Goal: Contribute content: Contribute content

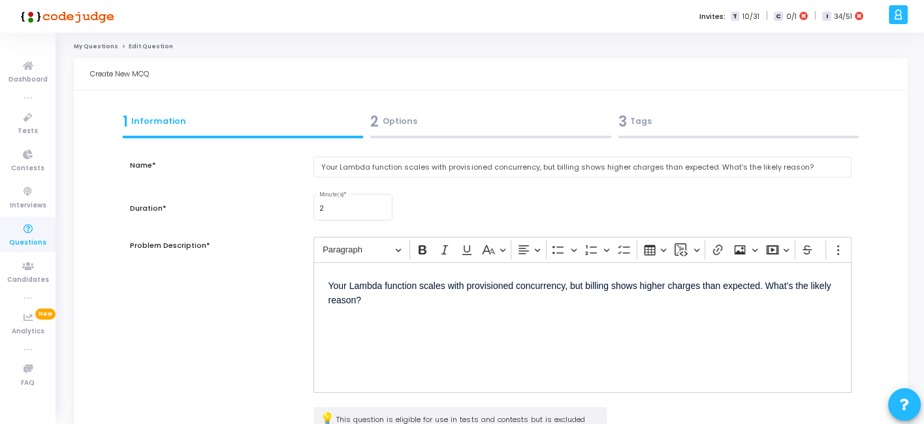
click at [686, 118] on div "3 Tags" at bounding box center [738, 122] width 241 height 22
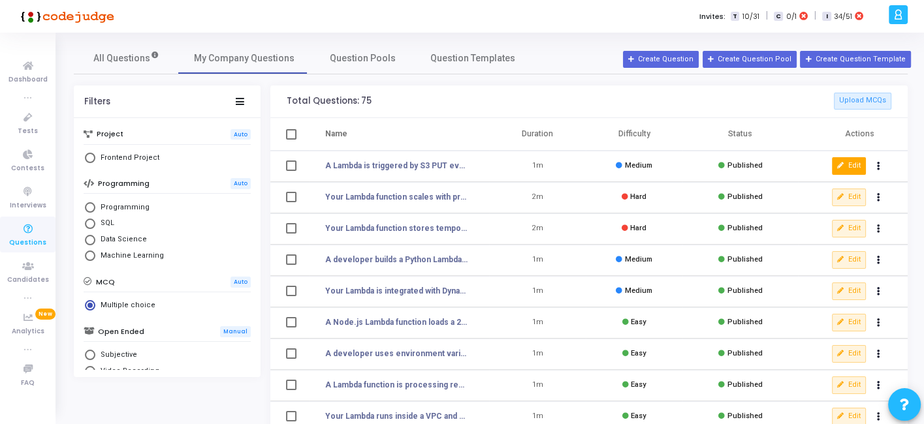
click at [838, 164] on icon at bounding box center [840, 166] width 7 height 7
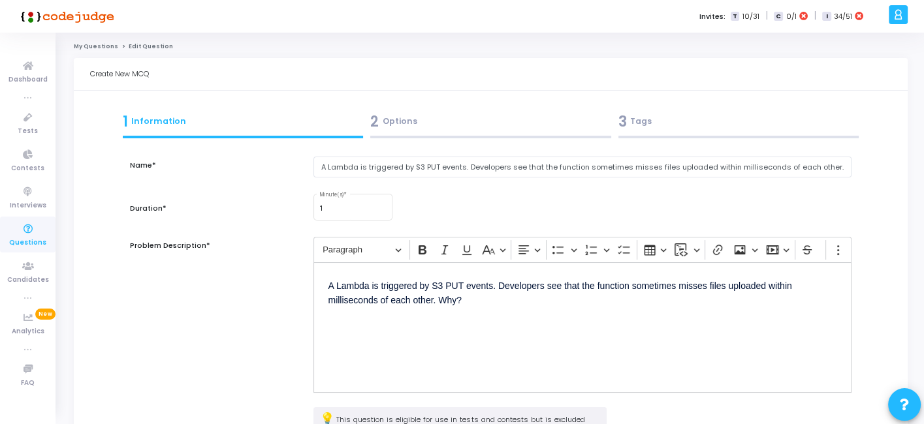
click at [653, 133] on div "3 Tags" at bounding box center [738, 124] width 248 height 35
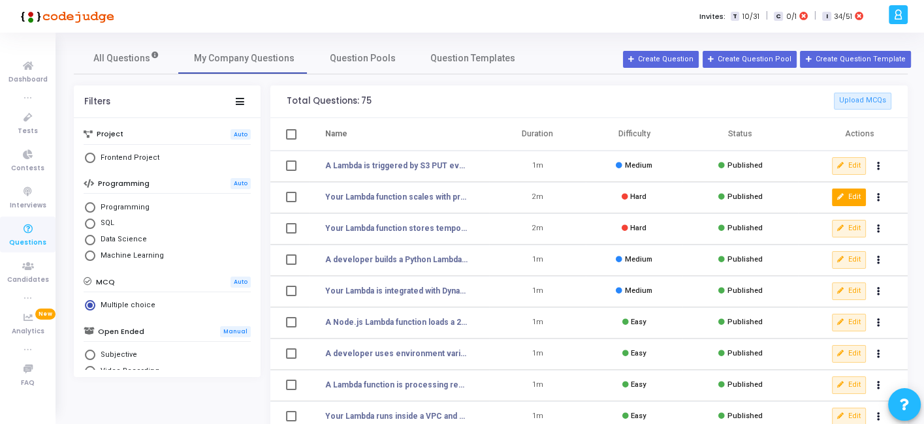
click at [846, 193] on button "Edit" at bounding box center [849, 197] width 34 height 17
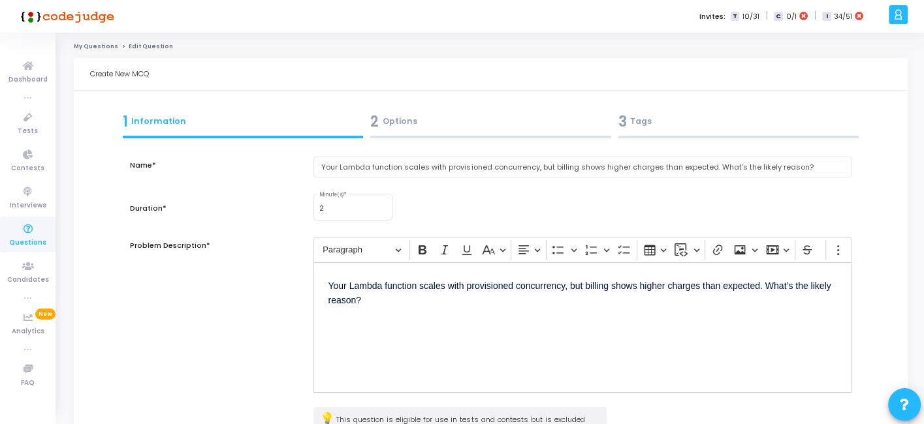
click at [651, 129] on div "3 Tags" at bounding box center [738, 122] width 241 height 22
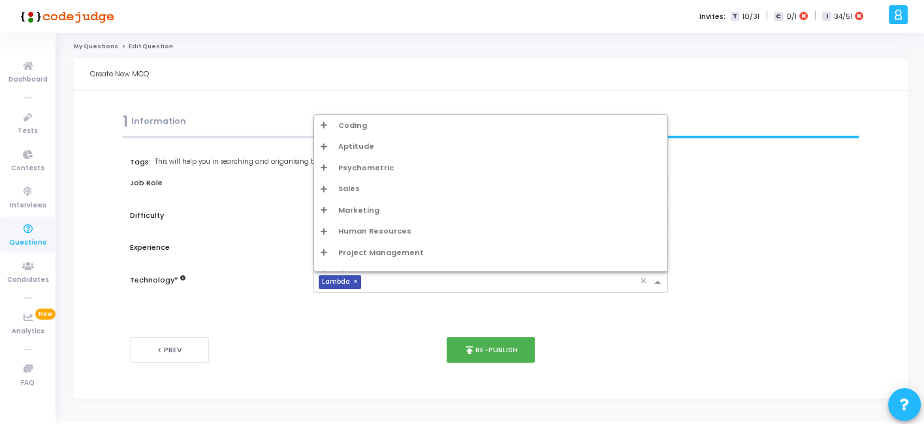
click at [386, 281] on input "text" at bounding box center [502, 282] width 273 height 11
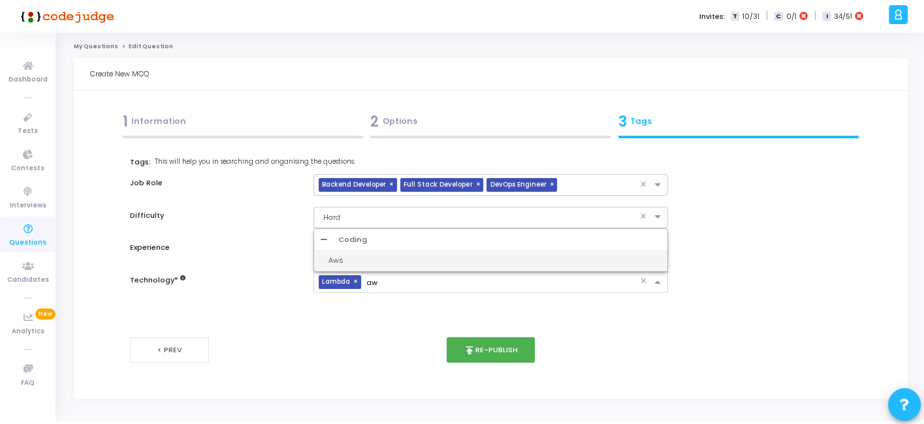
type input "aws"
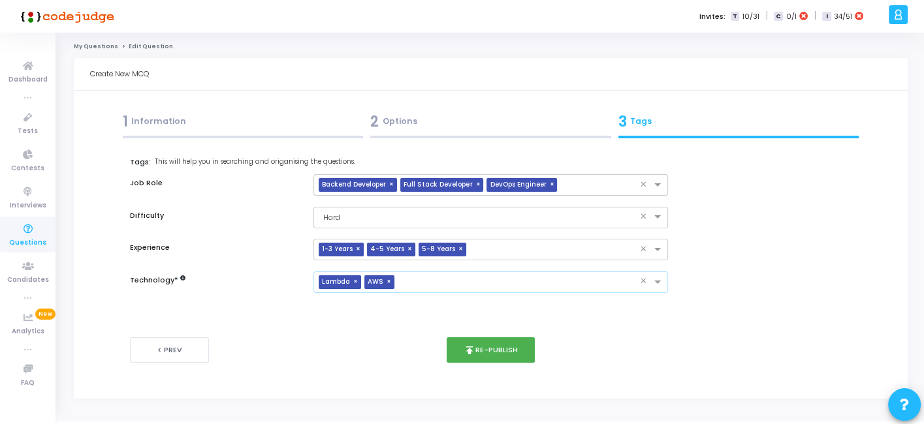
click at [354, 282] on span "×" at bounding box center [357, 282] width 8 height 14
click at [501, 344] on button "publish Re-publish" at bounding box center [490, 349] width 88 height 25
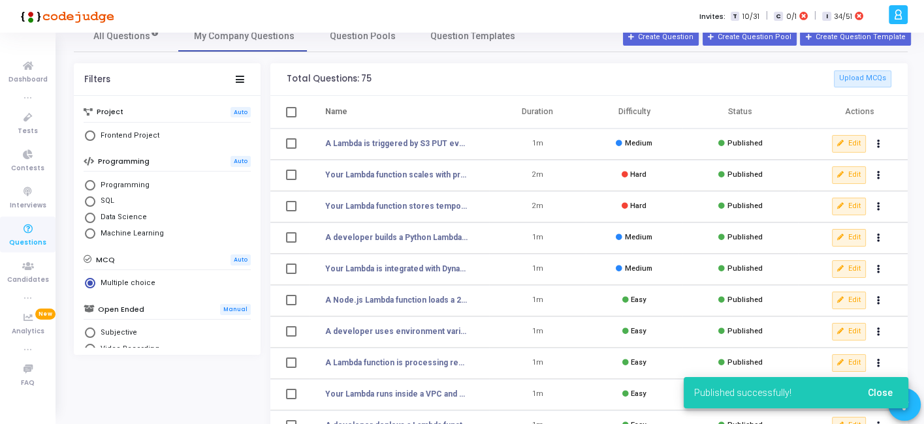
scroll to position [24, 0]
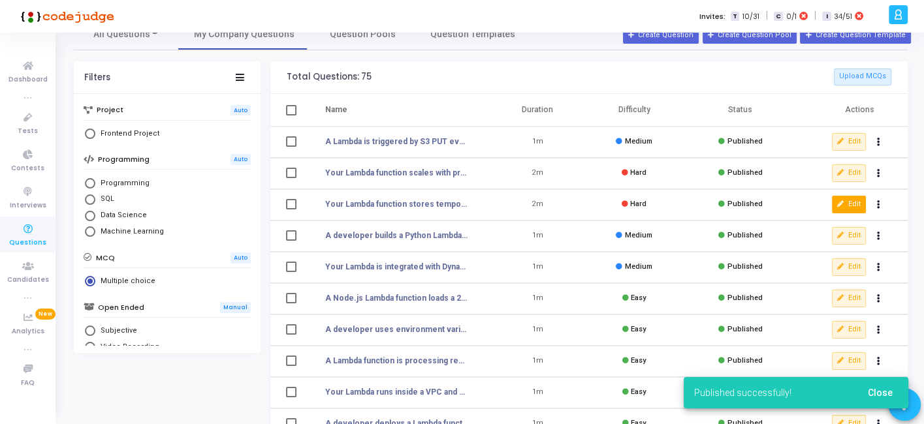
click at [860, 202] on button "Edit" at bounding box center [849, 204] width 34 height 17
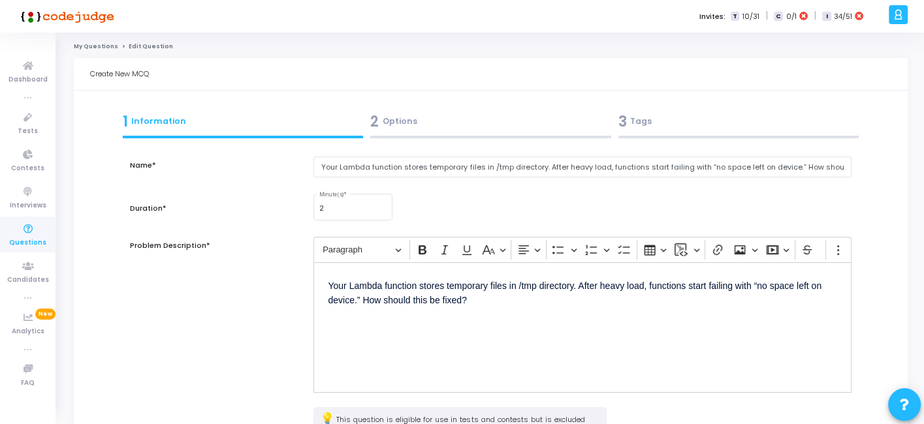
click at [656, 122] on div "3 Tags" at bounding box center [738, 122] width 241 height 22
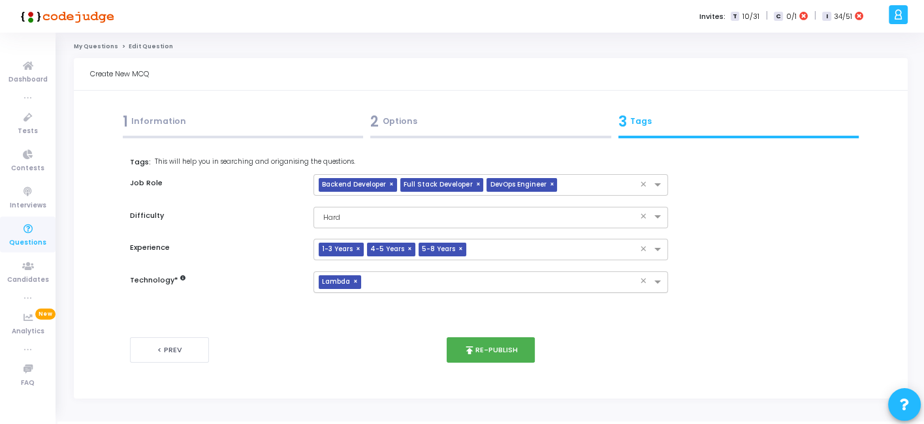
click at [356, 283] on span "×" at bounding box center [357, 282] width 8 height 14
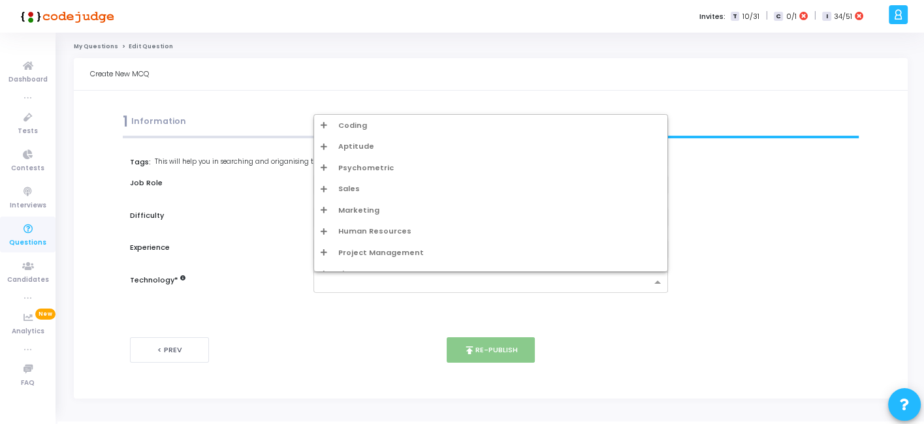
click at [356, 283] on input "text" at bounding box center [485, 282] width 330 height 11
type input "aw"
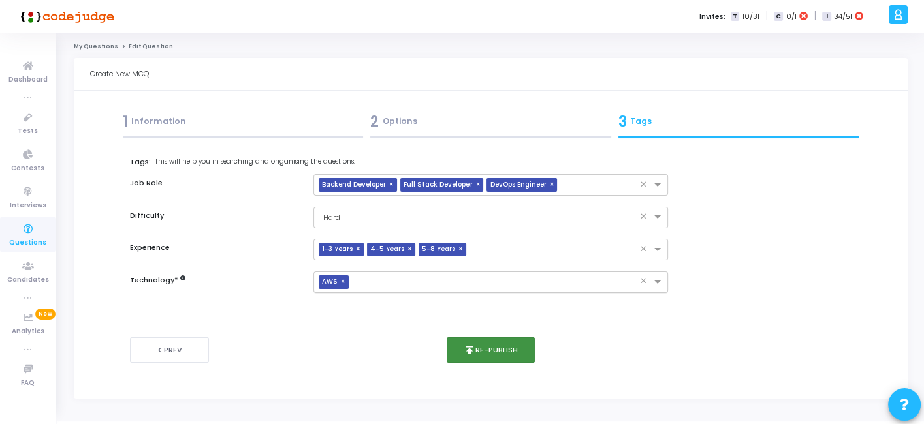
click at [490, 346] on button "publish Re-publish" at bounding box center [490, 349] width 88 height 25
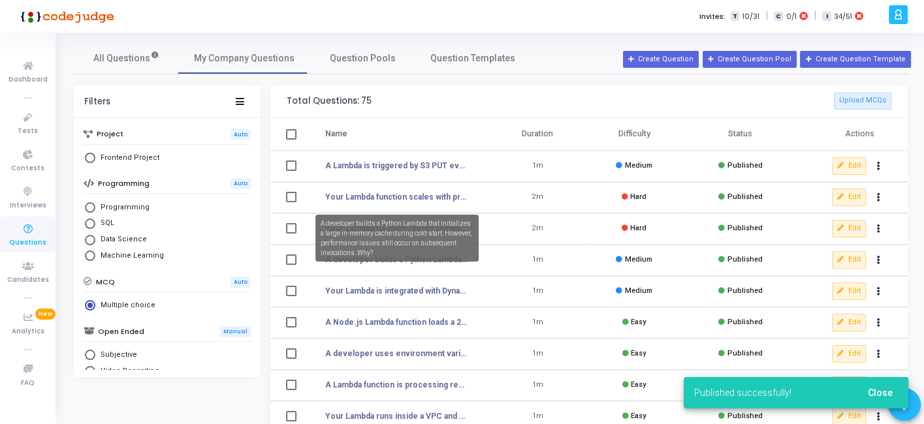
scroll to position [85, 0]
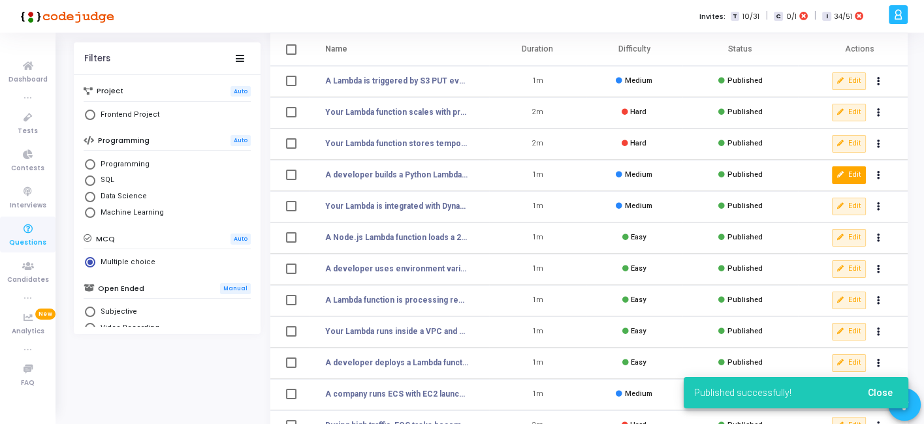
click at [841, 172] on icon at bounding box center [840, 175] width 7 height 7
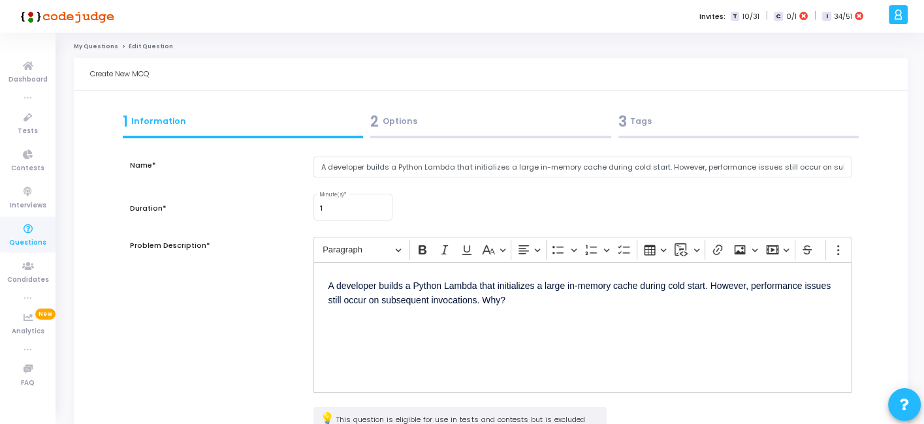
click at [666, 133] on div "3 Tags" at bounding box center [738, 124] width 248 height 35
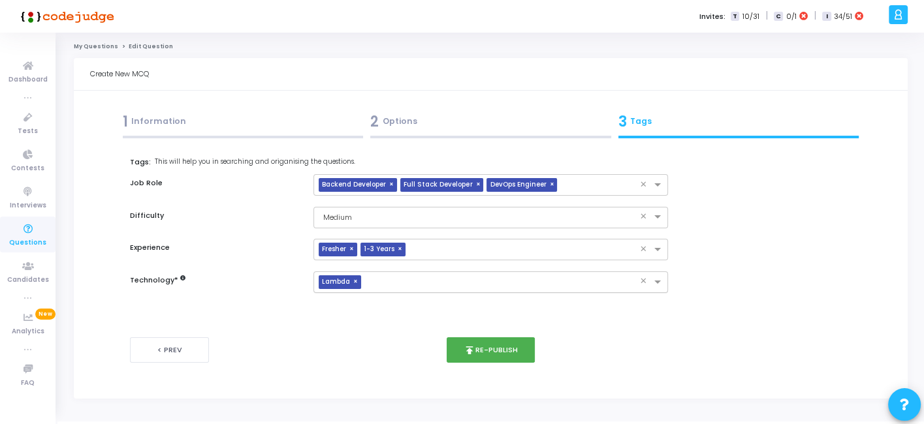
click at [353, 281] on span "×" at bounding box center [357, 282] width 8 height 14
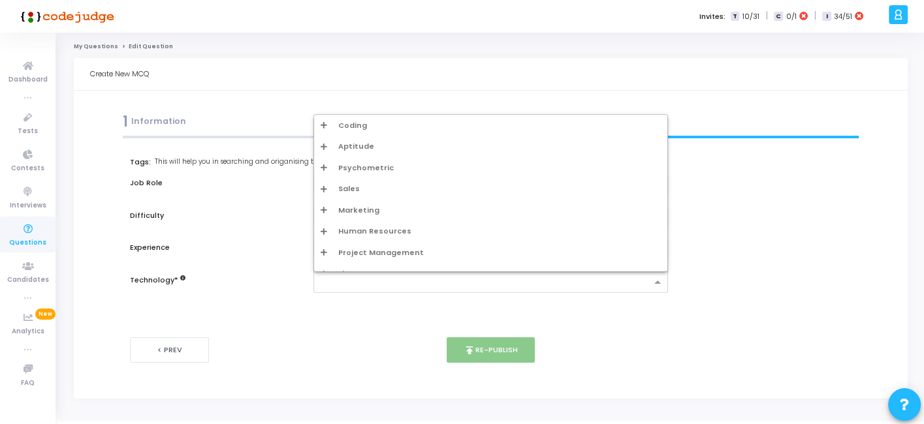
click at [353, 281] on input "text" at bounding box center [485, 282] width 330 height 11
type input "w"
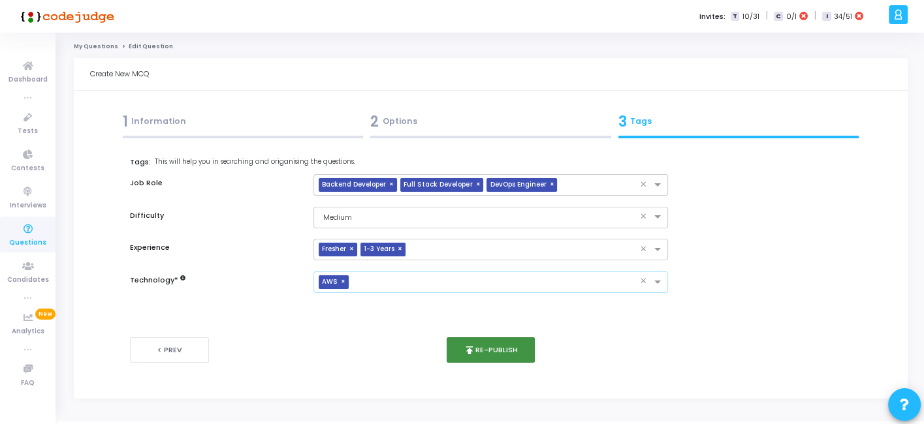
click at [495, 356] on button "publish Re-publish" at bounding box center [490, 349] width 88 height 25
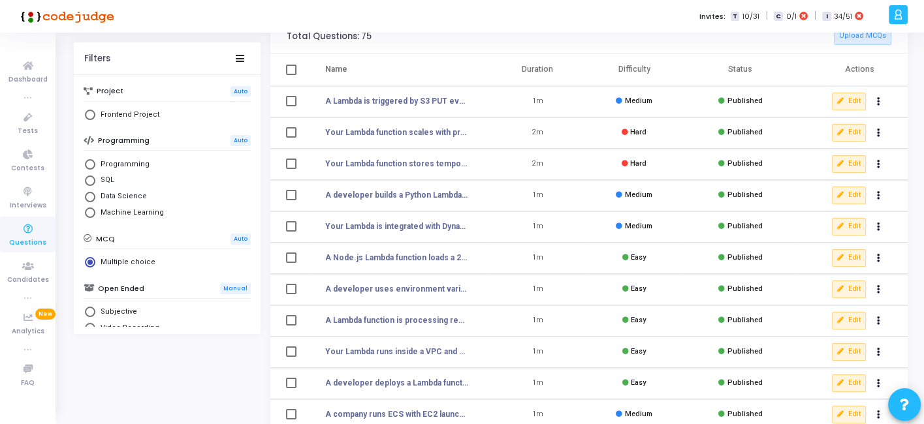
scroll to position [67, 0]
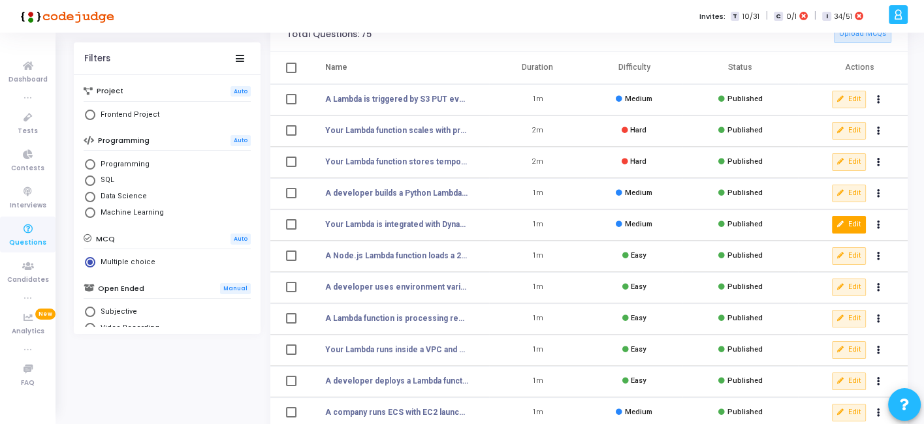
click at [847, 221] on button "Edit" at bounding box center [849, 224] width 34 height 17
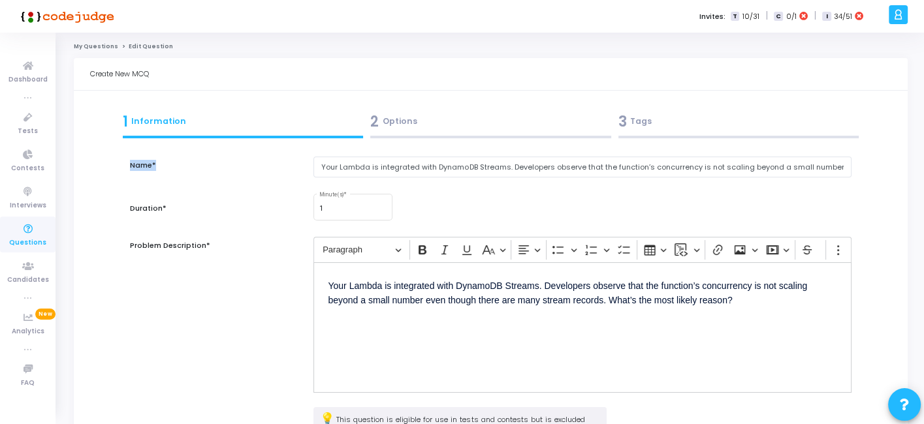
drag, startPoint x: 686, startPoint y: 144, endPoint x: 663, endPoint y: 133, distance: 25.4
click at [663, 133] on div "1 Information 2 Options 3 Tags Name* Your Lambda is integrated with DynamoDB St…" at bounding box center [490, 320] width 801 height 426
click at [663, 133] on div "3 Tags" at bounding box center [738, 124] width 248 height 35
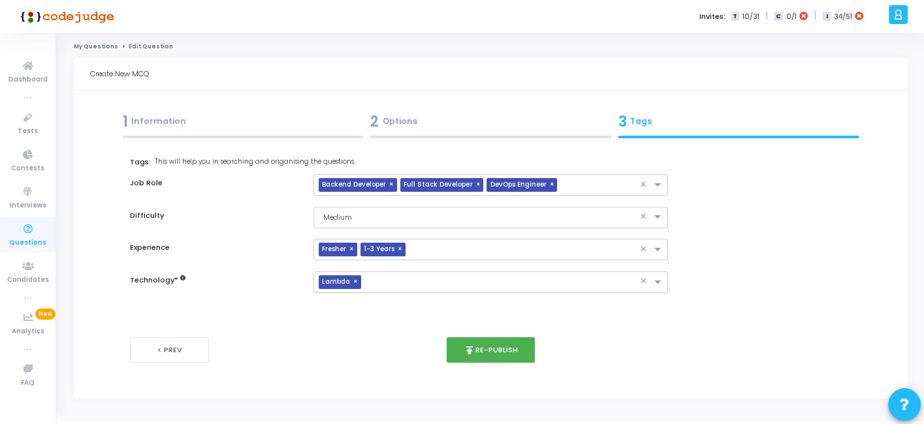
click at [358, 281] on span "×" at bounding box center [357, 282] width 8 height 14
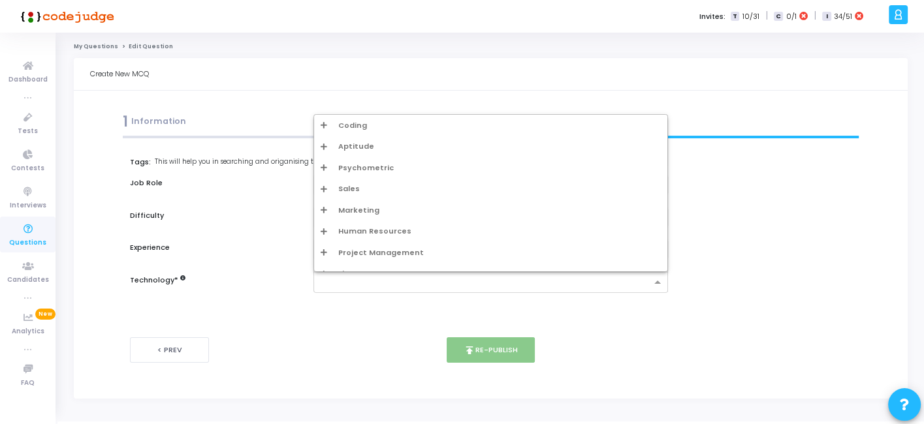
click at [358, 281] on input "text" at bounding box center [485, 282] width 330 height 11
type input "w"
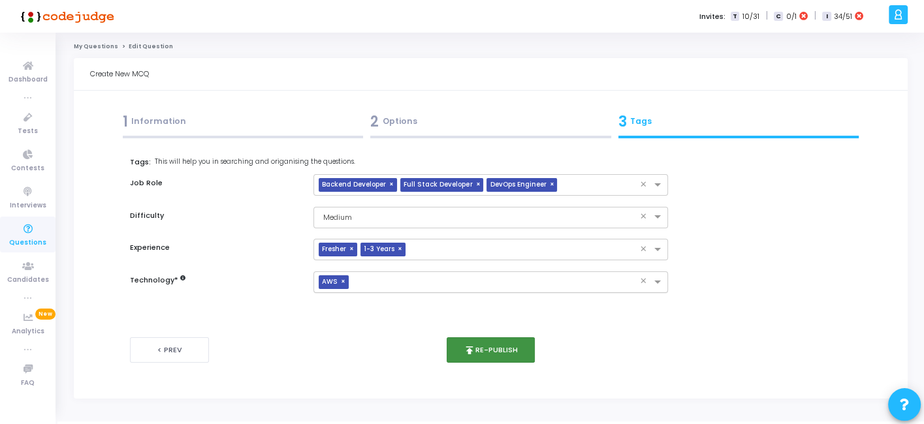
click at [485, 355] on button "publish Re-publish" at bounding box center [490, 349] width 88 height 25
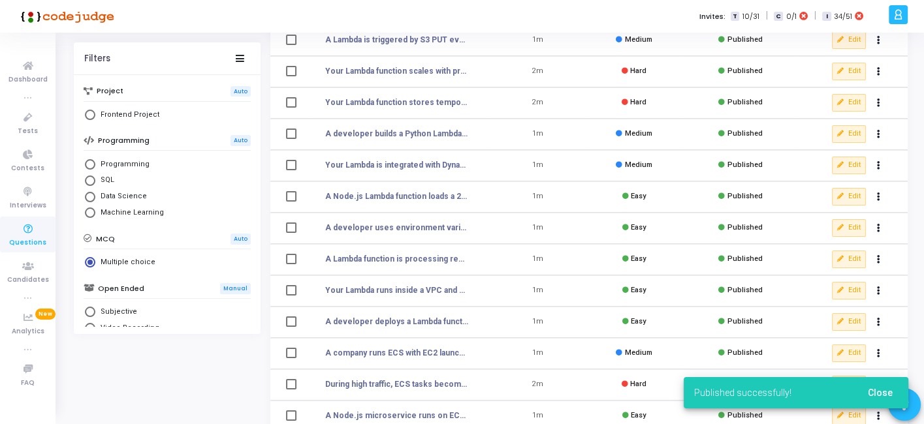
scroll to position [129, 0]
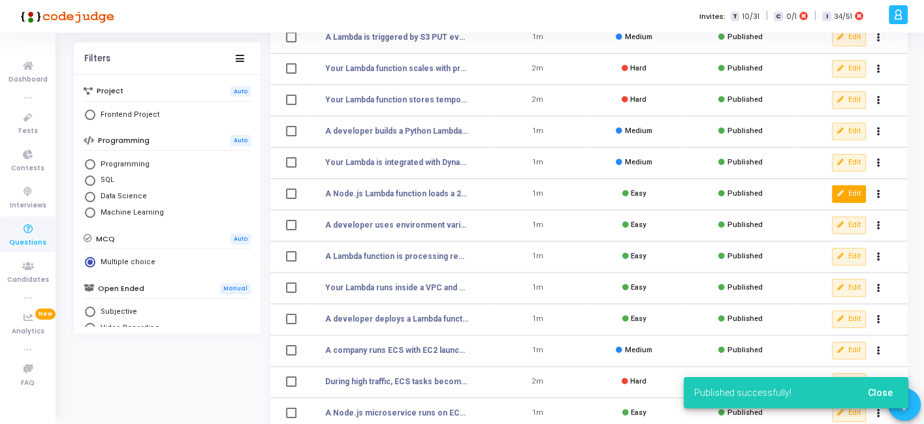
click at [845, 189] on button "Edit" at bounding box center [849, 193] width 34 height 17
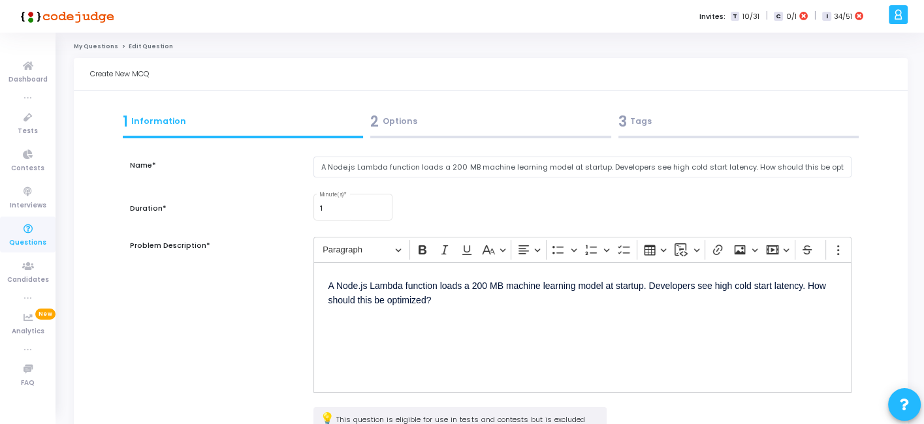
click at [695, 121] on div "3 Tags" at bounding box center [738, 122] width 241 height 22
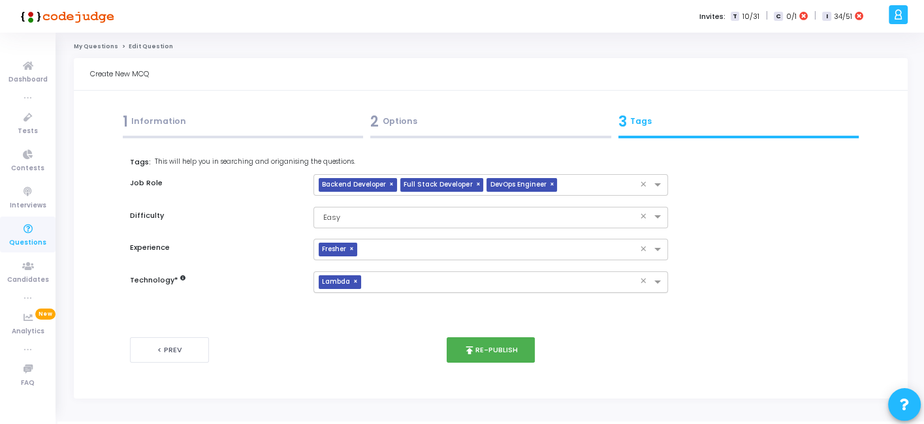
click at [356, 283] on span "×" at bounding box center [357, 282] width 8 height 14
type input "w"
click at [480, 354] on button "publish Re-publish" at bounding box center [490, 349] width 88 height 25
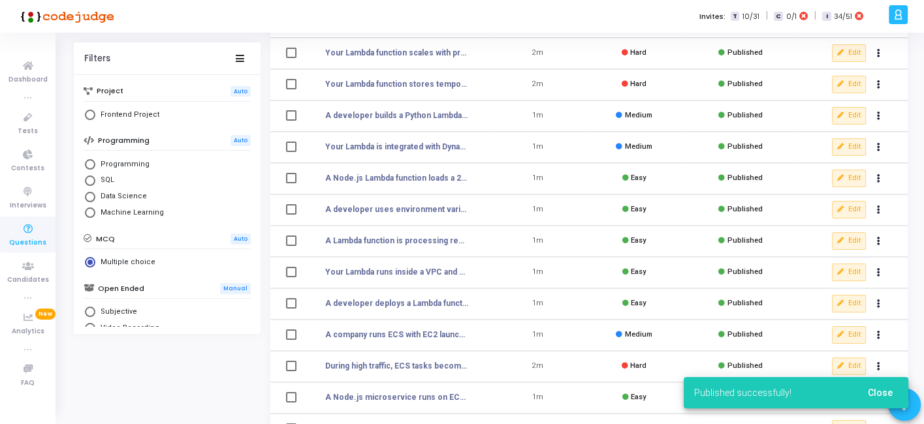
scroll to position [146, 0]
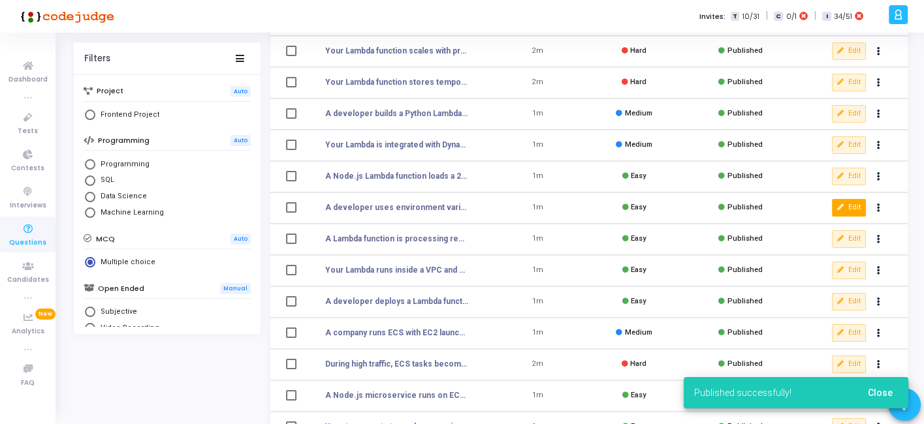
click at [850, 204] on button "Edit" at bounding box center [849, 207] width 34 height 17
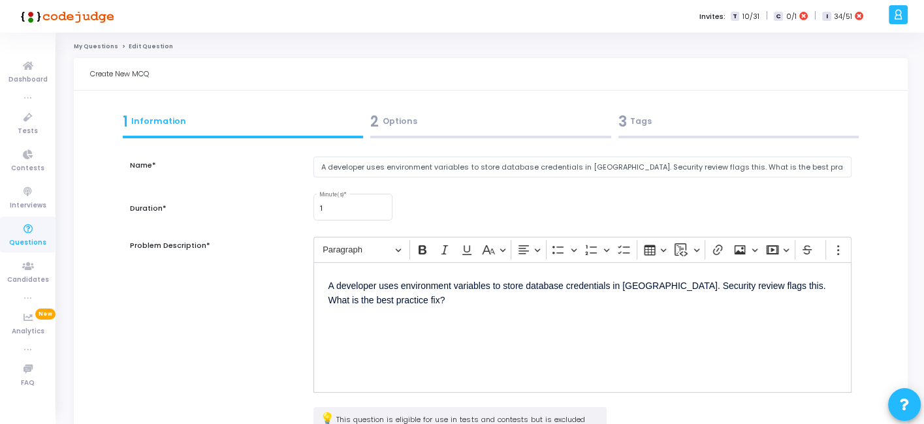
click at [646, 129] on div "3 Tags" at bounding box center [738, 122] width 241 height 22
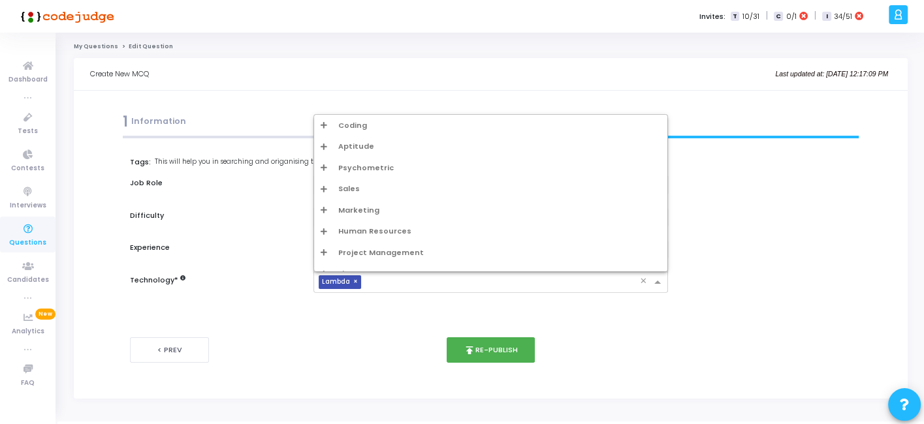
click at [349, 281] on span "Lambda" at bounding box center [336, 282] width 35 height 14
click at [353, 281] on span "×" at bounding box center [357, 282] width 8 height 14
type input "w"
click at [352, 281] on input "w" at bounding box center [485, 282] width 330 height 11
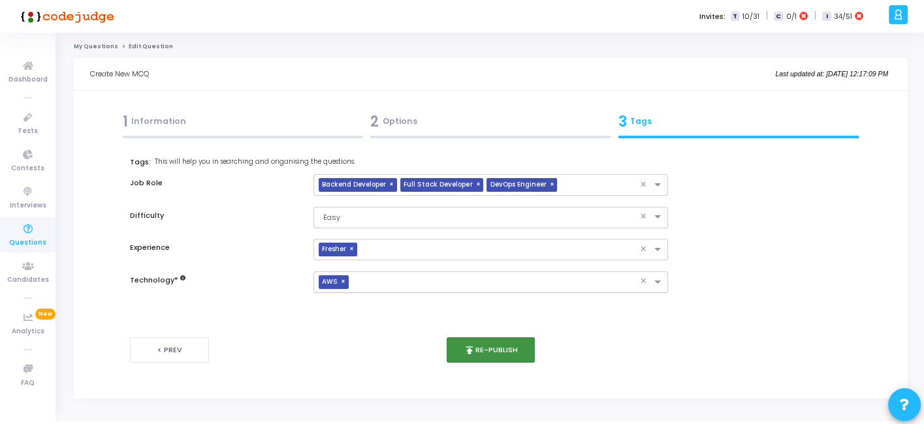
click at [486, 338] on button "publish Re-publish" at bounding box center [490, 349] width 88 height 25
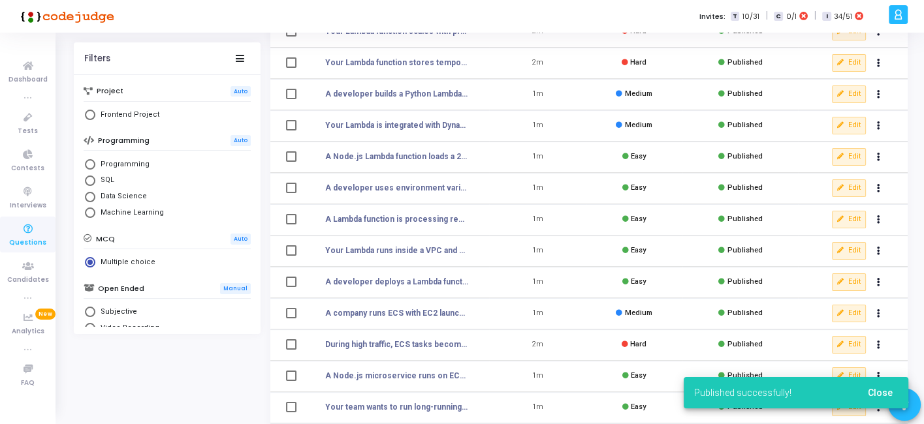
scroll to position [181, 0]
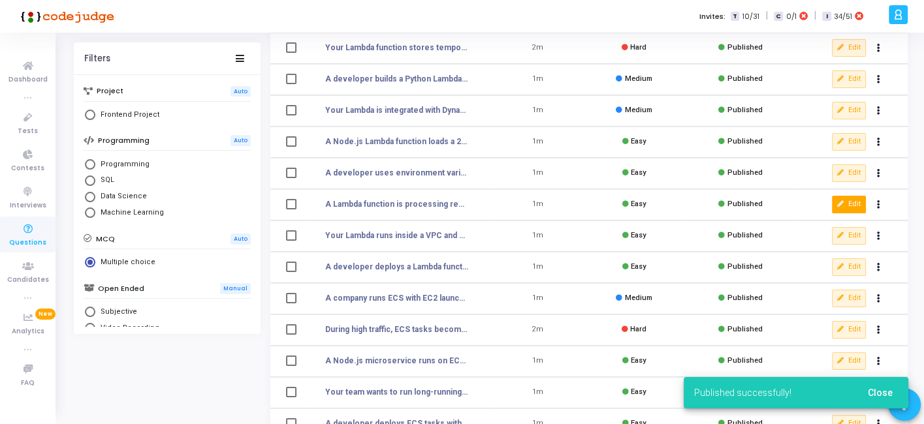
click at [843, 202] on icon at bounding box center [840, 204] width 7 height 7
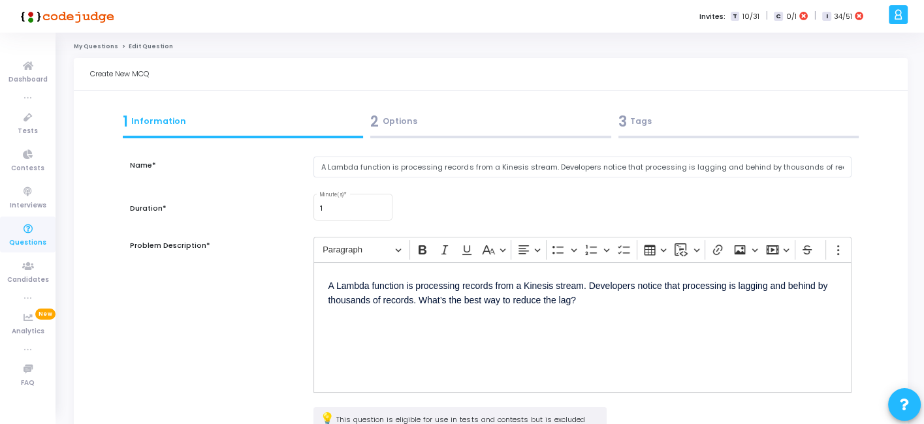
click at [669, 121] on div "3 Tags" at bounding box center [738, 122] width 241 height 22
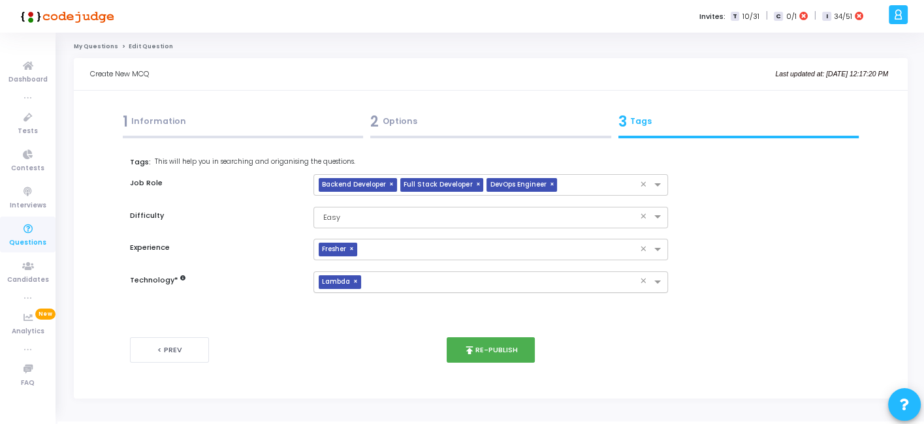
click at [356, 284] on span "×" at bounding box center [357, 282] width 8 height 14
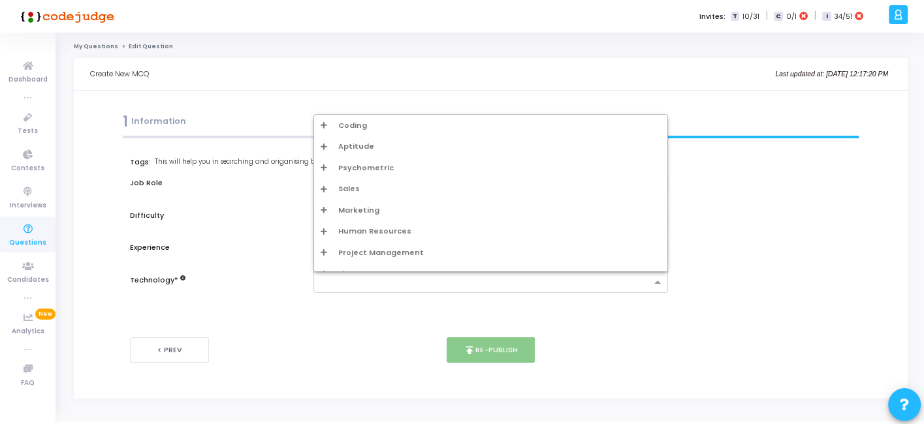
click at [356, 284] on input "text" at bounding box center [485, 282] width 330 height 11
type input "w"
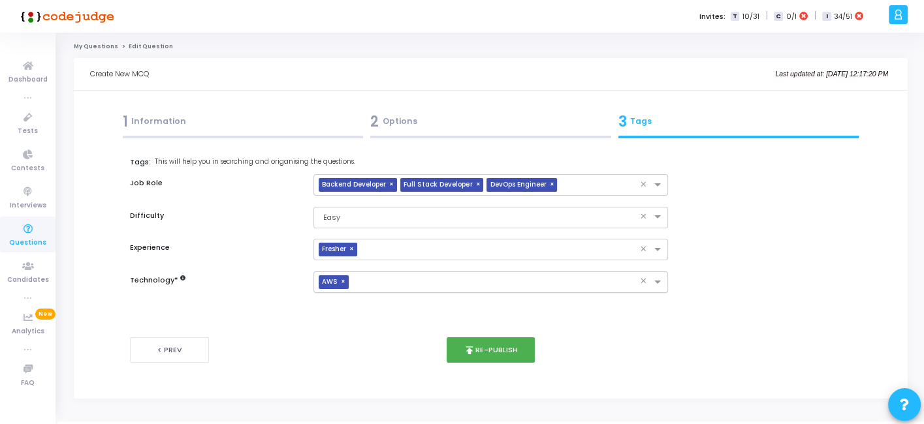
click at [481, 336] on div "< Prev publish Re-publish Next >" at bounding box center [490, 350] width 721 height 65
click at [479, 339] on button "publish Re-publish" at bounding box center [490, 349] width 88 height 25
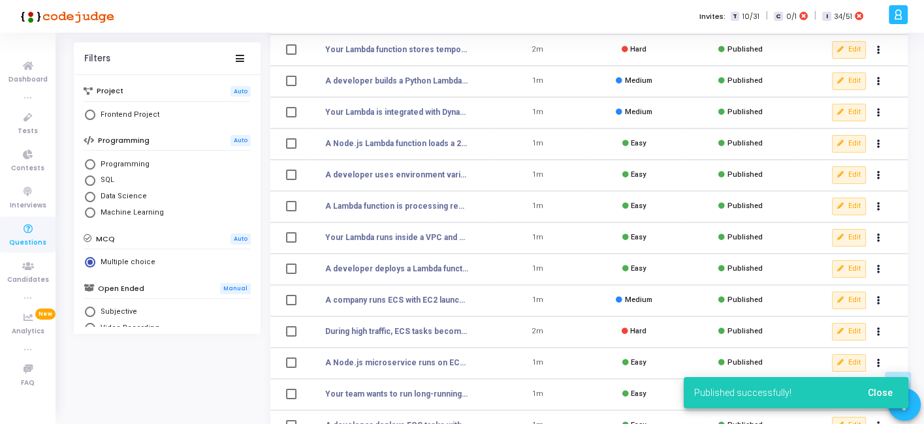
scroll to position [204, 0]
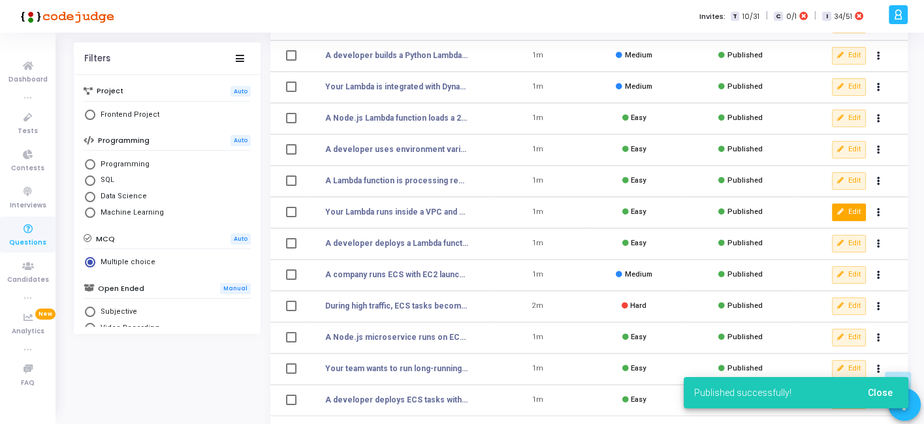
click at [837, 209] on icon at bounding box center [840, 212] width 7 height 7
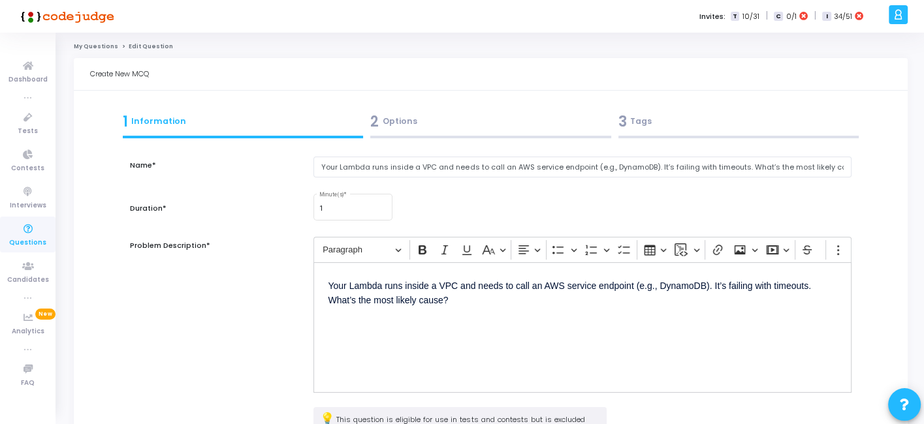
click at [664, 122] on div "3 Tags" at bounding box center [738, 122] width 241 height 22
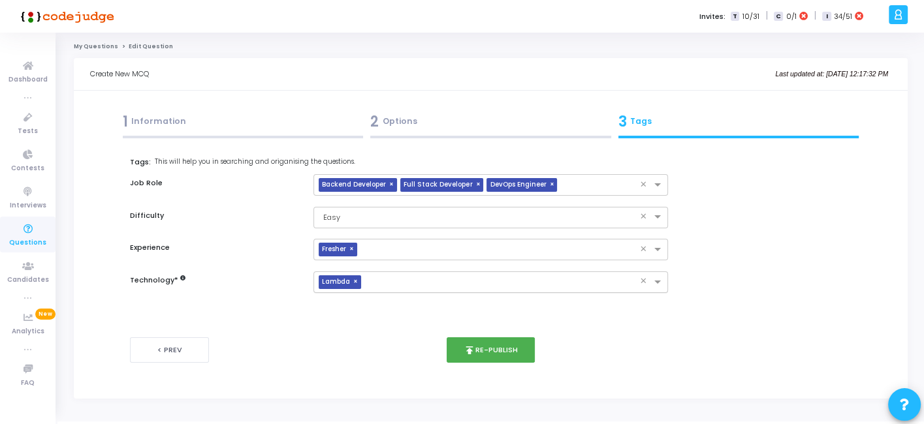
click at [360, 279] on div "× Lambda" at bounding box center [476, 282] width 325 height 20
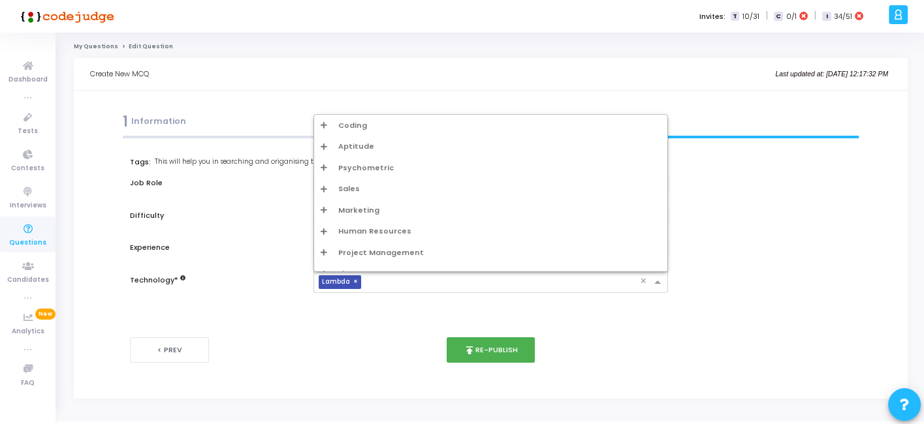
click at [356, 281] on span "×" at bounding box center [357, 282] width 8 height 14
click at [356, 281] on input "text" at bounding box center [485, 282] width 330 height 11
type input "w"
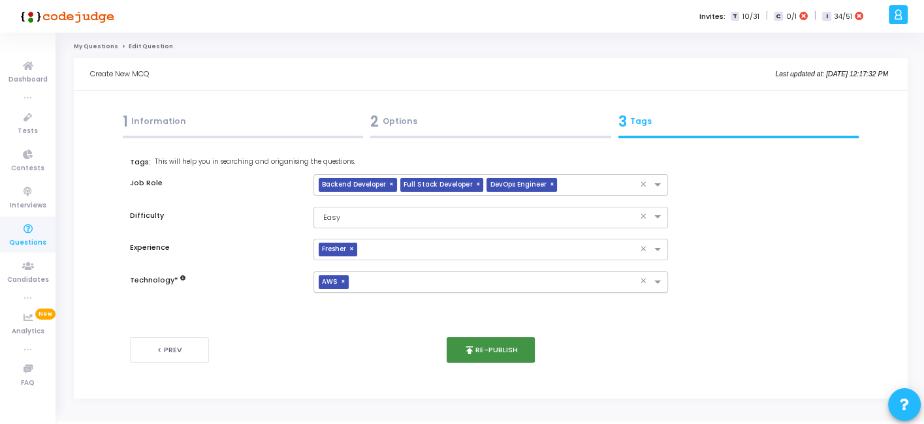
click at [471, 343] on button "publish Re-publish" at bounding box center [490, 349] width 88 height 25
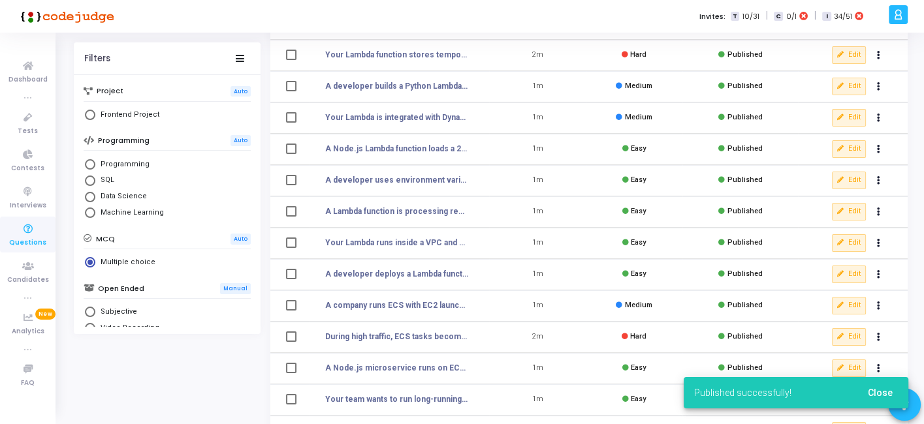
scroll to position [175, 0]
click at [842, 270] on icon at bounding box center [840, 273] width 7 height 7
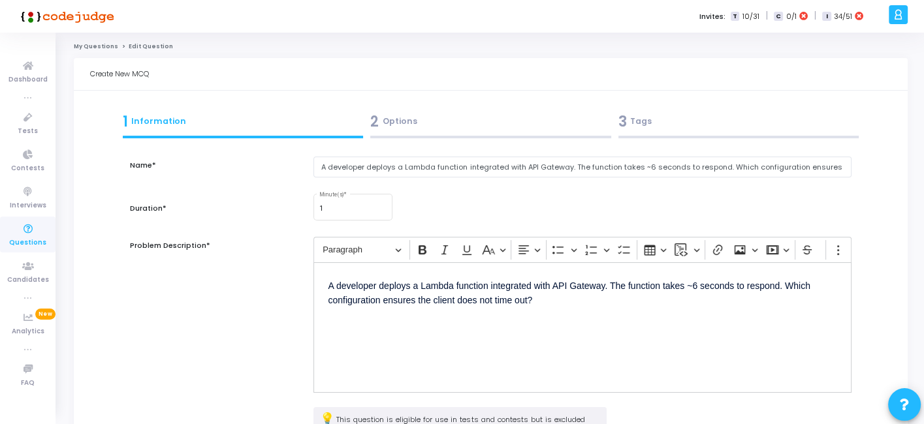
click at [691, 124] on div "3 Tags" at bounding box center [738, 122] width 241 height 22
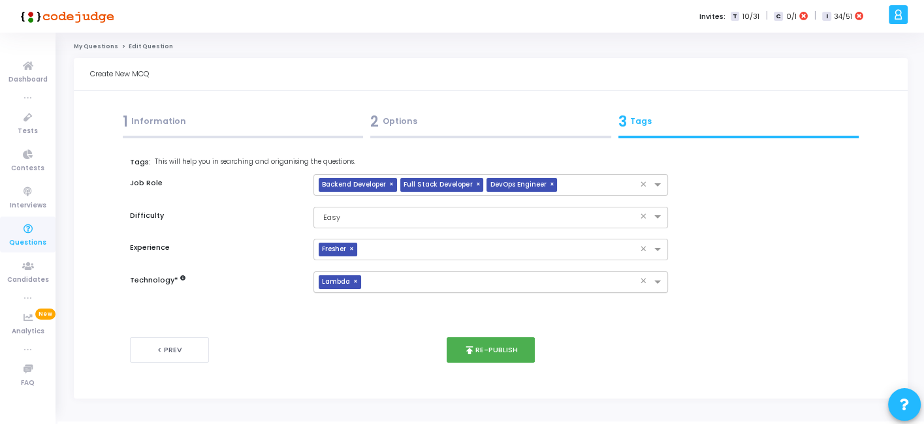
click at [356, 283] on span "×" at bounding box center [357, 282] width 8 height 14
type input "w"
click at [485, 354] on button "publish Re-publish" at bounding box center [490, 349] width 88 height 25
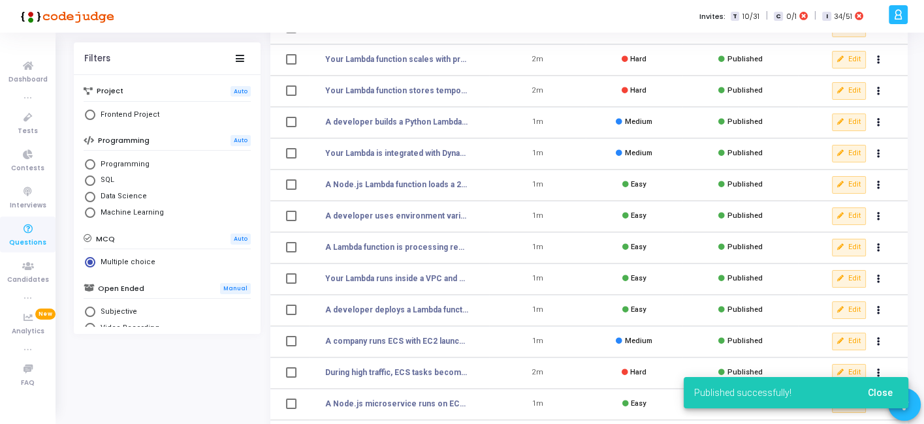
scroll to position [139, 0]
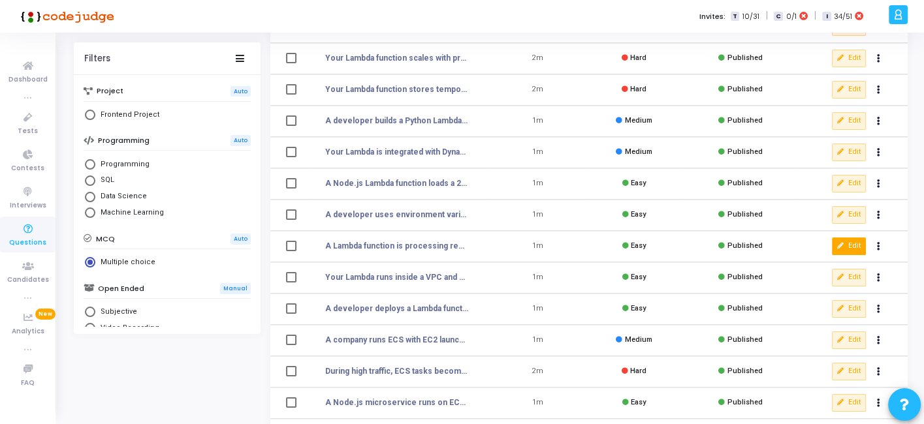
click at [851, 243] on button "Edit" at bounding box center [849, 246] width 34 height 17
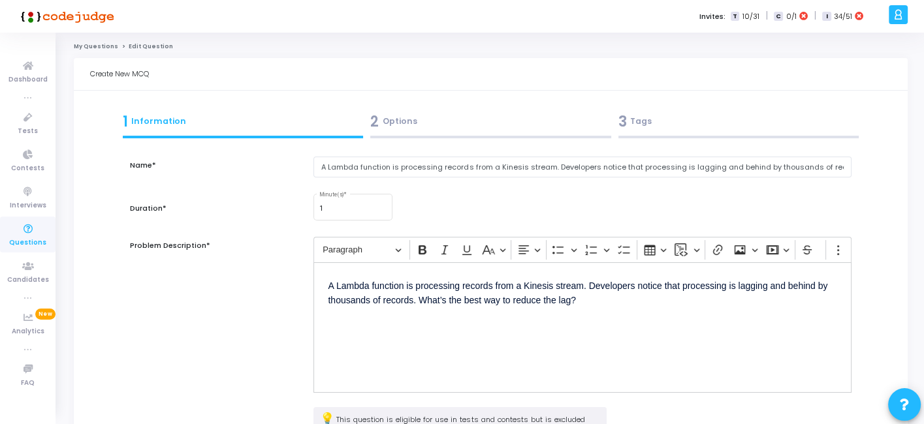
click at [686, 140] on div "3 Tags" at bounding box center [738, 124] width 248 height 35
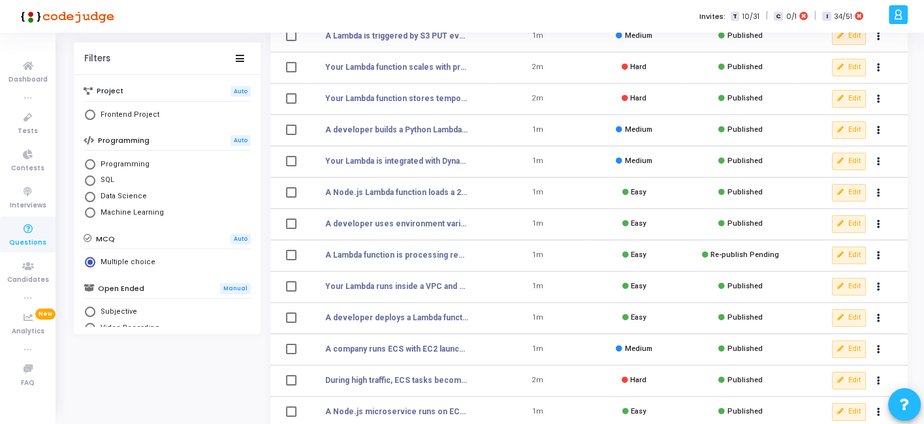
scroll to position [131, 0]
click at [847, 220] on button "Edit" at bounding box center [849, 223] width 34 height 17
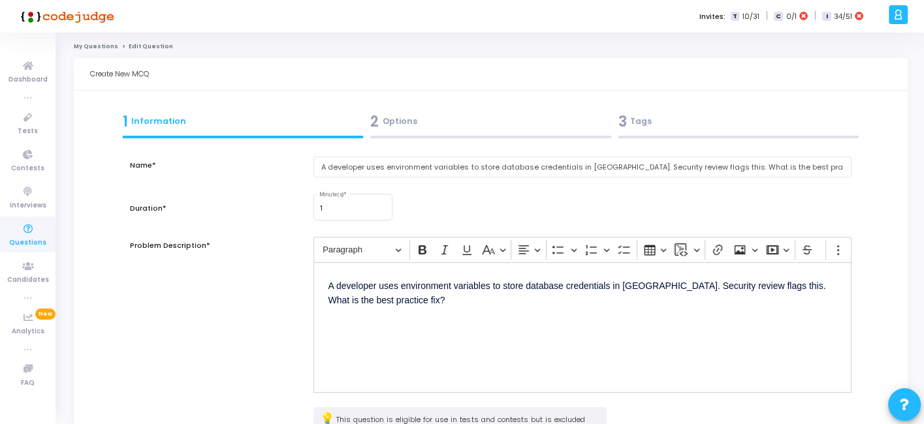
click at [662, 117] on div "3 Tags" at bounding box center [738, 122] width 241 height 22
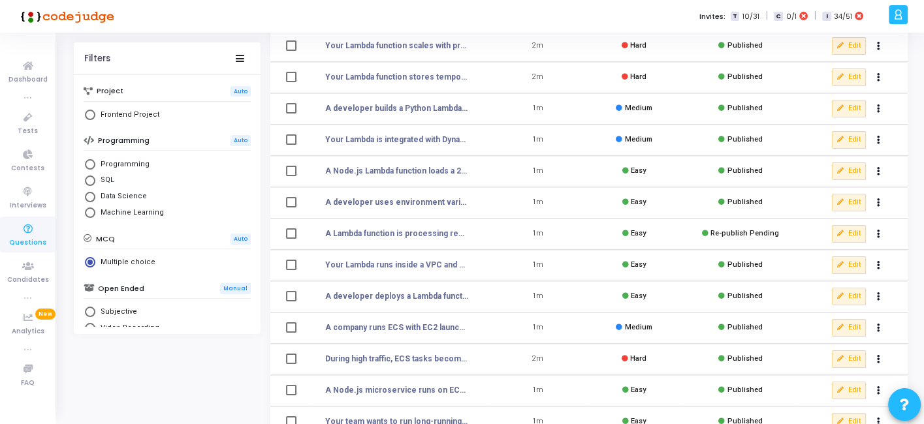
scroll to position [153, 0]
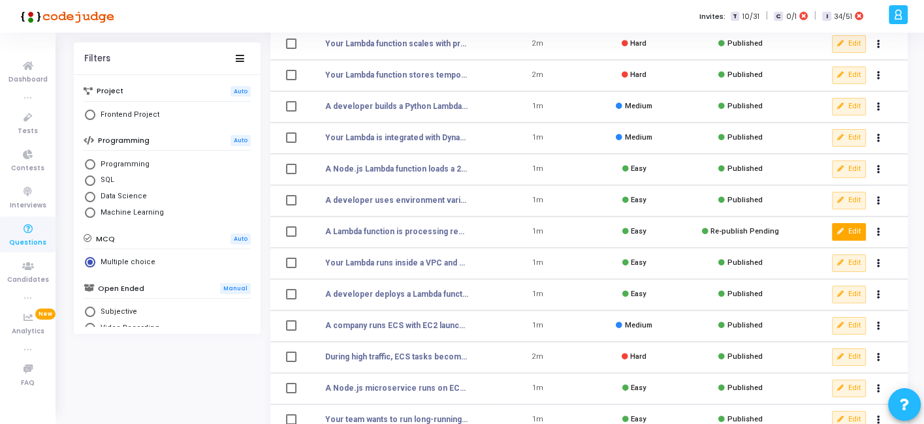
click at [852, 232] on button "Edit" at bounding box center [849, 231] width 34 height 17
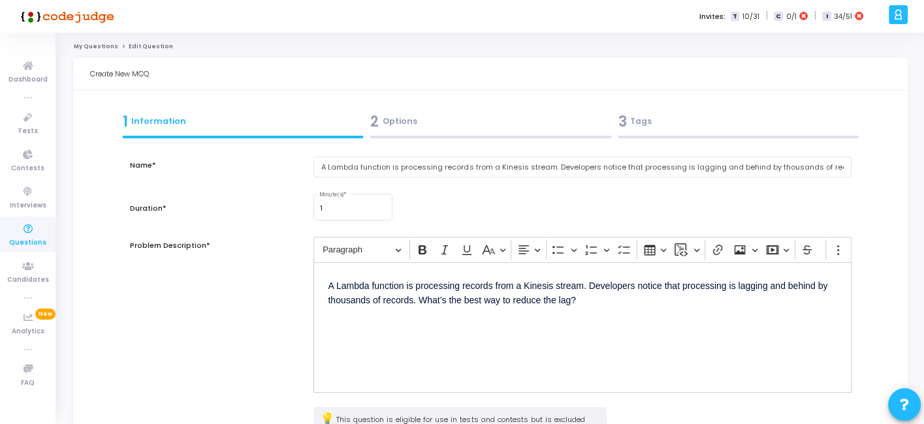
click at [664, 127] on div "3 Tags" at bounding box center [738, 122] width 241 height 22
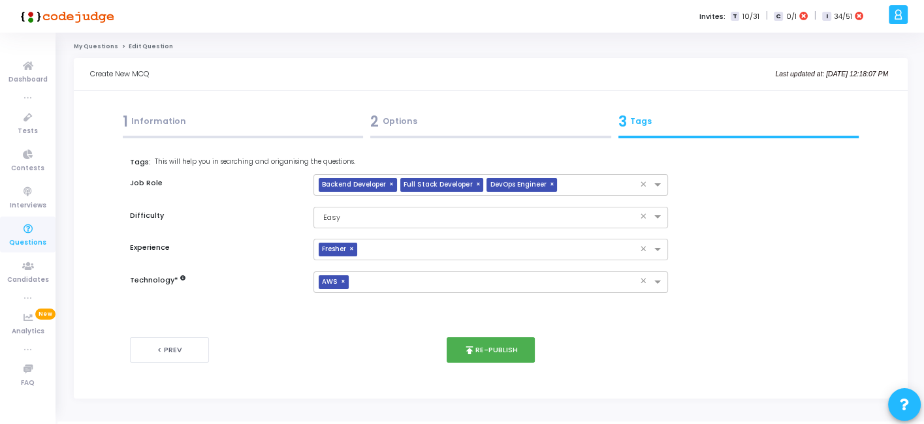
click at [493, 336] on div "< Prev publish Re-publish Next >" at bounding box center [490, 350] width 721 height 65
click at [480, 347] on button "publish Re-publish" at bounding box center [490, 349] width 88 height 25
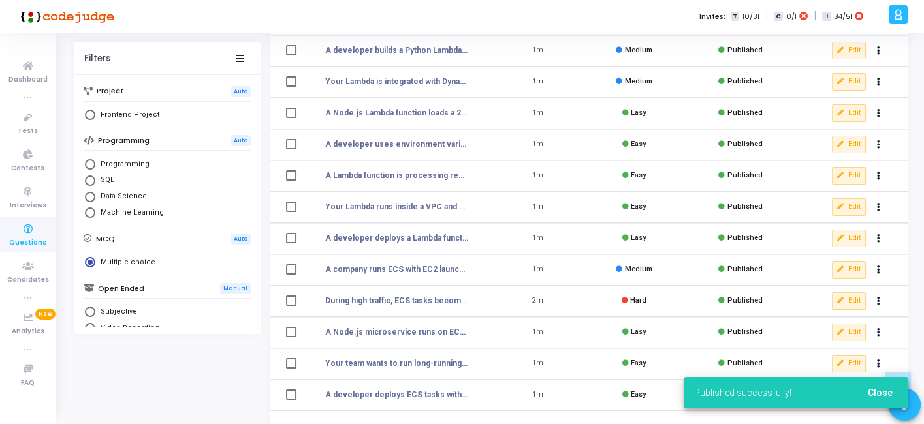
scroll to position [210, 0]
click at [854, 237] on button "Edit" at bounding box center [849, 237] width 34 height 17
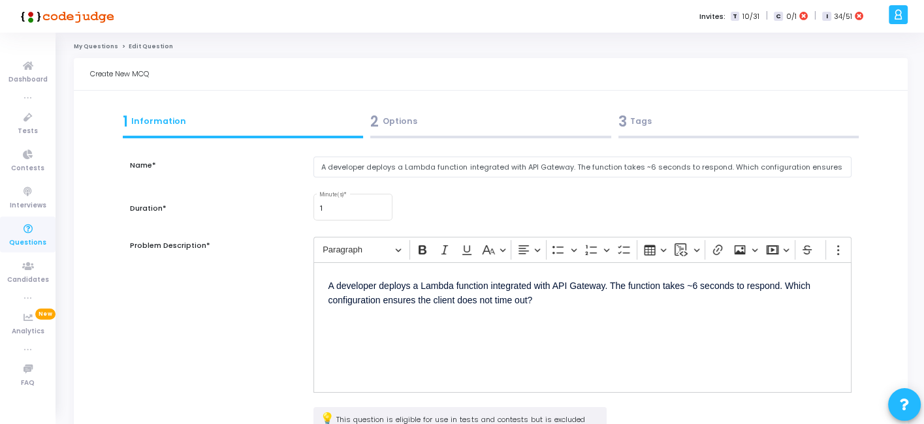
click at [644, 116] on div "3 Tags" at bounding box center [738, 122] width 241 height 22
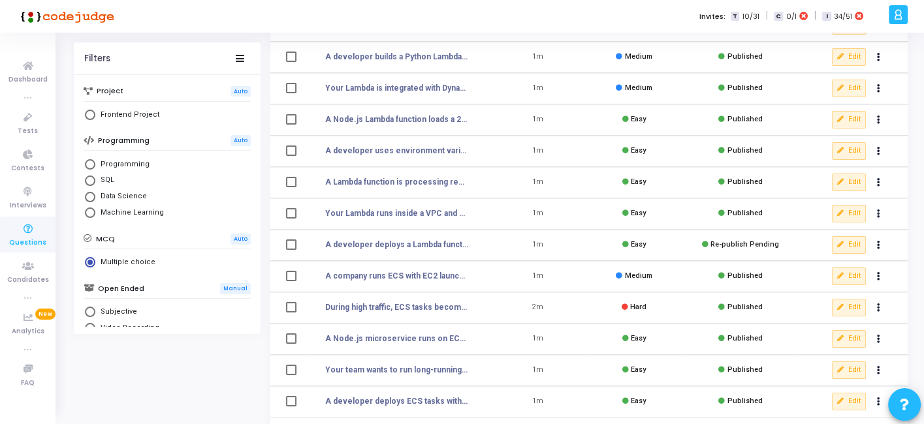
scroll to position [225, 0]
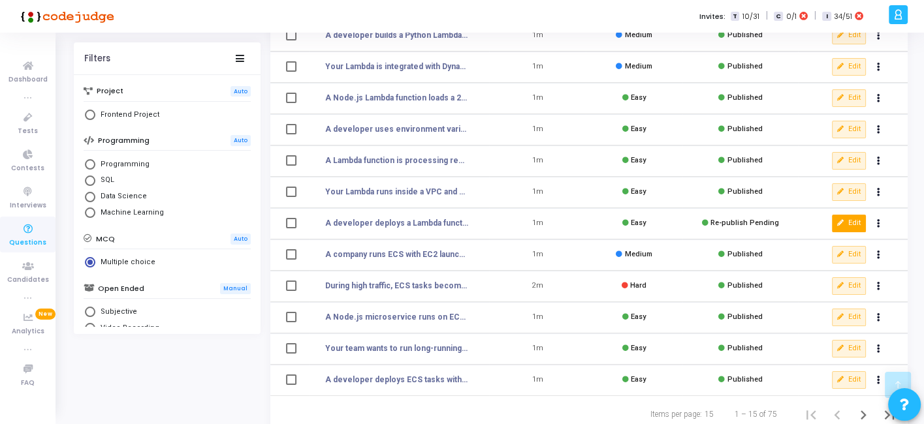
click at [839, 223] on icon at bounding box center [840, 223] width 7 height 7
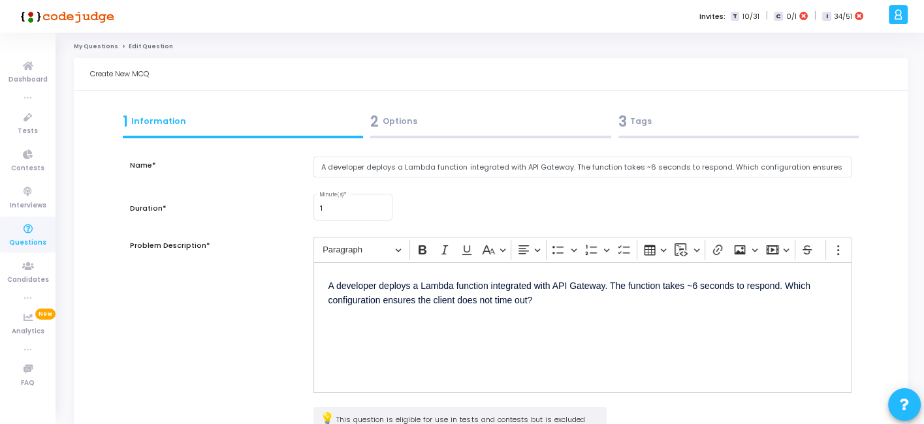
click at [685, 133] on div "3 Tags" at bounding box center [738, 124] width 248 height 35
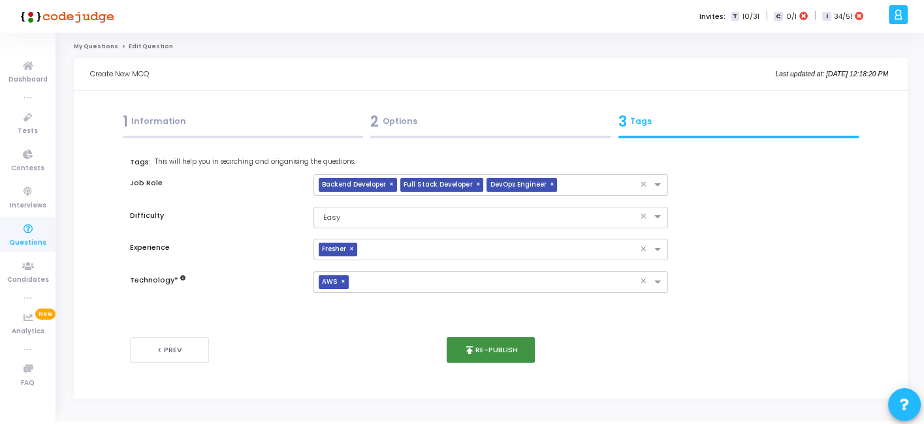
click at [493, 352] on button "publish Re-publish" at bounding box center [490, 349] width 88 height 25
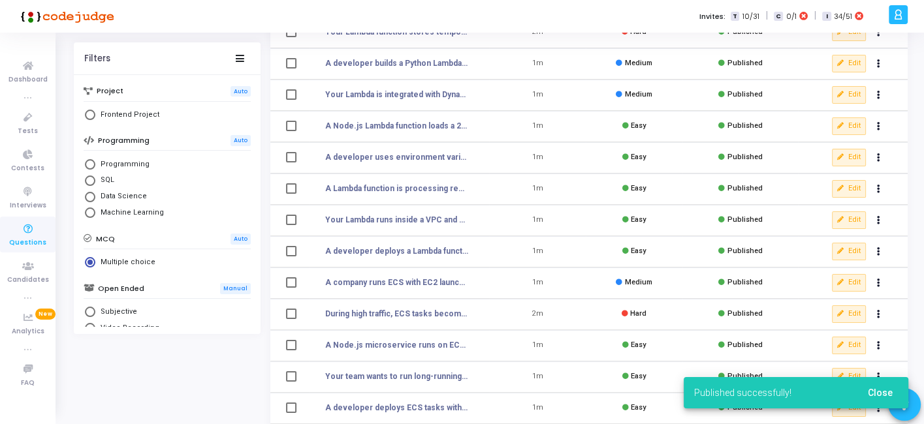
scroll to position [266, 0]
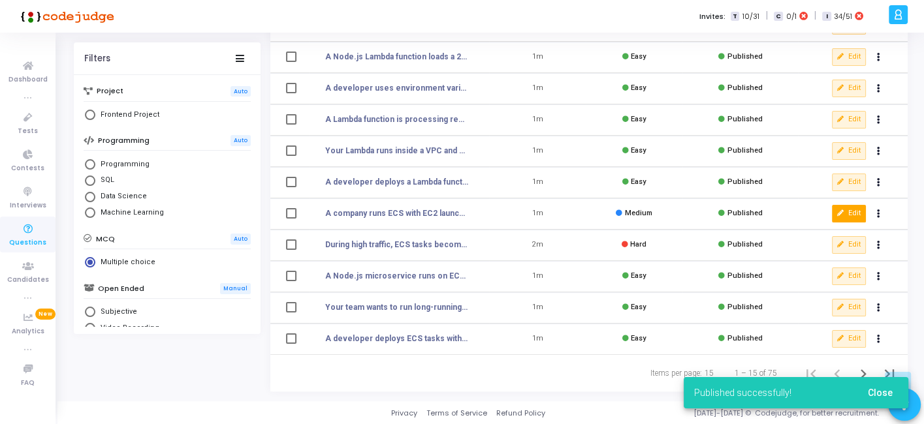
click at [848, 206] on button "Edit" at bounding box center [849, 213] width 34 height 17
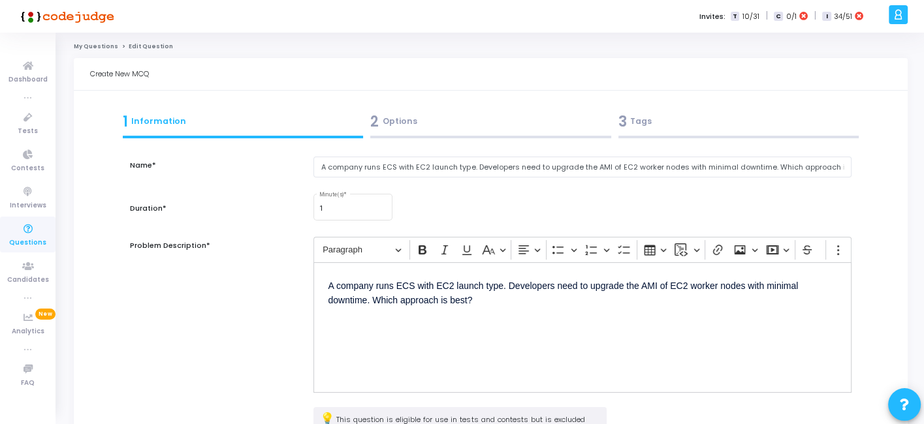
click at [677, 125] on div "3 Tags" at bounding box center [738, 122] width 241 height 22
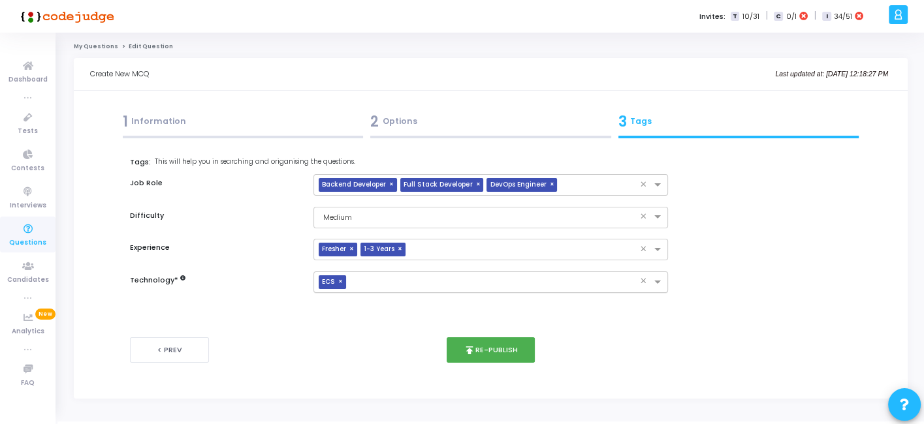
click at [341, 283] on span "×" at bounding box center [342, 282] width 8 height 14
type input "q"
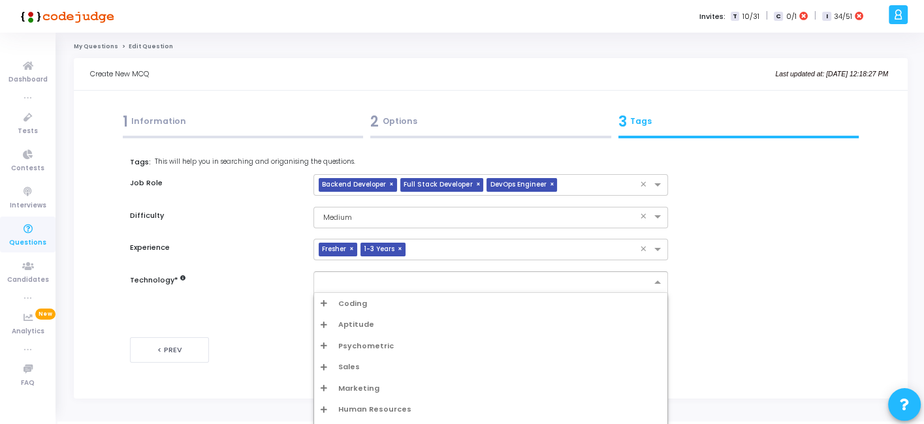
type input "w"
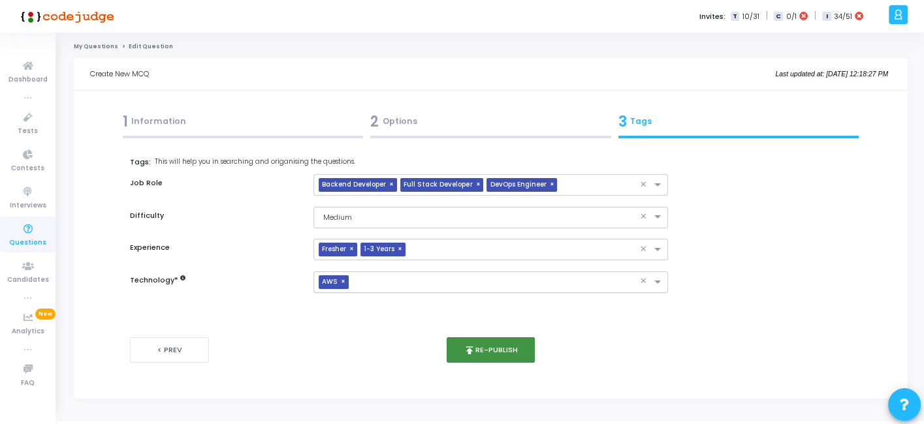
click at [502, 350] on button "publish Re-publish" at bounding box center [490, 349] width 88 height 25
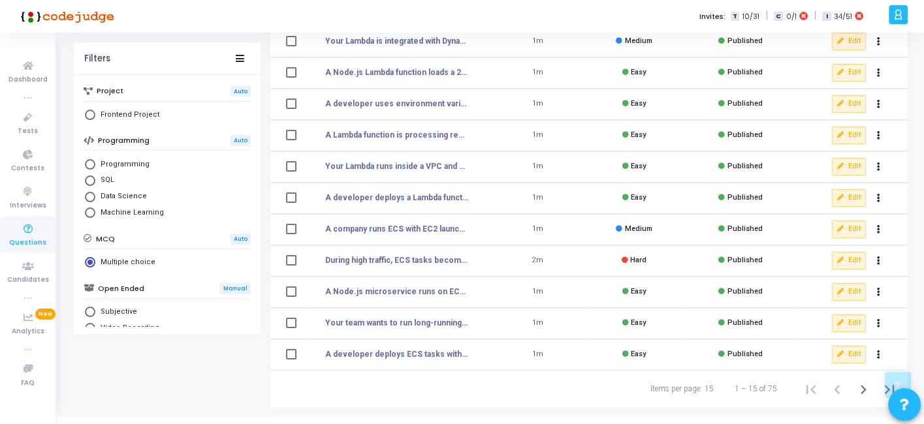
scroll to position [255, 0]
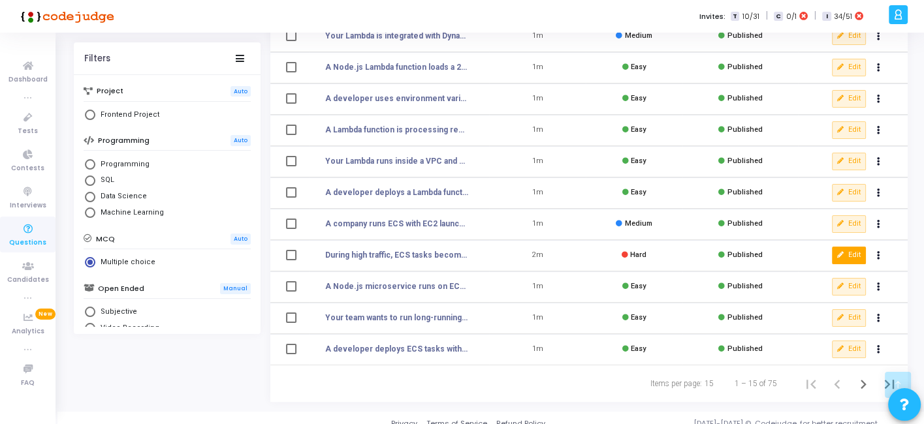
click at [843, 255] on icon at bounding box center [840, 255] width 7 height 7
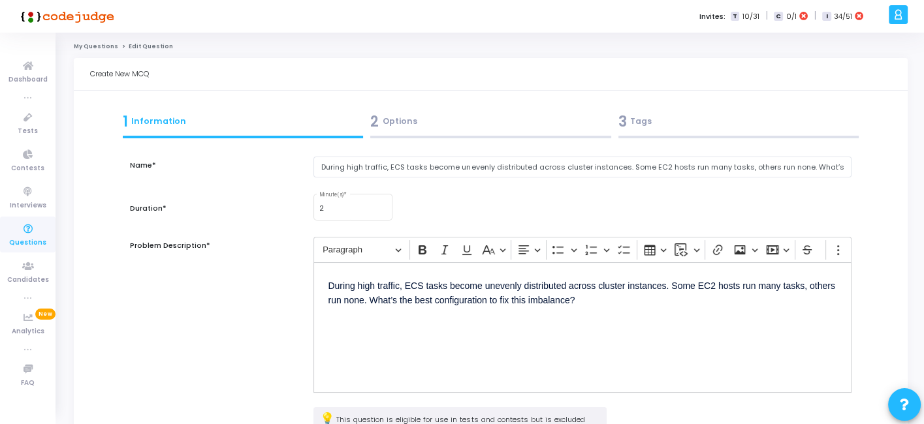
click at [641, 124] on div "3 Tags" at bounding box center [738, 122] width 241 height 22
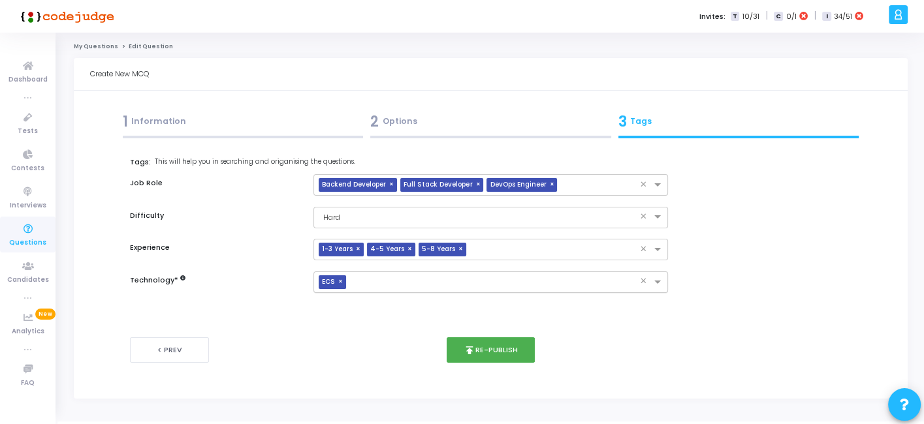
click at [341, 281] on span "×" at bounding box center [342, 282] width 8 height 14
type input "w"
click at [460, 336] on div "< Prev publish Re-publish Next >" at bounding box center [490, 350] width 721 height 65
click at [460, 343] on button "publish Re-publish" at bounding box center [490, 349] width 88 height 25
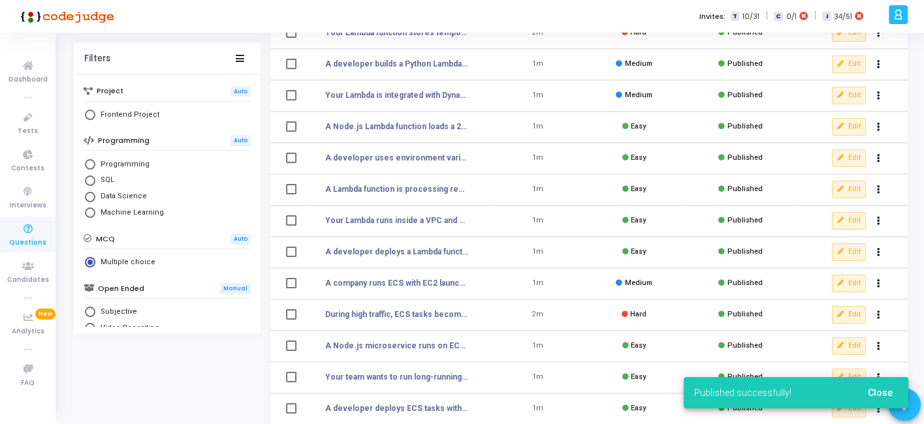
scroll to position [266, 0]
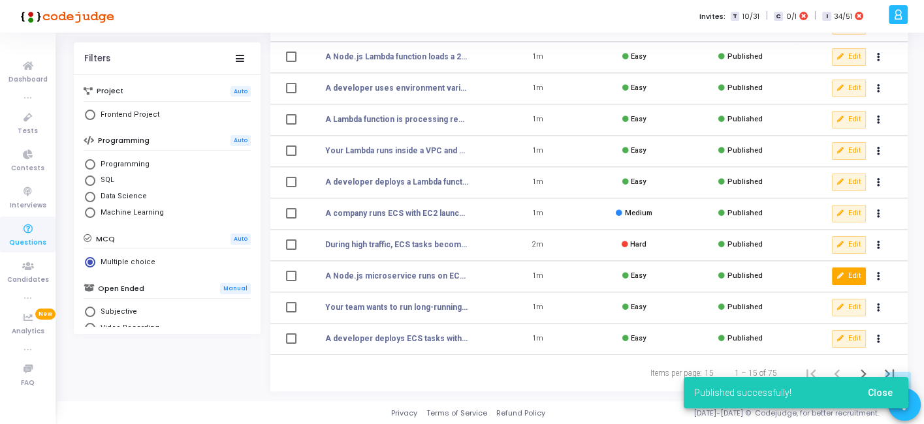
click at [847, 275] on button "Edit" at bounding box center [849, 276] width 34 height 17
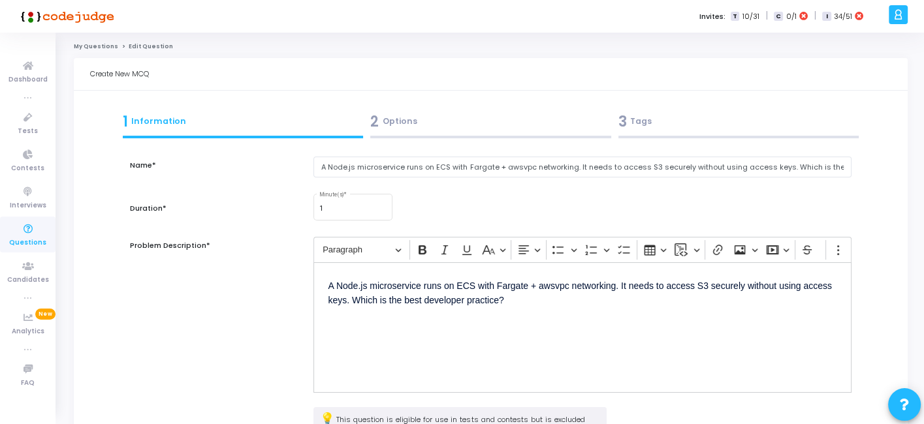
click at [672, 128] on div "3 Tags" at bounding box center [738, 122] width 241 height 22
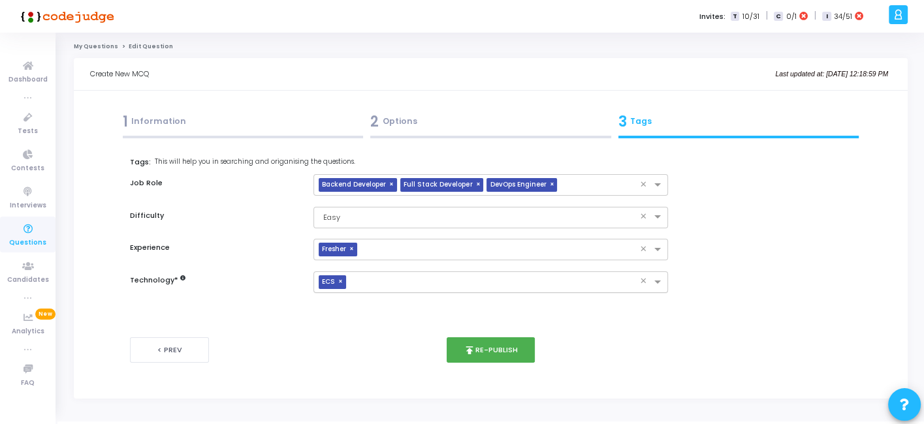
click at [341, 284] on span "×" at bounding box center [342, 282] width 8 height 14
type input "w"
click at [460, 346] on button "publish Re-publish" at bounding box center [490, 349] width 88 height 25
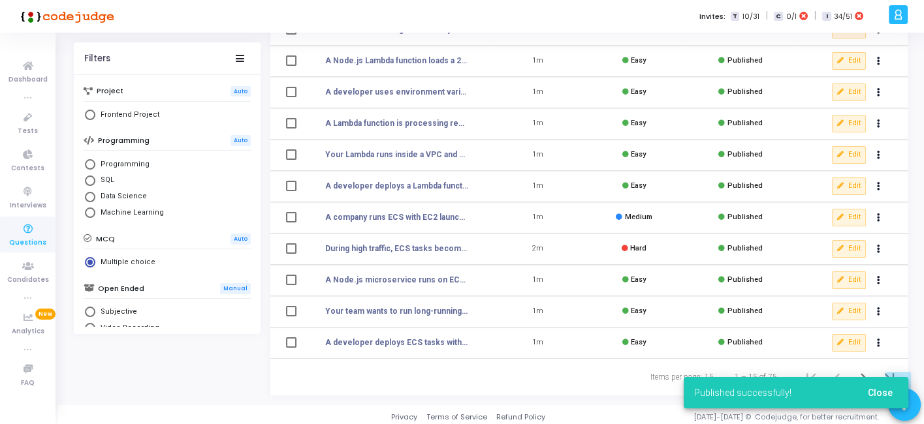
scroll to position [266, 0]
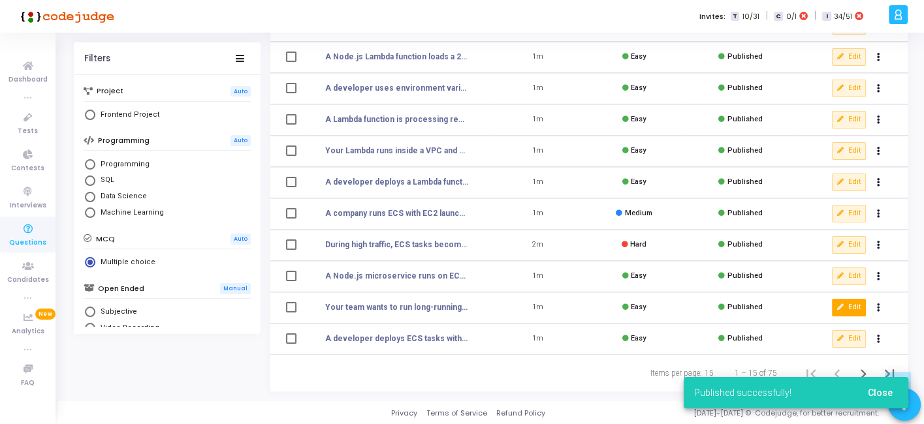
click at [850, 306] on button "Edit" at bounding box center [849, 307] width 34 height 17
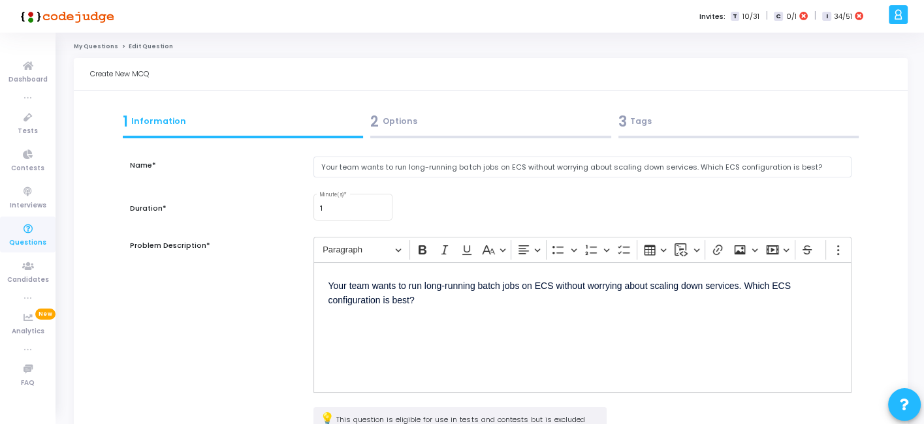
click at [651, 142] on div "Name* Your team wants to run long-running batch jobs on ECS without worrying ab…" at bounding box center [490, 337] width 721 height 391
click at [645, 133] on div "3 Tags" at bounding box center [738, 124] width 248 height 35
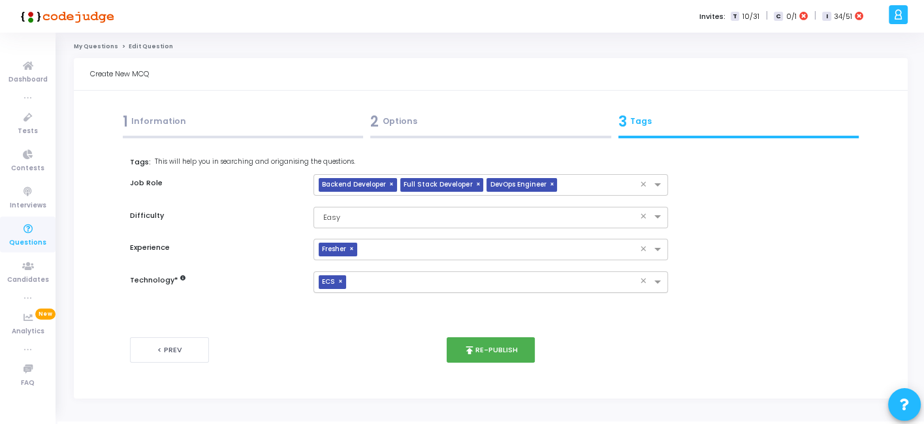
click at [341, 281] on span "×" at bounding box center [342, 282] width 8 height 14
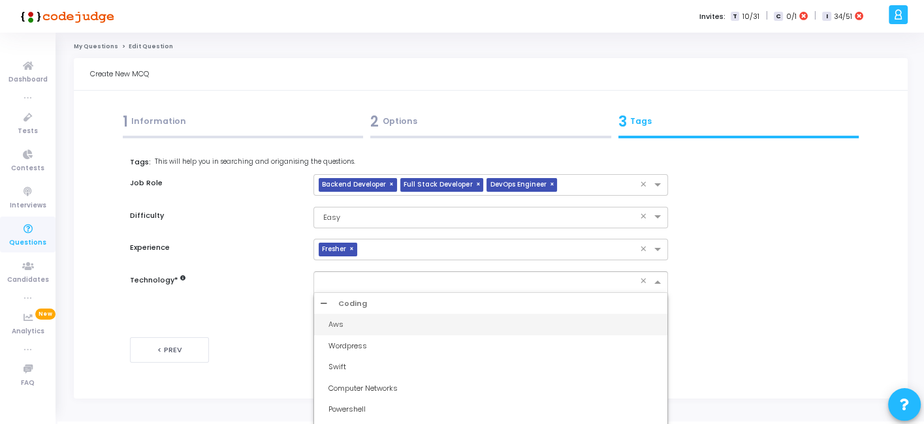
type input "w"
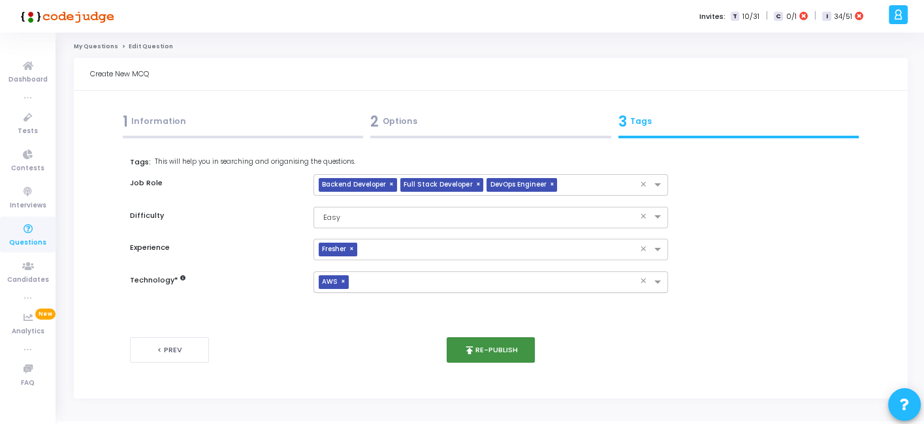
click at [467, 349] on icon "publish" at bounding box center [469, 351] width 12 height 12
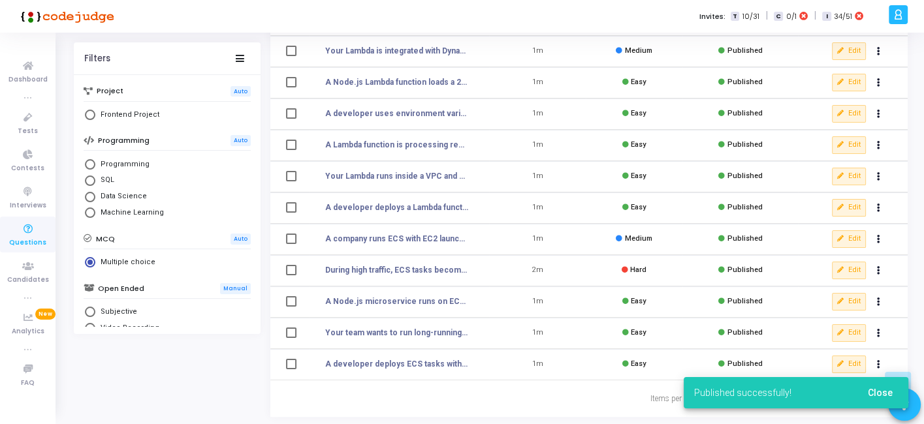
scroll to position [266, 0]
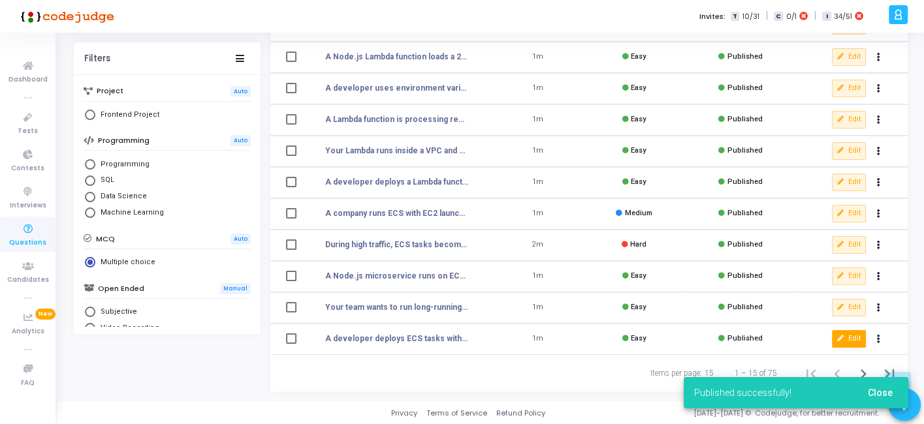
click at [850, 338] on button "Edit" at bounding box center [849, 338] width 34 height 17
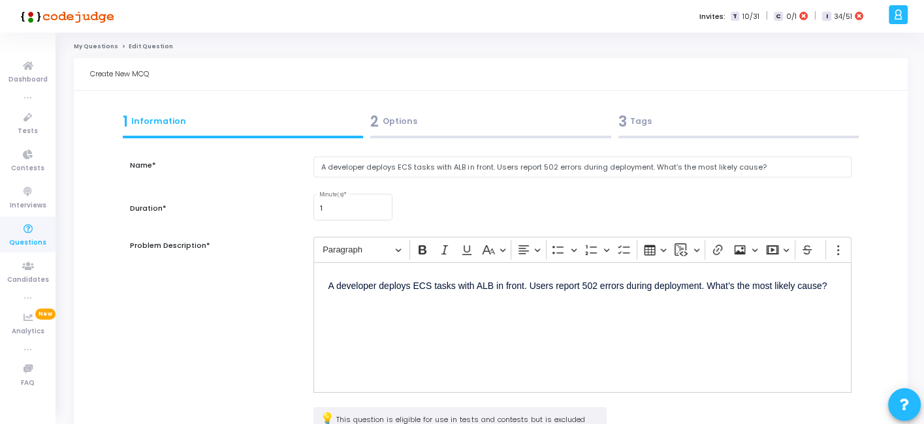
click at [640, 133] on div "3 Tags" at bounding box center [738, 124] width 248 height 35
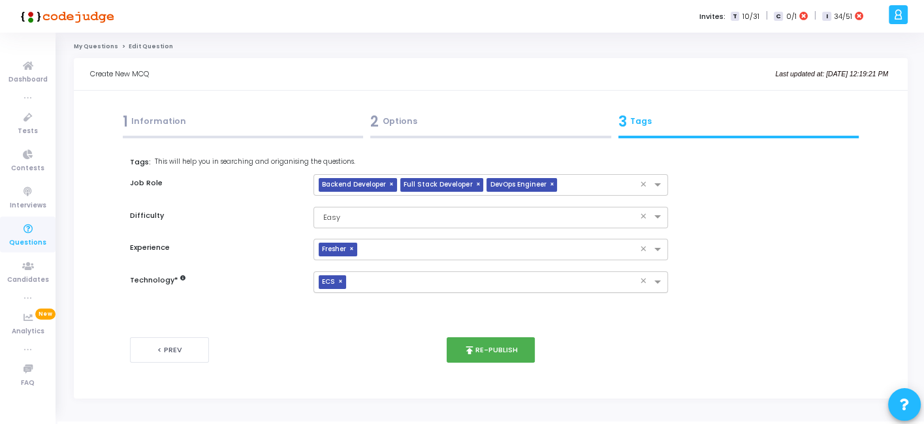
click at [339, 283] on span "×" at bounding box center [342, 282] width 8 height 14
type input "w"
click at [505, 347] on button "publish Re-publish" at bounding box center [490, 349] width 88 height 25
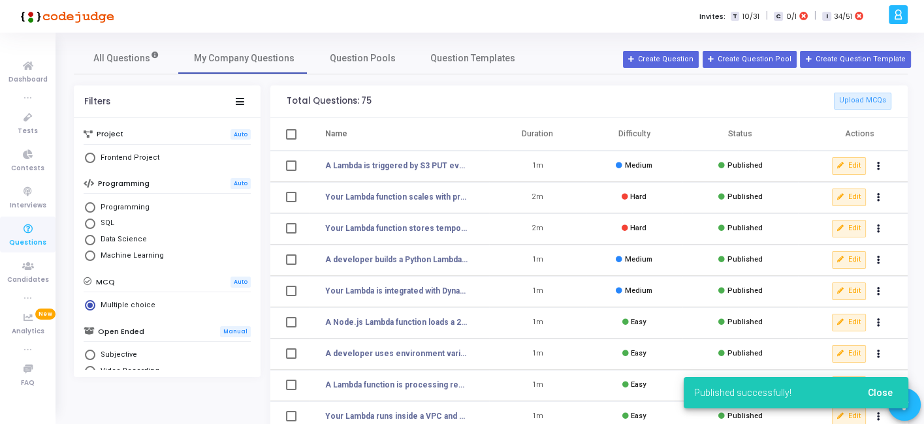
scroll to position [266, 0]
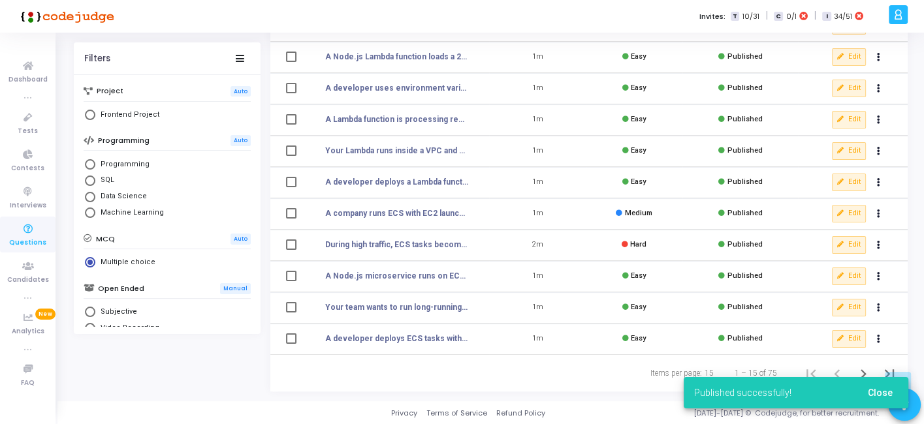
click at [877, 392] on span "Close" at bounding box center [879, 393] width 25 height 10
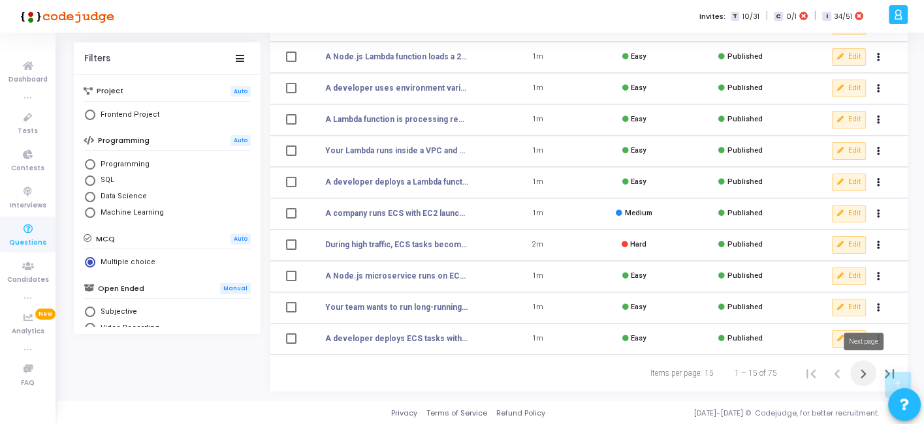
click at [862, 377] on icon "Next page" at bounding box center [863, 373] width 6 height 9
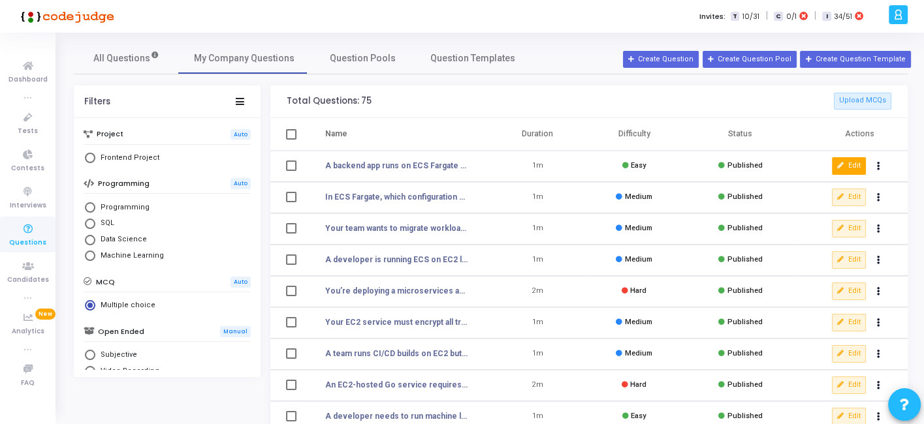
click at [841, 167] on icon at bounding box center [840, 166] width 7 height 7
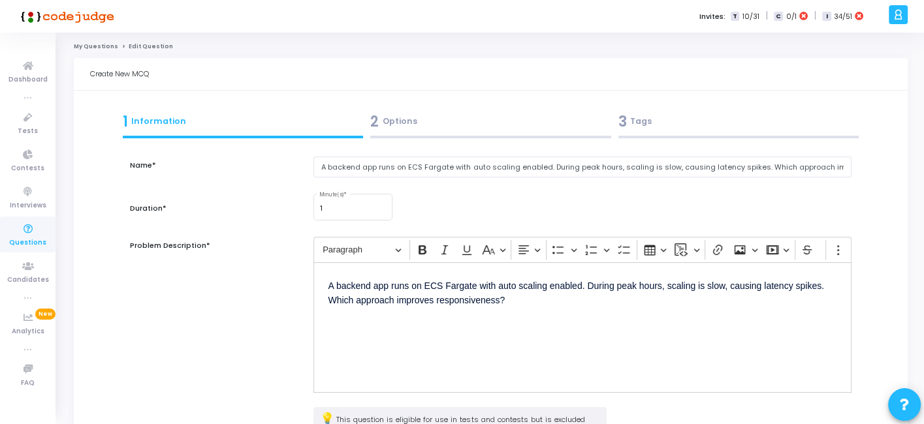
click at [646, 134] on div "3 Tags" at bounding box center [738, 124] width 248 height 35
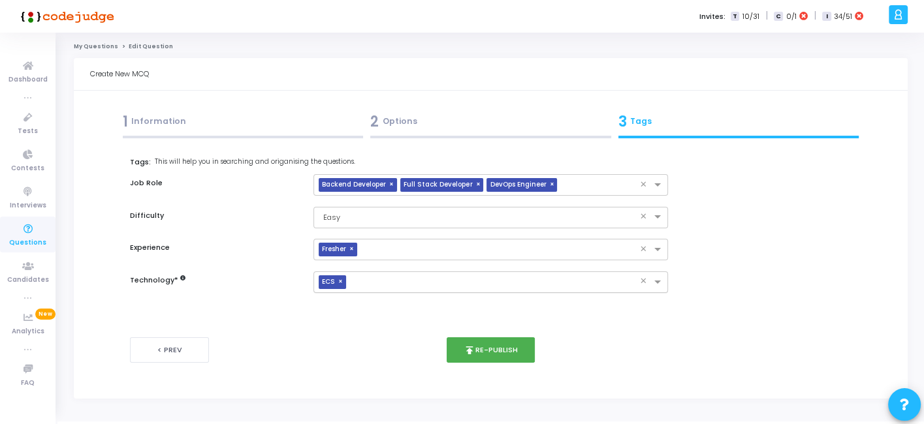
click at [342, 279] on span "×" at bounding box center [342, 282] width 8 height 14
type input "w"
click at [496, 351] on button "publish Re-publish" at bounding box center [490, 349] width 88 height 25
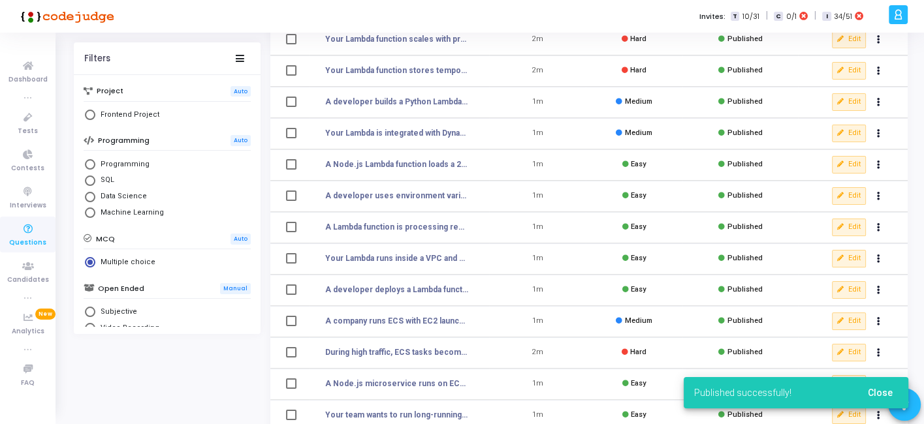
scroll to position [266, 0]
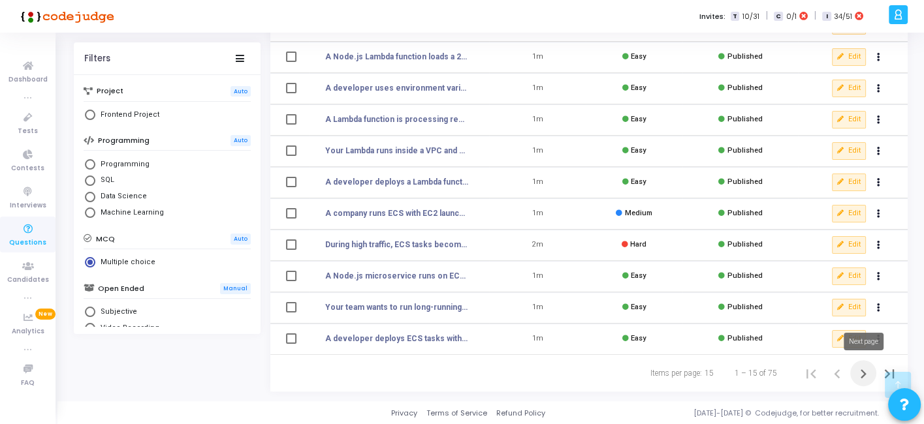
click at [866, 368] on icon "Next page" at bounding box center [863, 374] width 18 height 18
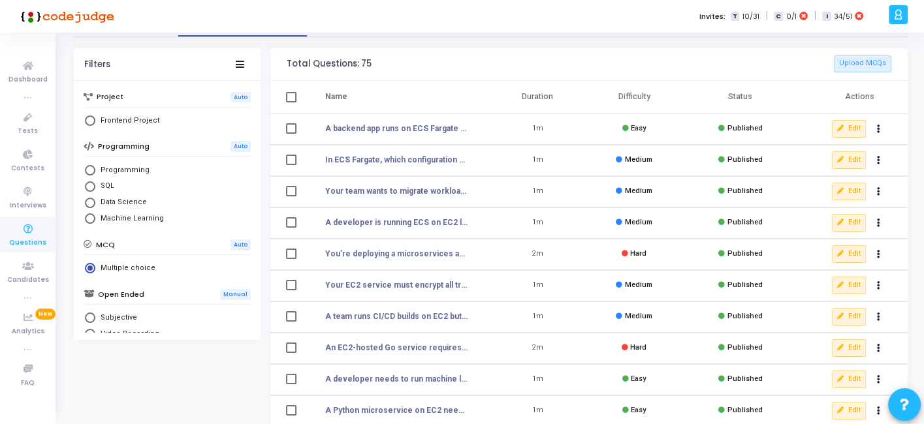
scroll to position [39, 0]
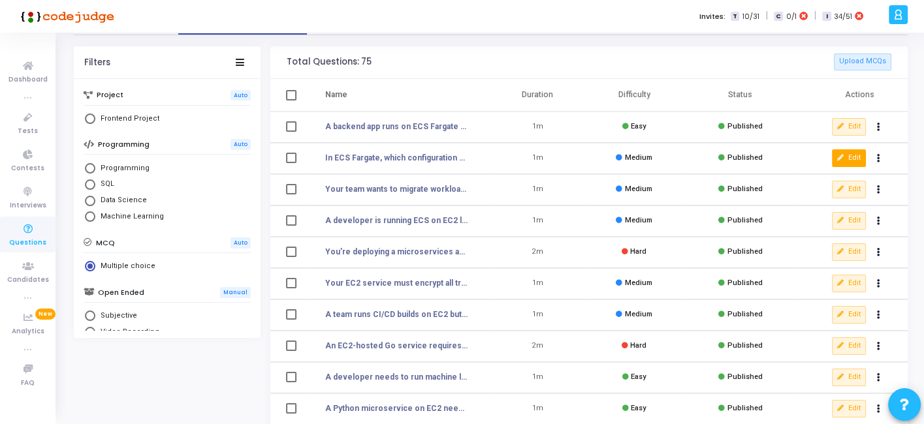
click at [851, 156] on button "Edit" at bounding box center [849, 157] width 34 height 17
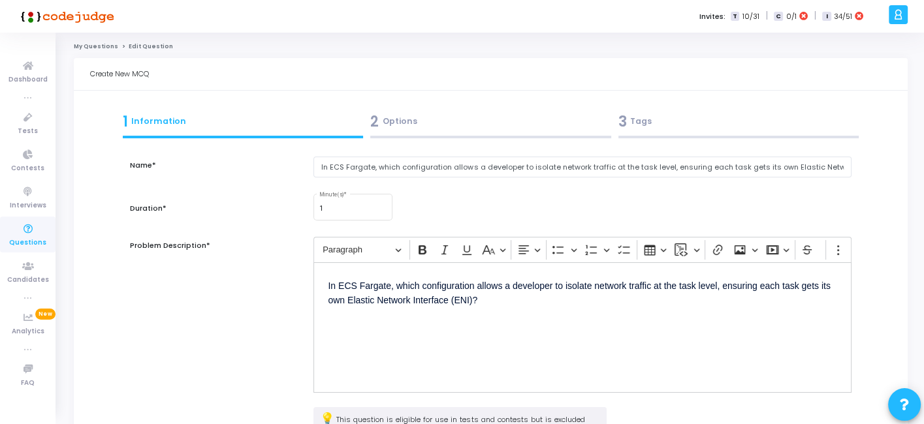
click at [695, 115] on div "3 Tags" at bounding box center [738, 122] width 241 height 22
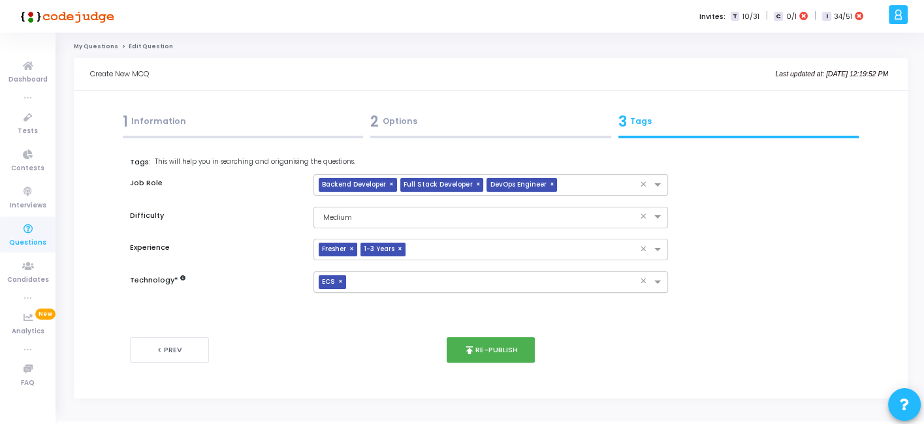
click at [339, 281] on span "×" at bounding box center [342, 282] width 8 height 14
type input "w"
click at [492, 354] on button "publish Re-publish" at bounding box center [490, 349] width 88 height 25
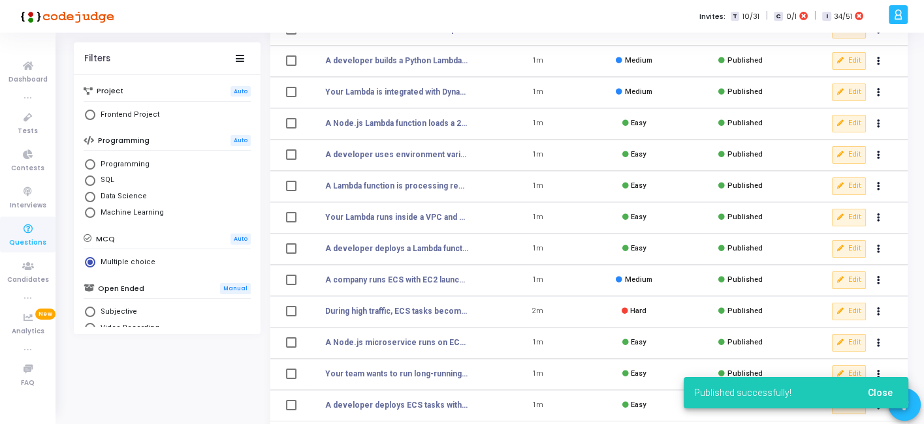
scroll to position [266, 0]
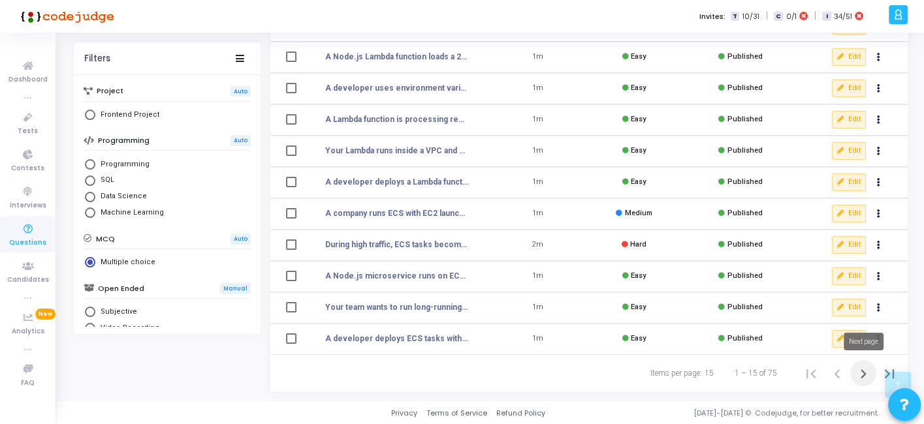
click at [858, 369] on icon "Next page" at bounding box center [863, 374] width 18 height 18
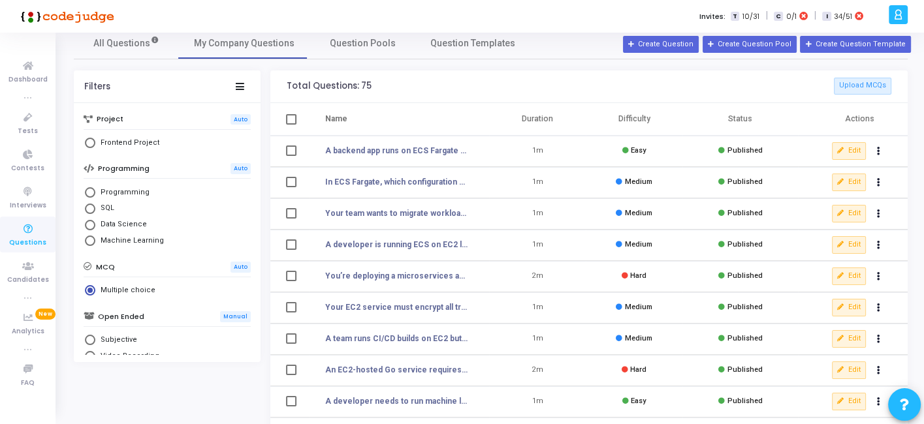
scroll to position [18, 0]
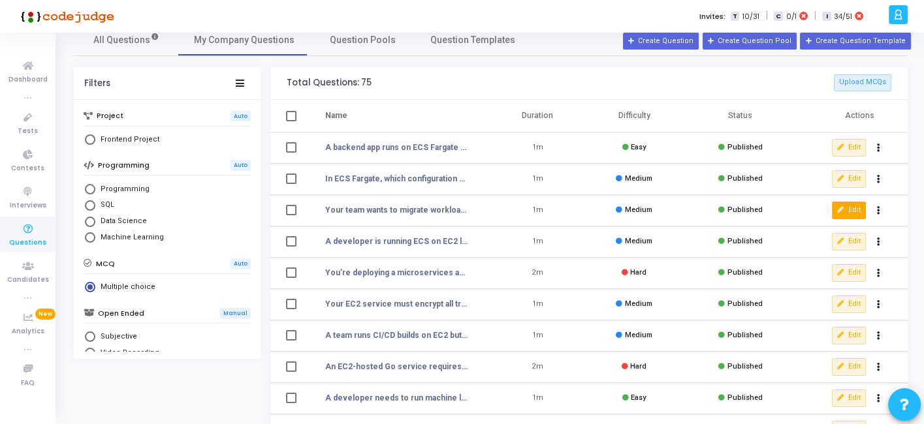
click at [837, 204] on button "Edit" at bounding box center [849, 210] width 34 height 17
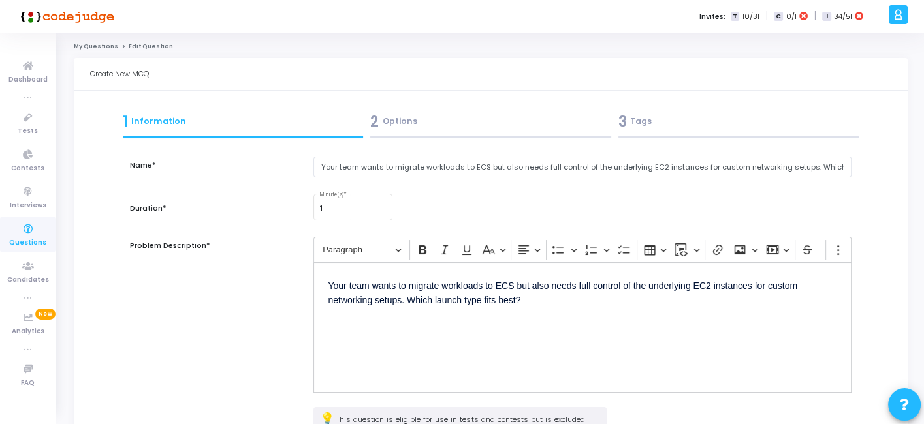
click at [672, 121] on div "3 Tags" at bounding box center [738, 122] width 241 height 22
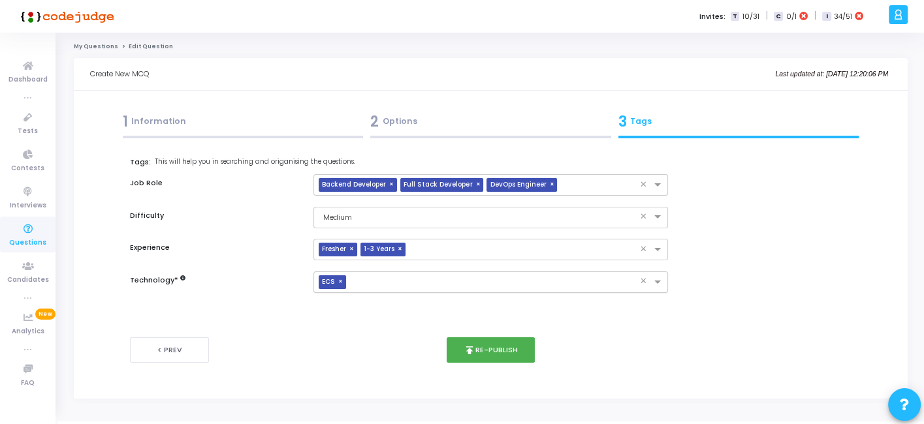
click at [341, 281] on span "×" at bounding box center [342, 282] width 8 height 14
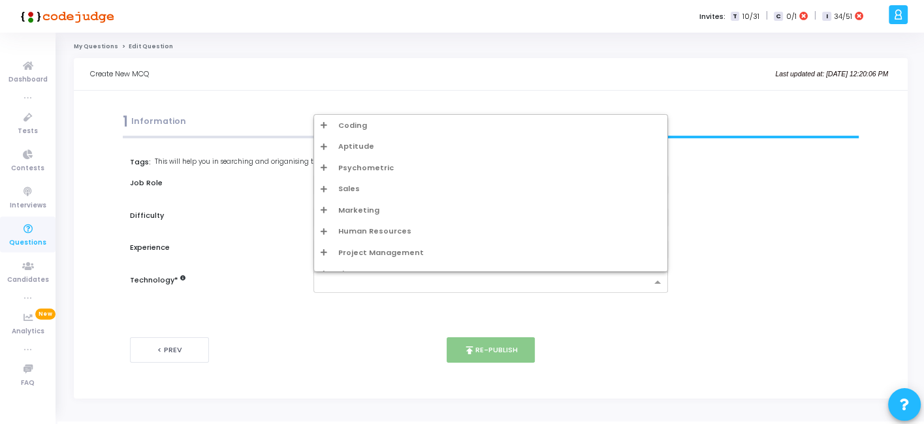
type input "w"
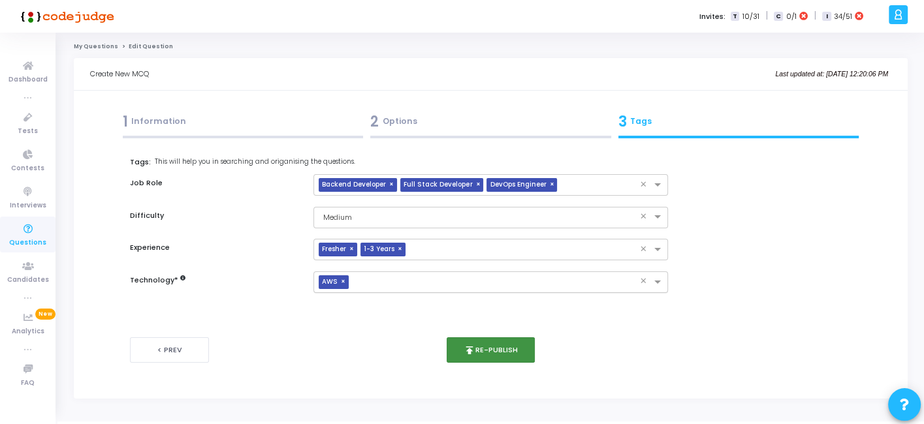
click at [496, 340] on button "publish Re-publish" at bounding box center [490, 349] width 88 height 25
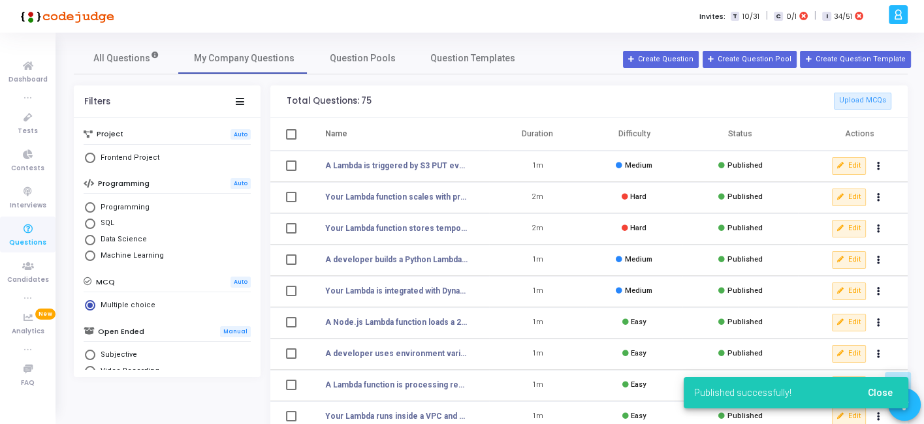
scroll to position [266, 0]
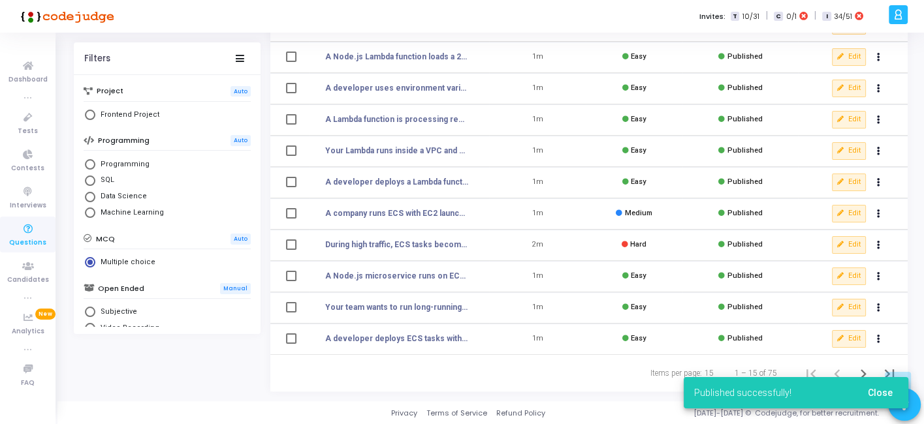
click at [860, 372] on div "Published successfully! Close" at bounding box center [796, 393] width 256 height 63
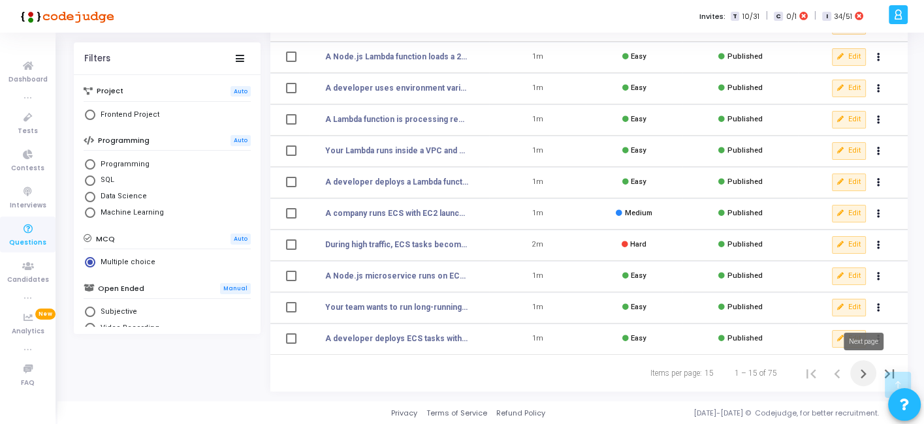
click at [863, 372] on icon "Next page" at bounding box center [863, 374] width 18 height 18
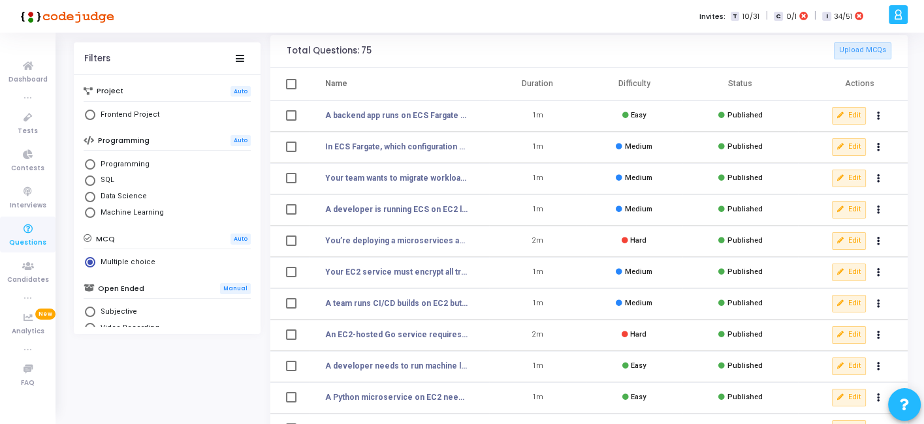
scroll to position [57, 0]
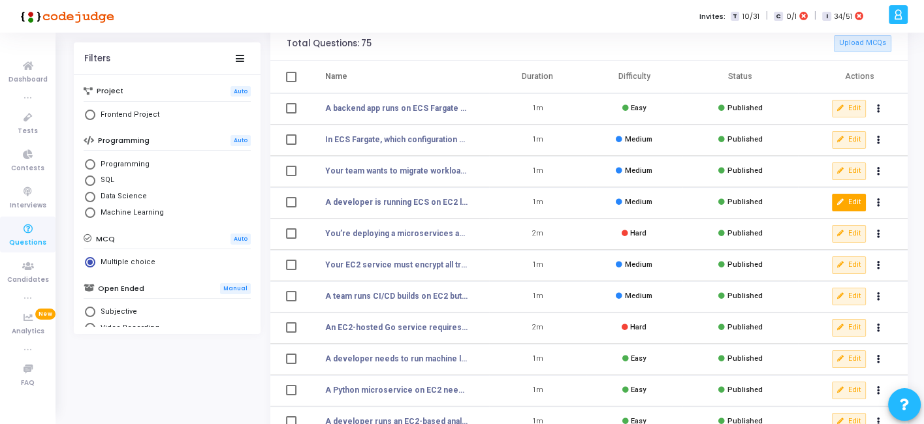
click at [837, 204] on icon at bounding box center [840, 202] width 7 height 7
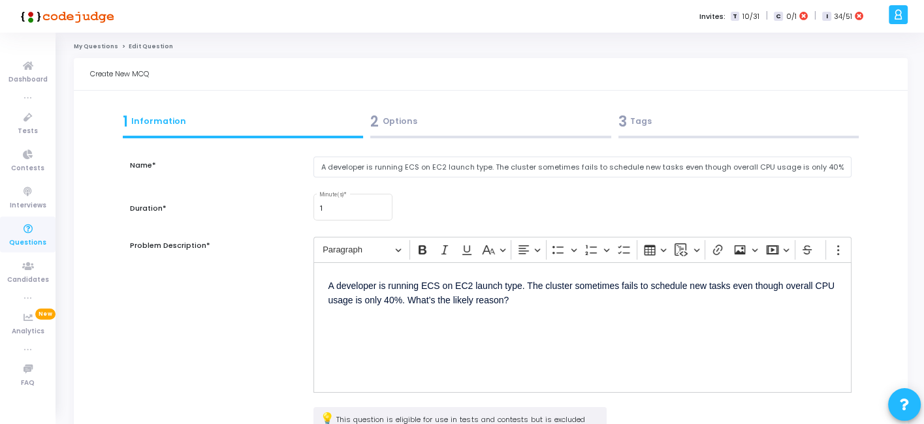
click at [656, 121] on div "3 Tags" at bounding box center [738, 122] width 241 height 22
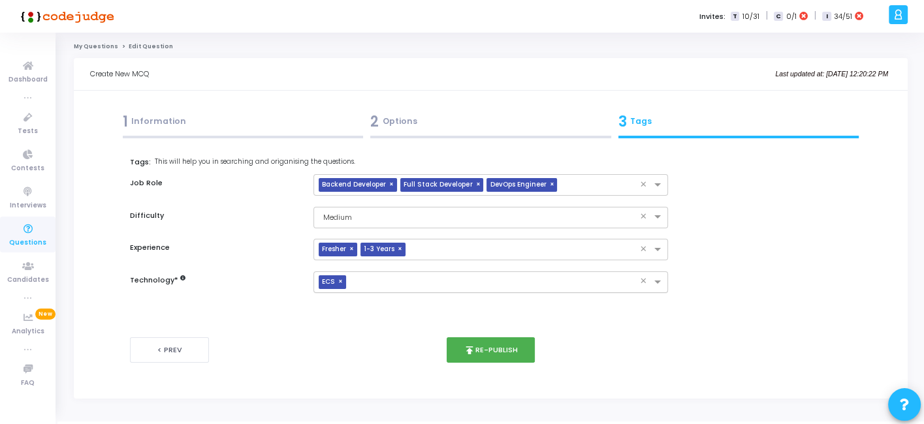
click at [340, 280] on span "×" at bounding box center [342, 282] width 8 height 14
type input "w"
click at [475, 355] on icon "publish" at bounding box center [469, 351] width 12 height 12
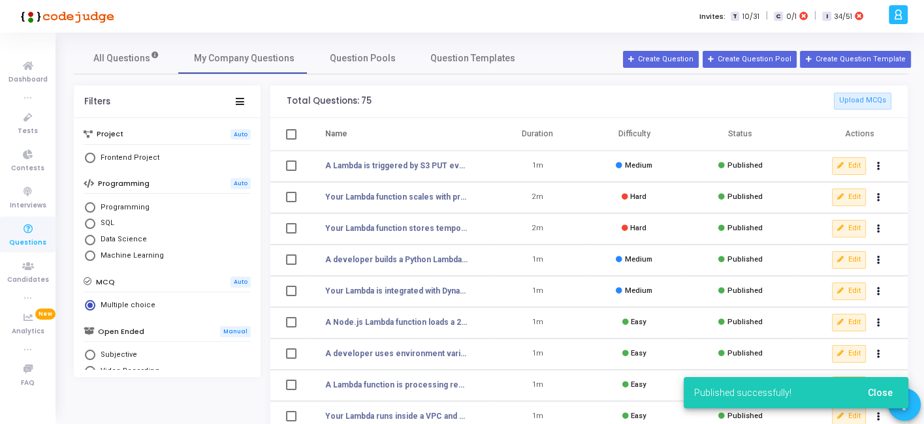
scroll to position [266, 0]
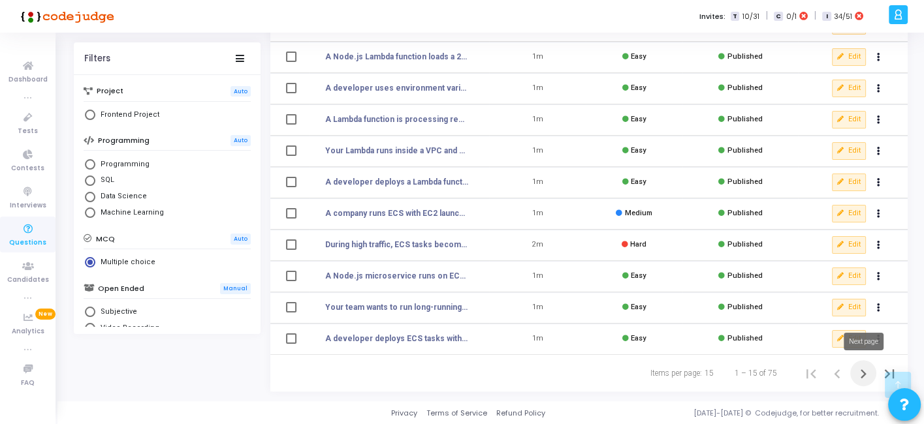
click at [862, 372] on icon "Next page" at bounding box center [863, 374] width 18 height 18
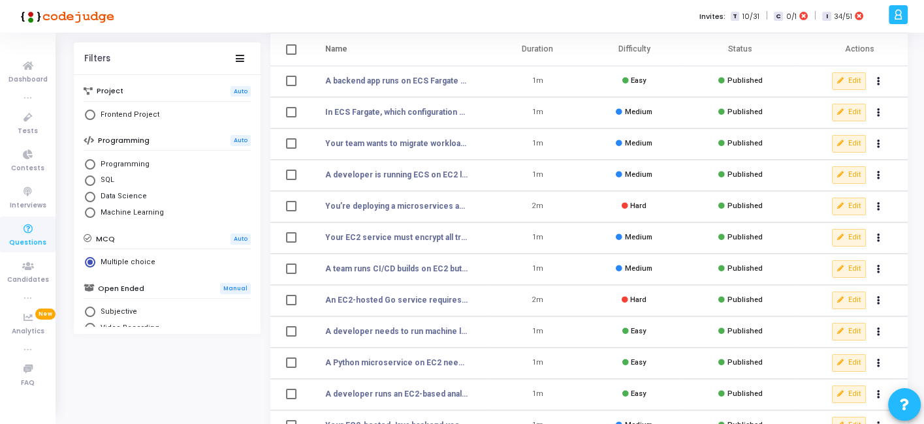
scroll to position [86, 0]
click at [849, 204] on button "Edit" at bounding box center [849, 204] width 34 height 17
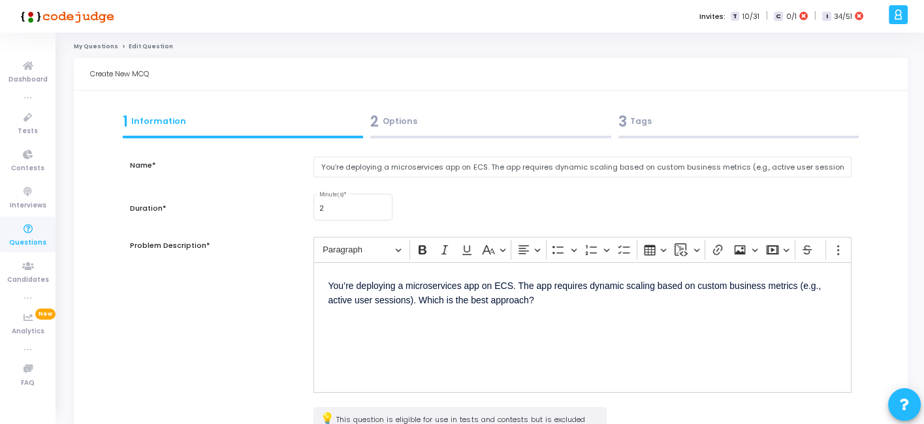
click at [730, 123] on div "3 Tags" at bounding box center [738, 122] width 241 height 22
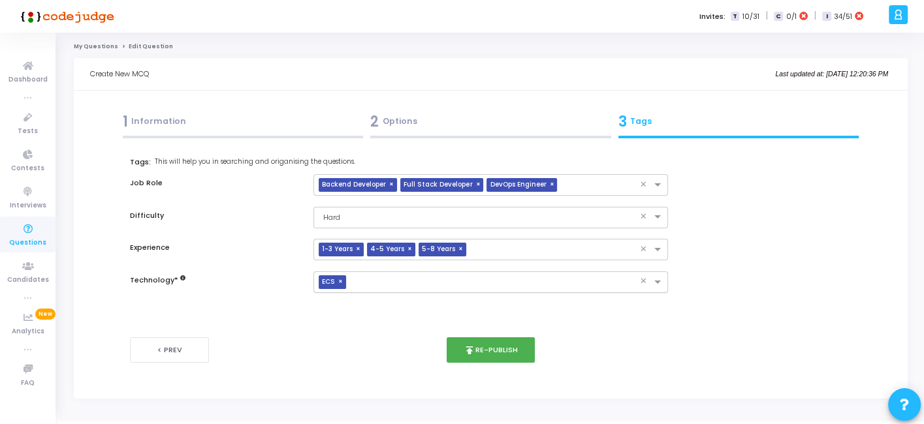
click at [339, 281] on span "×" at bounding box center [342, 282] width 8 height 14
type input "w"
click at [471, 345] on icon "publish" at bounding box center [469, 351] width 12 height 12
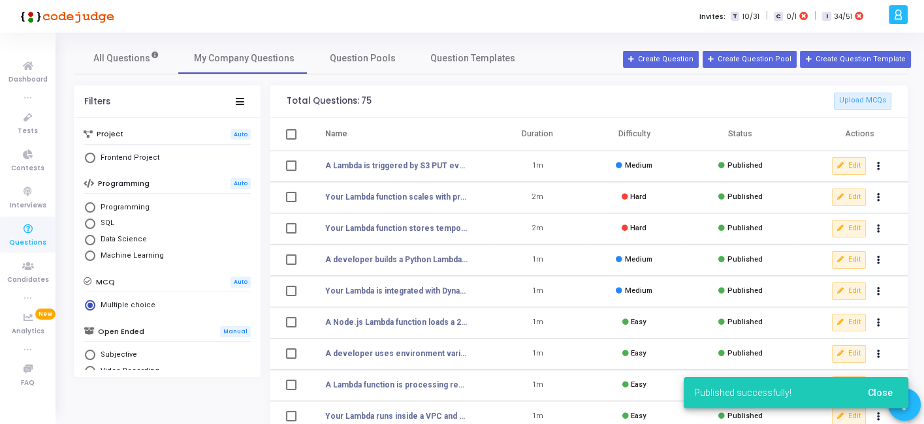
scroll to position [266, 0]
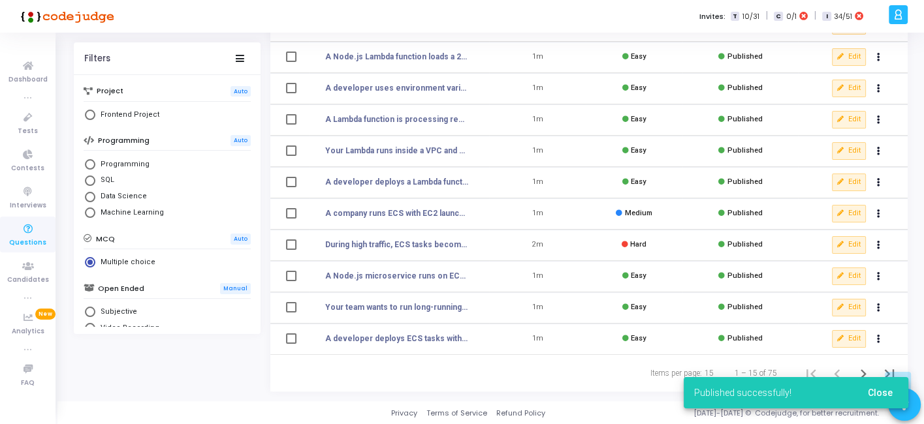
click at [859, 370] on div "Published successfully! Close" at bounding box center [796, 393] width 256 height 63
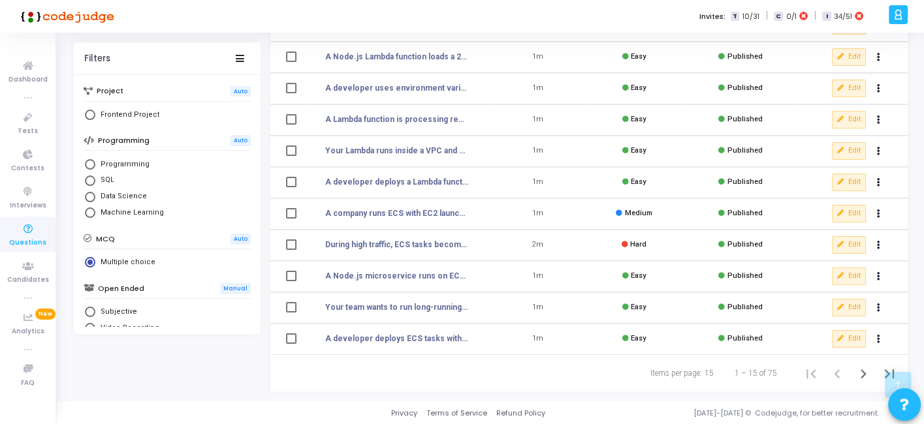
click at [859, 370] on div "Published successfully! Close" at bounding box center [796, 393] width 256 height 63
click at [864, 372] on icon "Next page" at bounding box center [863, 373] width 6 height 9
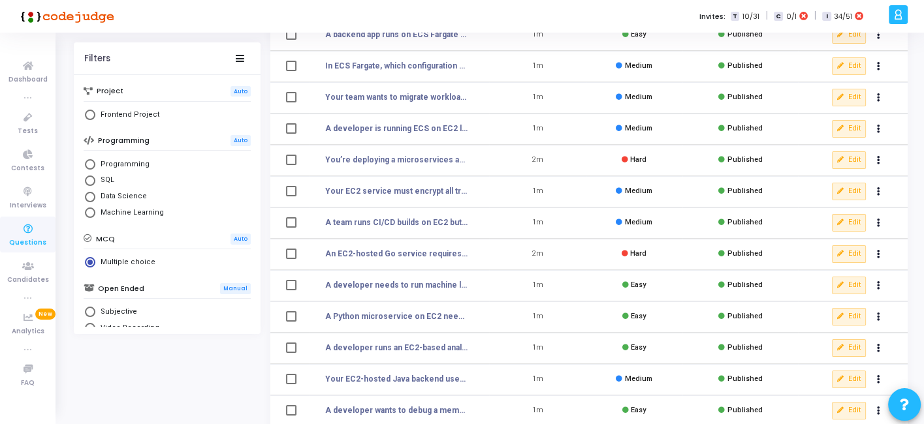
scroll to position [132, 0]
click at [841, 193] on icon at bounding box center [840, 190] width 7 height 7
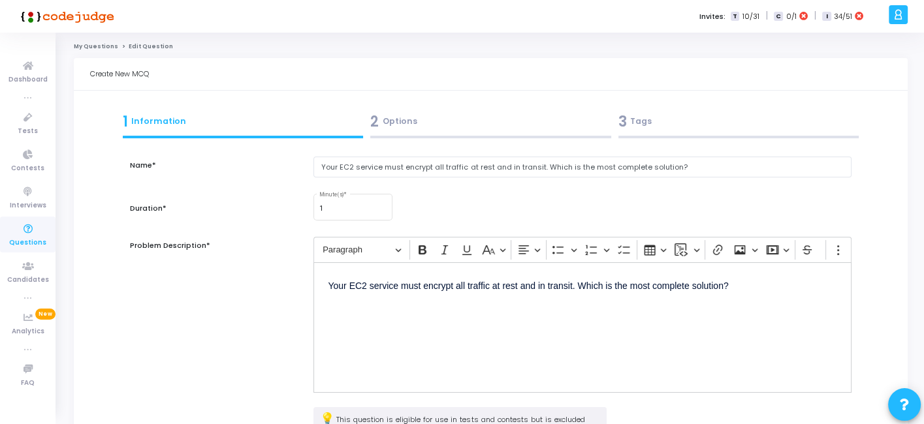
click at [717, 129] on div "3 Tags" at bounding box center [738, 122] width 241 height 22
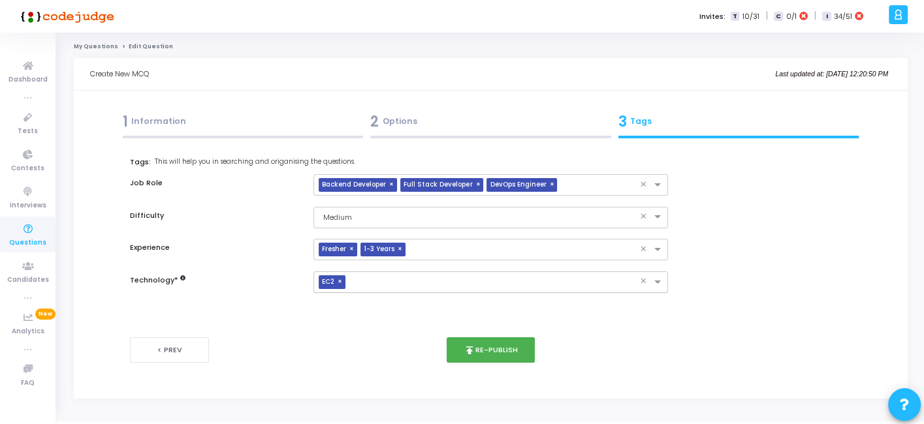
click at [342, 282] on span "×" at bounding box center [341, 282] width 8 height 14
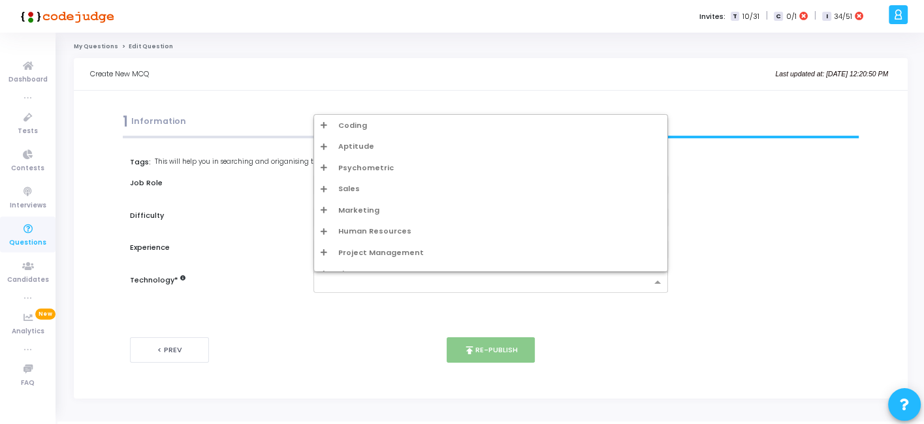
click at [348, 282] on input "text" at bounding box center [485, 282] width 330 height 11
type input "w"
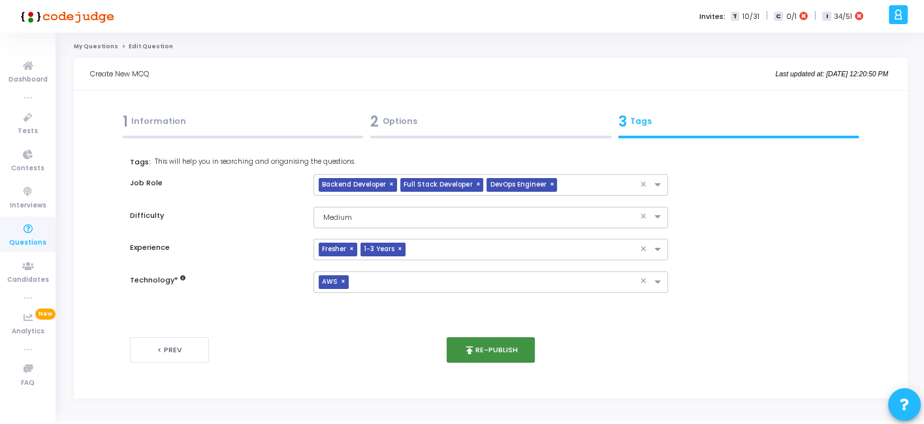
click at [483, 349] on button "publish Re-publish" at bounding box center [490, 349] width 88 height 25
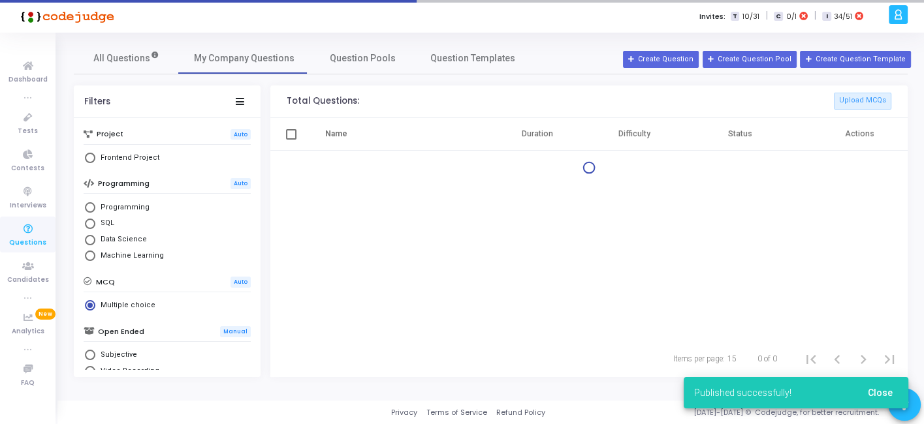
scroll to position [266, 0]
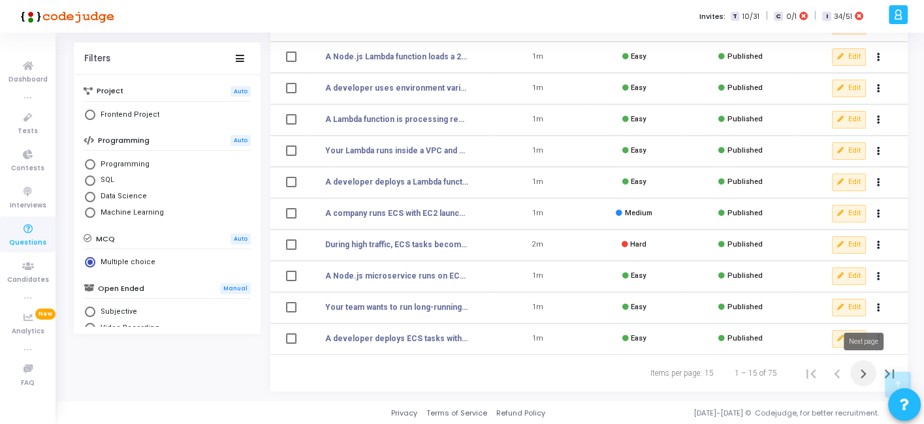
click at [860, 371] on icon "Next page" at bounding box center [863, 374] width 18 height 18
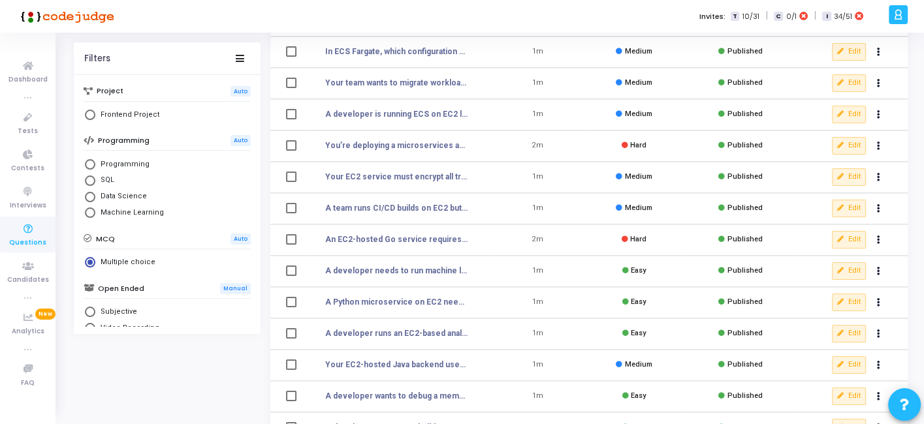
scroll to position [148, 0]
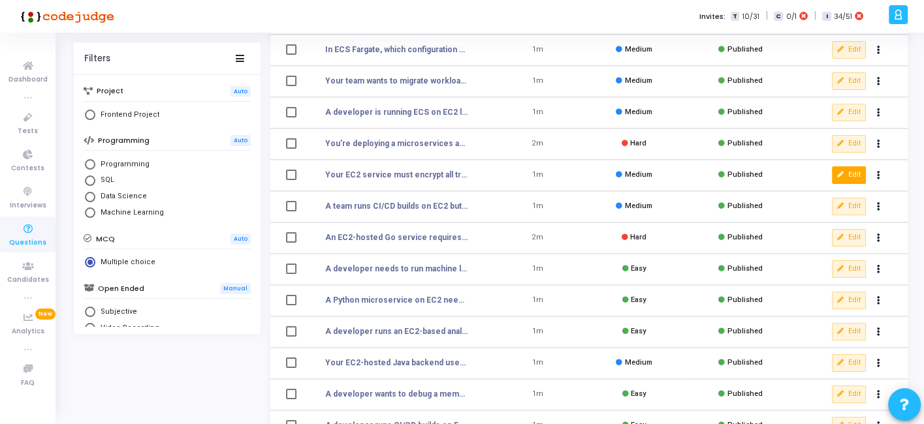
click at [839, 174] on icon at bounding box center [840, 175] width 7 height 7
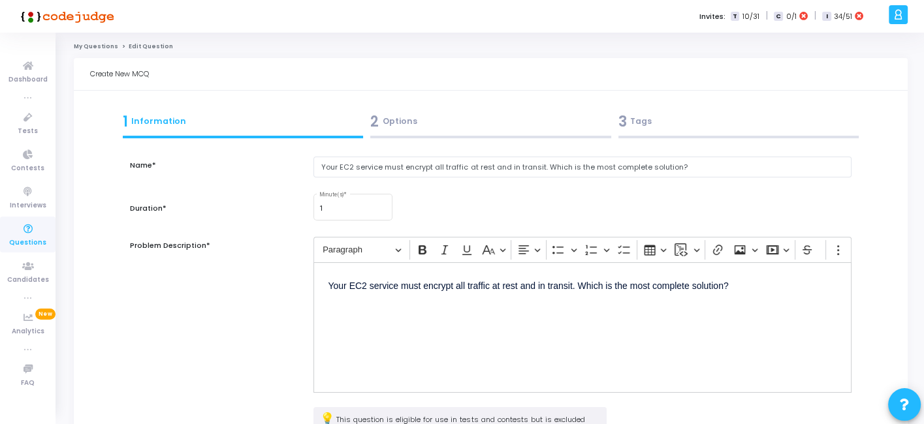
click at [690, 131] on div "3 Tags" at bounding box center [738, 122] width 241 height 22
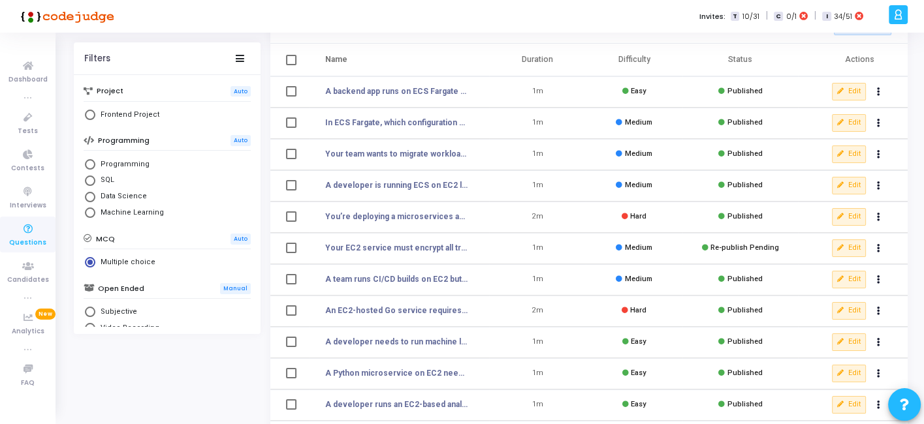
scroll to position [75, 0]
click at [847, 243] on button "Edit" at bounding box center [849, 247] width 34 height 17
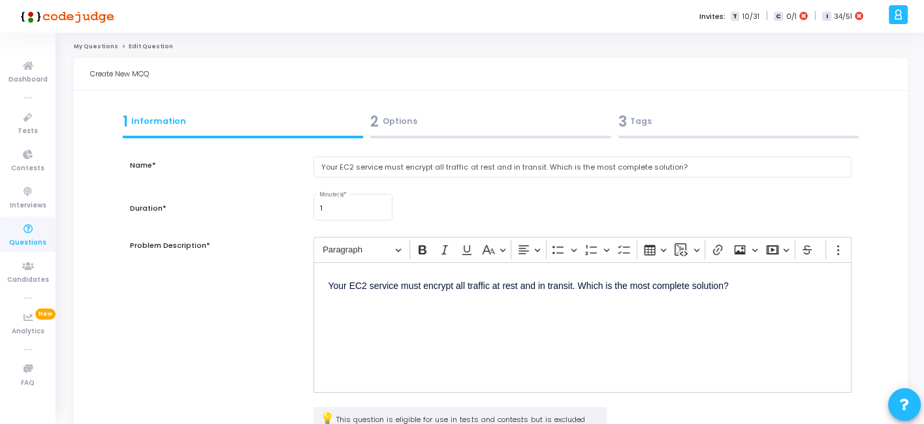
click at [706, 129] on div "3 Tags" at bounding box center [738, 122] width 241 height 22
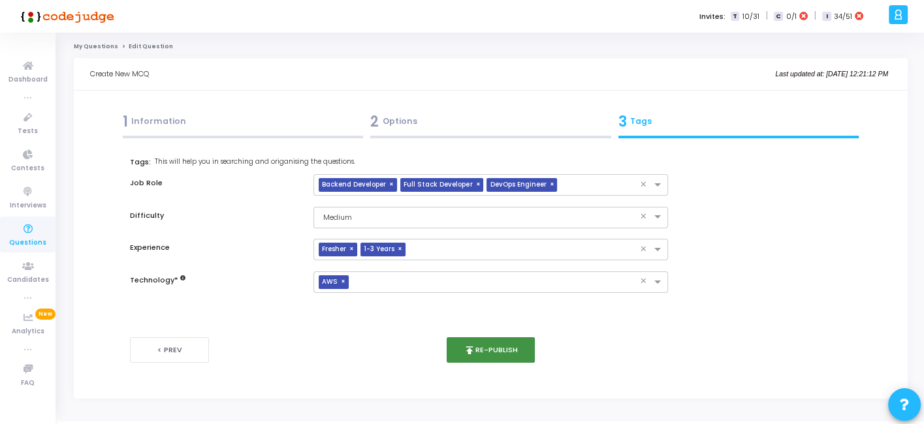
click at [482, 349] on button "publish Re-publish" at bounding box center [490, 349] width 88 height 25
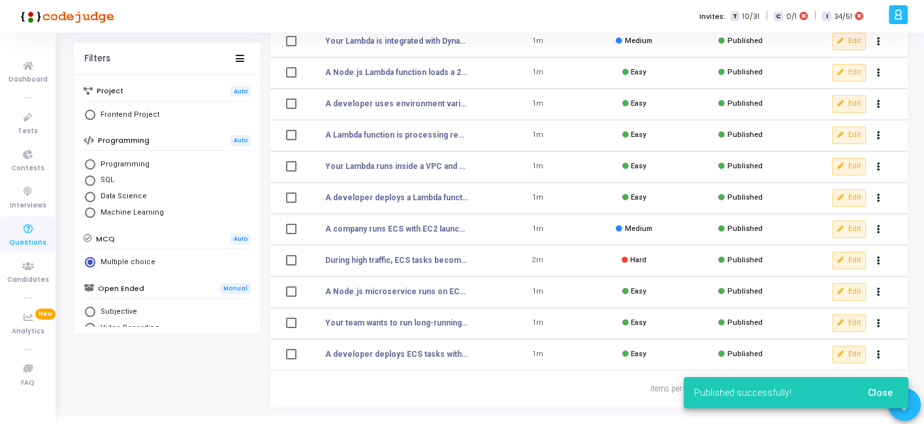
scroll to position [266, 0]
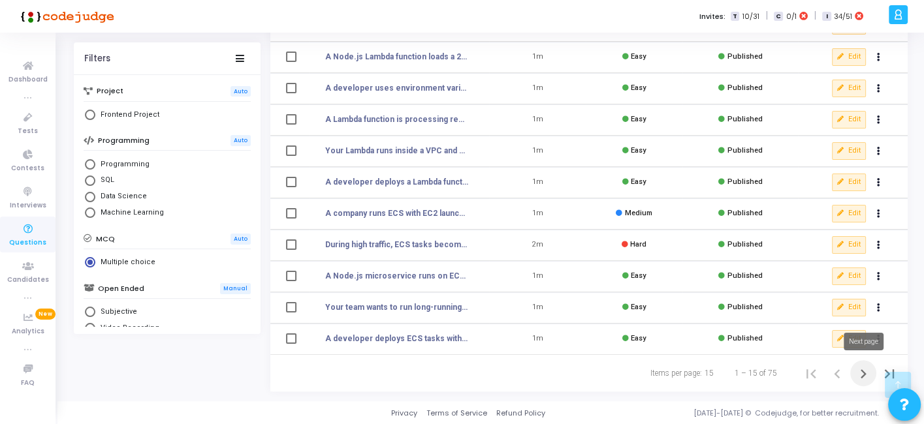
click at [860, 373] on icon "Next page" at bounding box center [863, 374] width 18 height 18
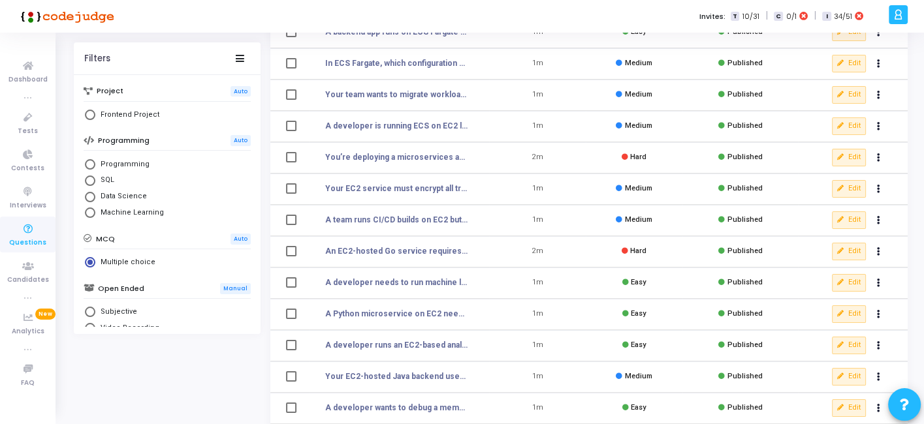
scroll to position [266, 0]
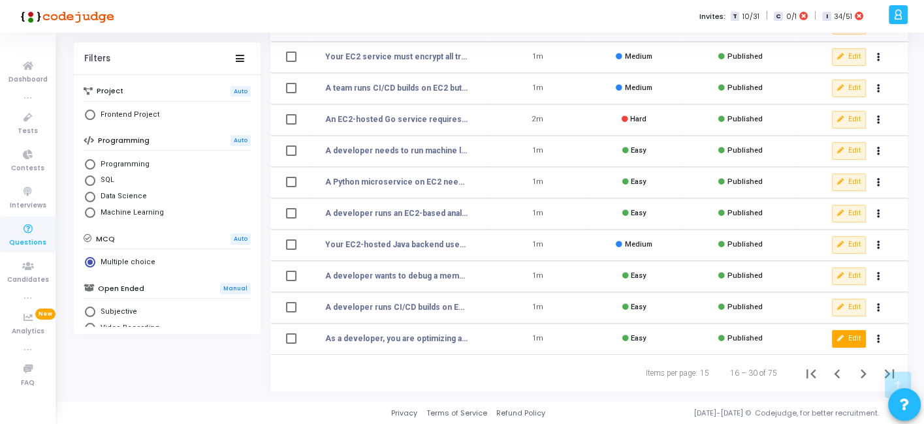
click at [843, 332] on button "Edit" at bounding box center [849, 338] width 34 height 17
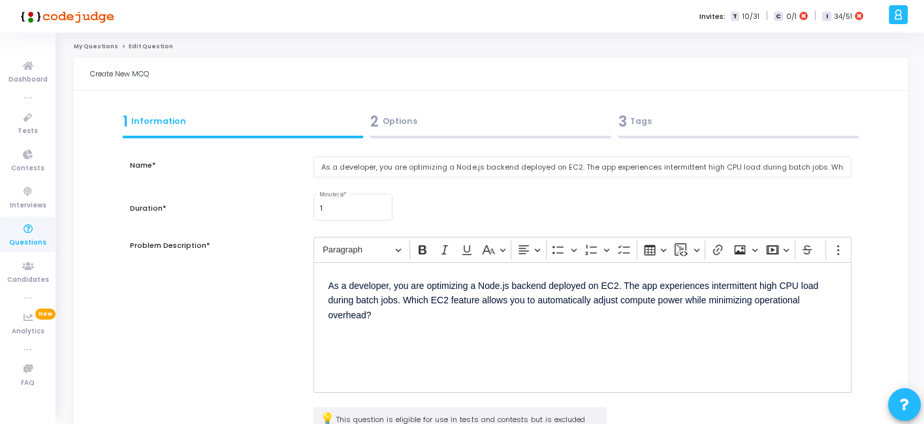
click at [659, 128] on div "3 Tags" at bounding box center [738, 122] width 241 height 22
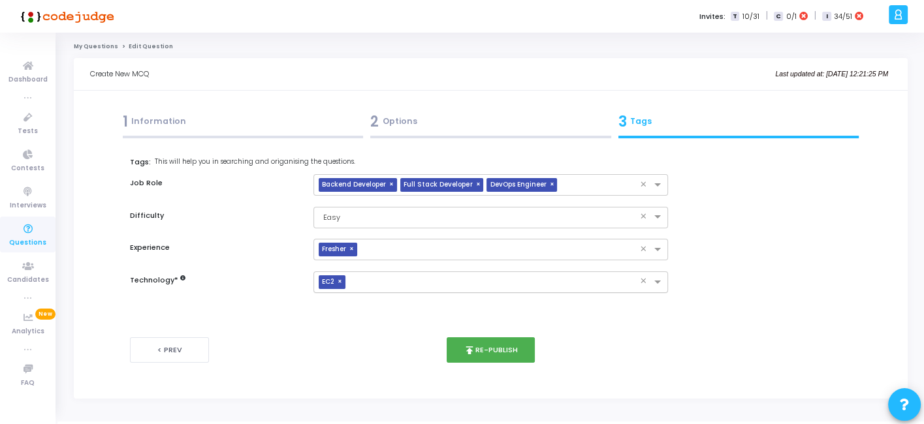
click at [339, 281] on span "×" at bounding box center [341, 282] width 8 height 14
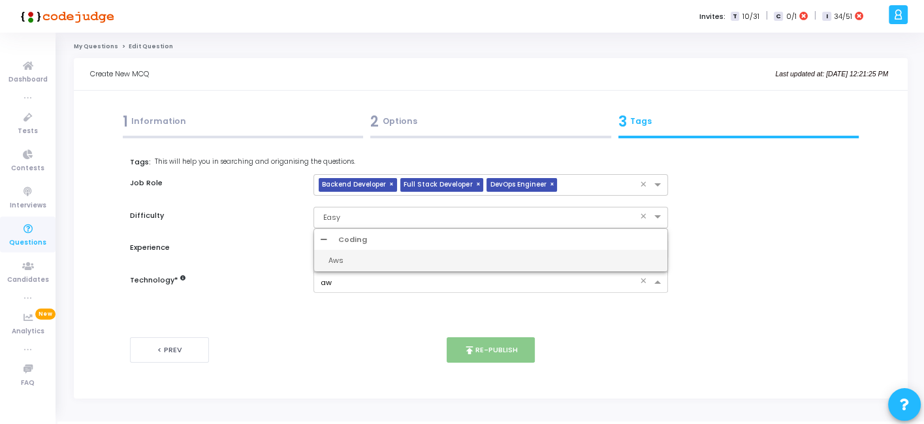
type input "a"
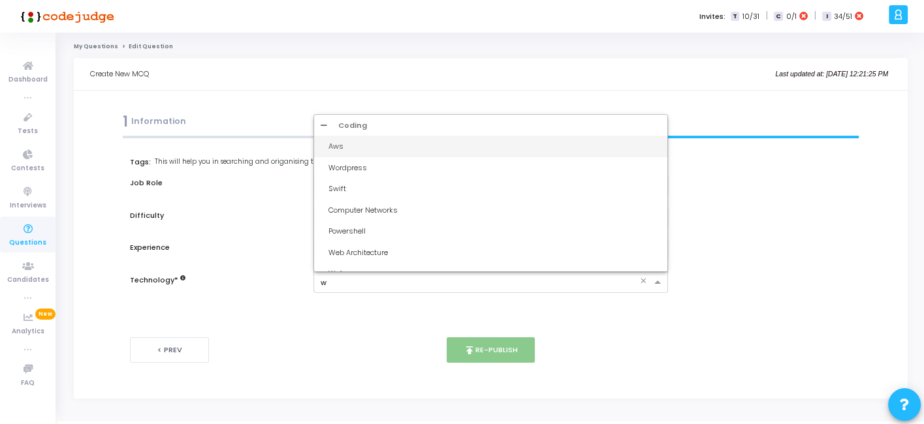
type input "ws"
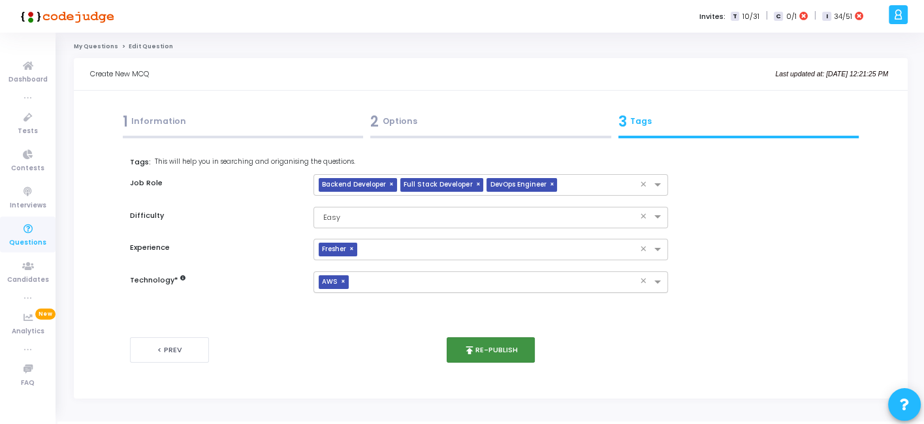
click at [507, 350] on button "publish Re-publish" at bounding box center [490, 349] width 88 height 25
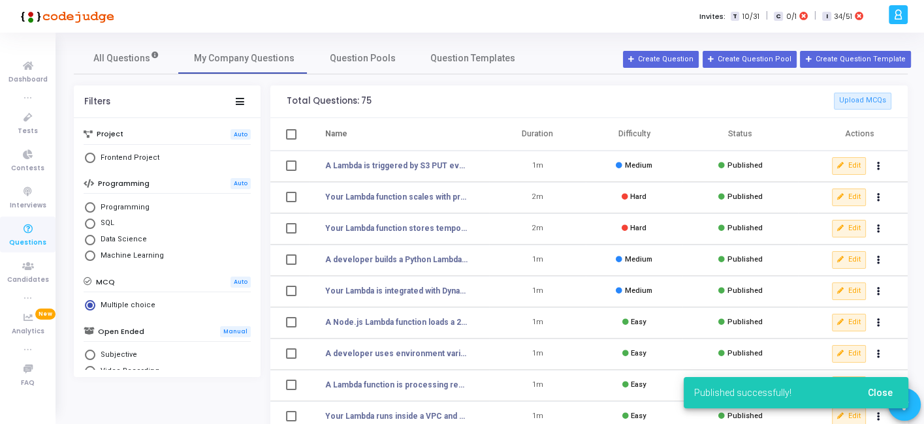
scroll to position [266, 0]
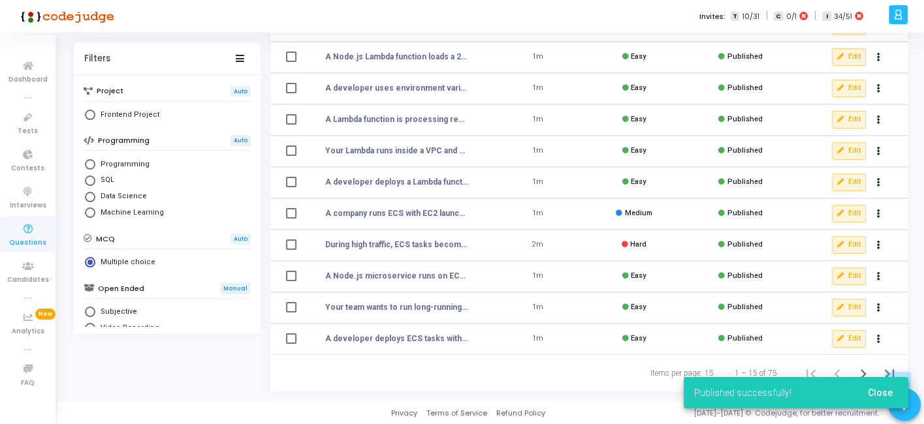
click at [860, 368] on div "Published successfully! Close" at bounding box center [796, 393] width 256 height 63
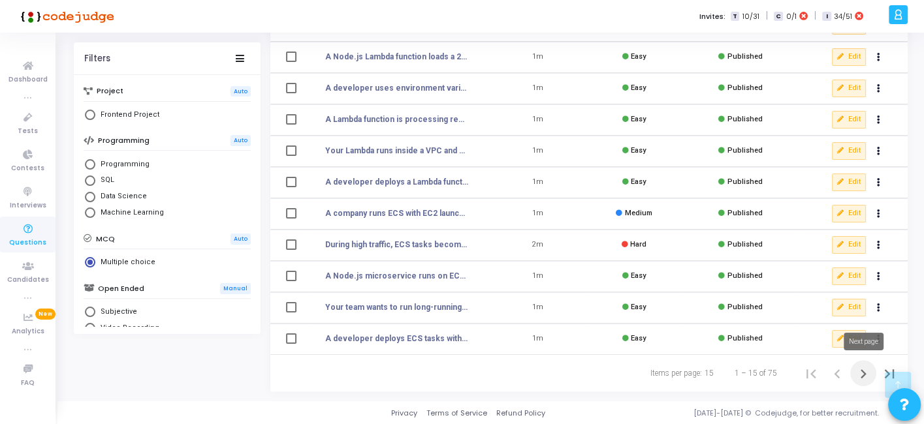
click at [860, 368] on icon "Next page" at bounding box center [863, 374] width 18 height 18
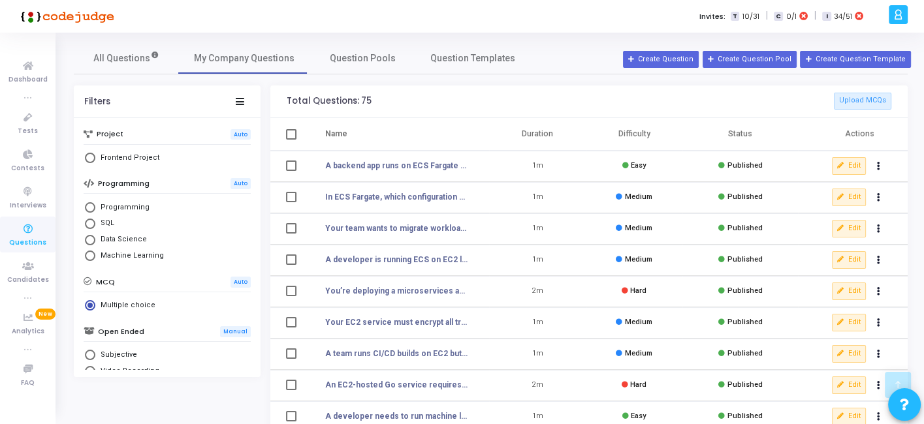
scroll to position [266, 0]
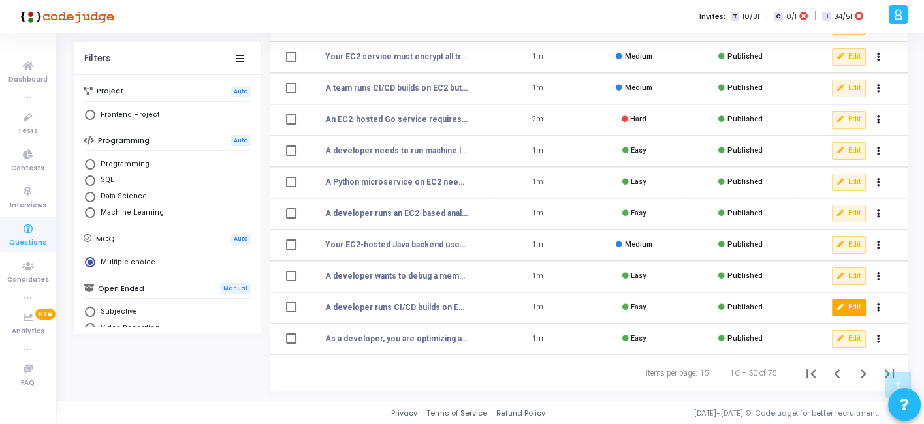
click at [845, 305] on button "Edit" at bounding box center [849, 307] width 34 height 17
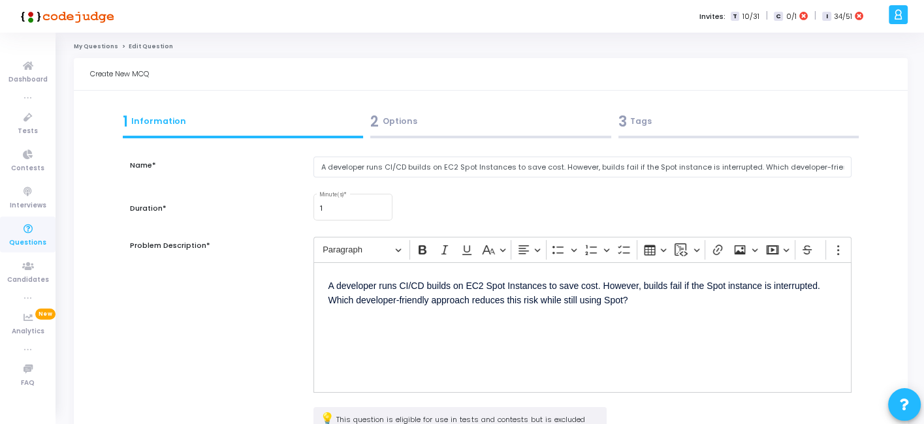
click at [690, 130] on div "3 Tags" at bounding box center [738, 122] width 241 height 22
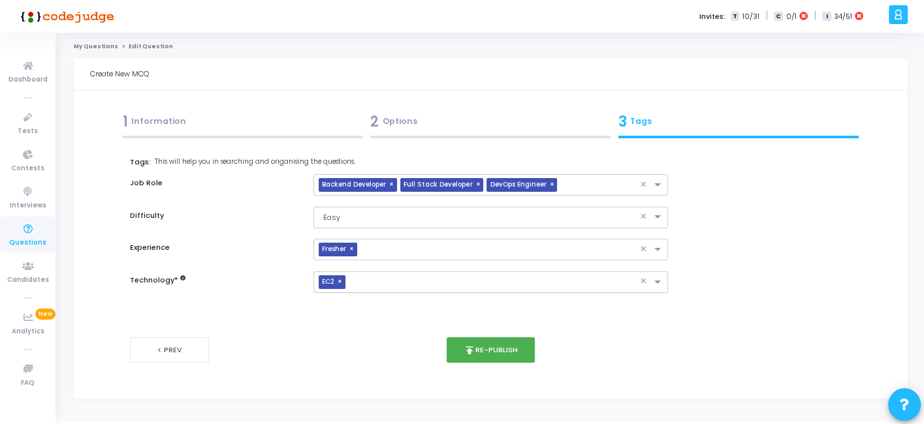
click at [339, 281] on span "×" at bounding box center [341, 282] width 8 height 14
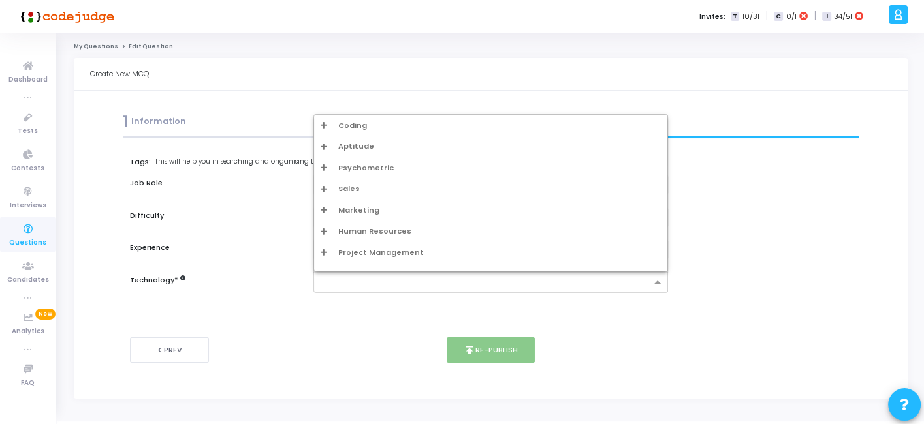
type input "w"
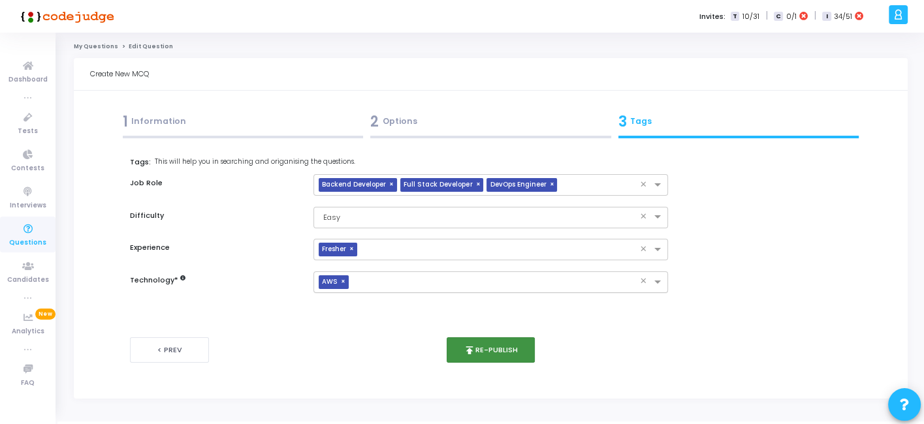
click at [522, 360] on button "publish Re-publish" at bounding box center [490, 349] width 88 height 25
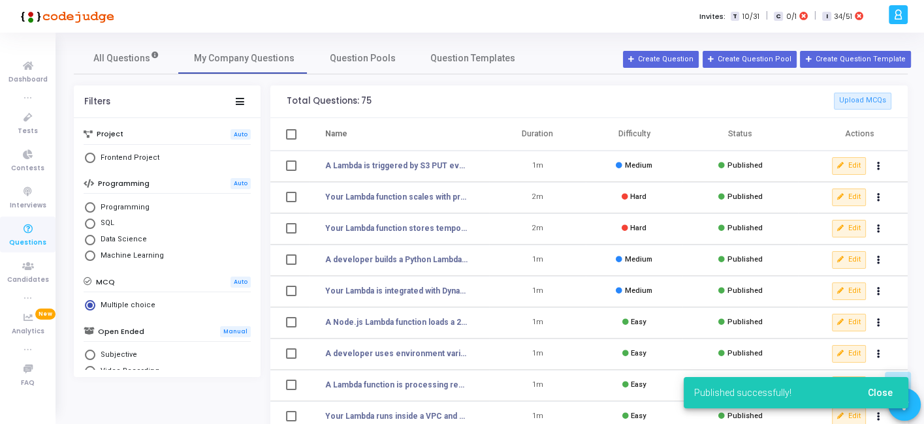
scroll to position [266, 0]
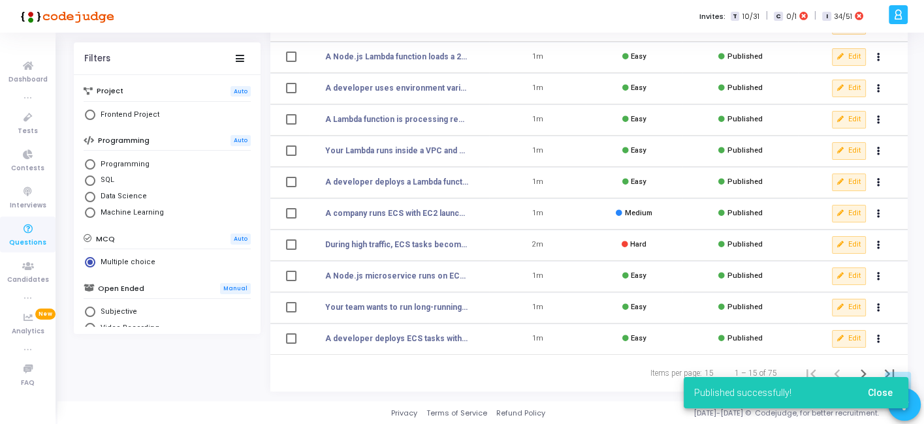
click at [862, 373] on div "Published successfully! Close" at bounding box center [796, 393] width 256 height 63
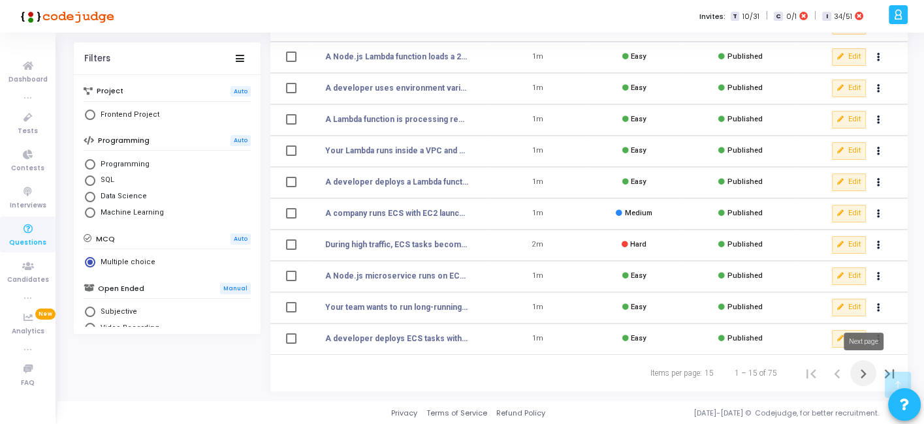
click at [862, 373] on icon "Next page" at bounding box center [863, 374] width 18 height 18
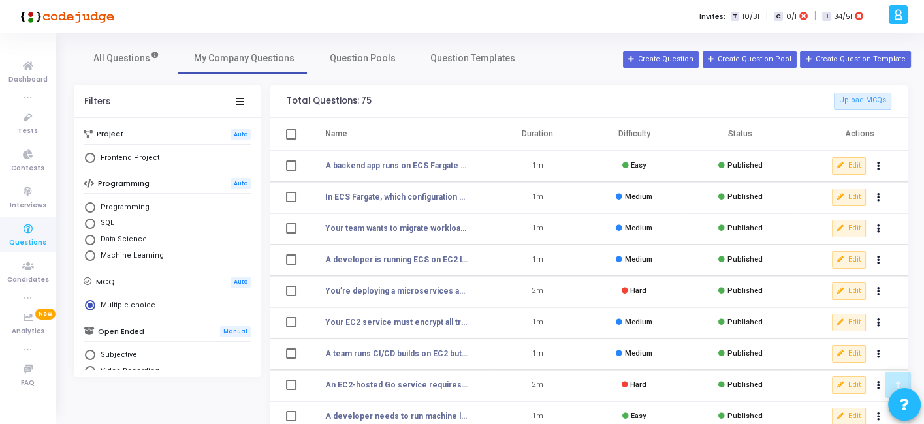
scroll to position [266, 0]
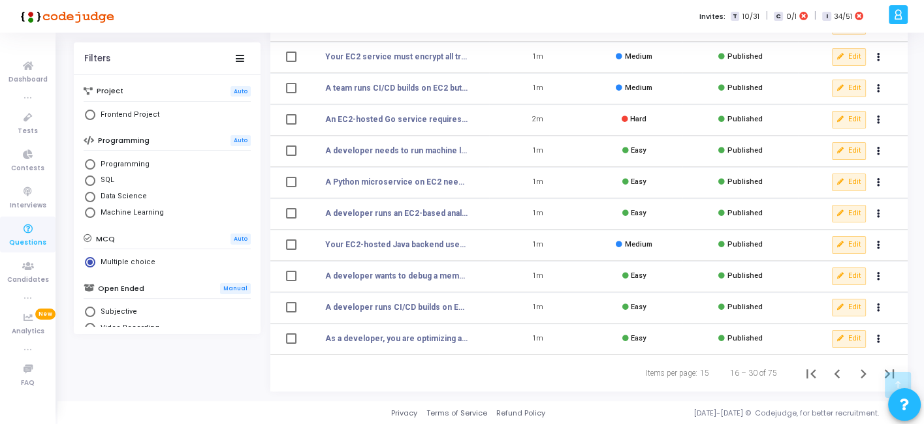
click at [850, 266] on td "Edit clear Unpublish delete Delete" at bounding box center [853, 276] width 110 height 31
click at [842, 273] on icon at bounding box center [840, 276] width 7 height 7
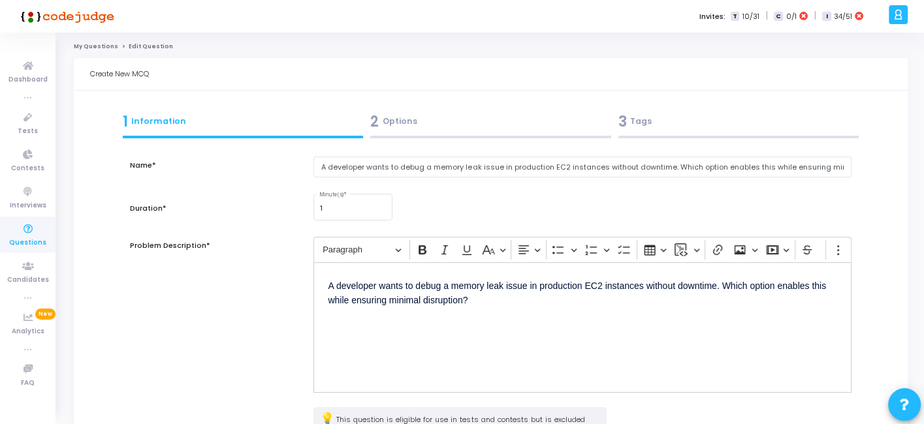
click at [663, 128] on div "3 Tags" at bounding box center [738, 122] width 241 height 22
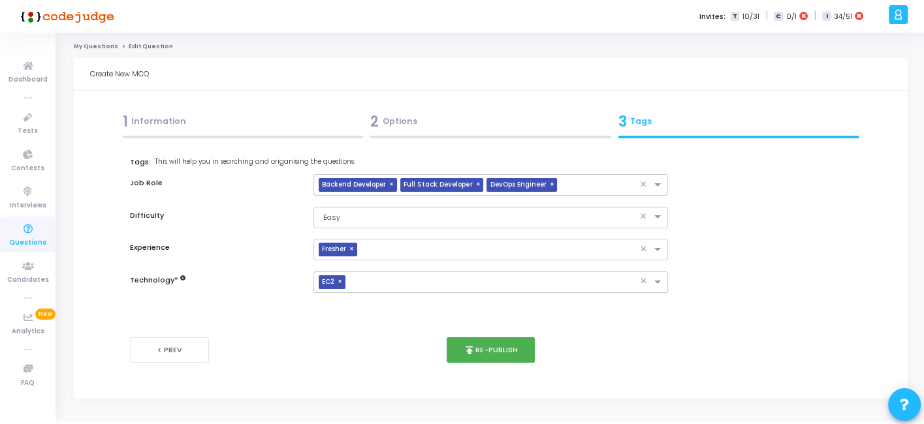
click at [339, 281] on span "×" at bounding box center [341, 282] width 8 height 14
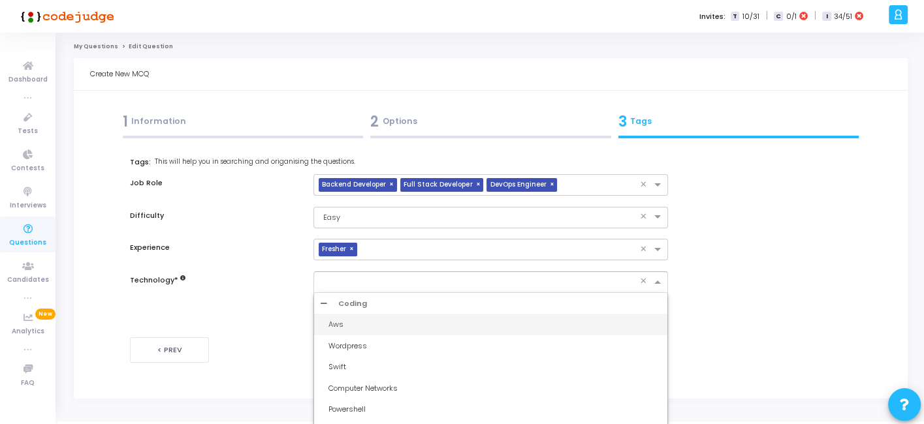
type input "w"
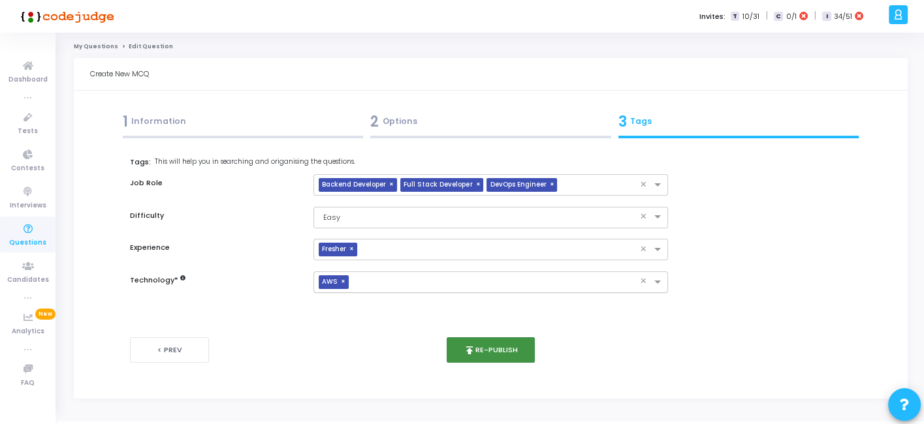
click at [469, 348] on icon "publish" at bounding box center [469, 351] width 12 height 12
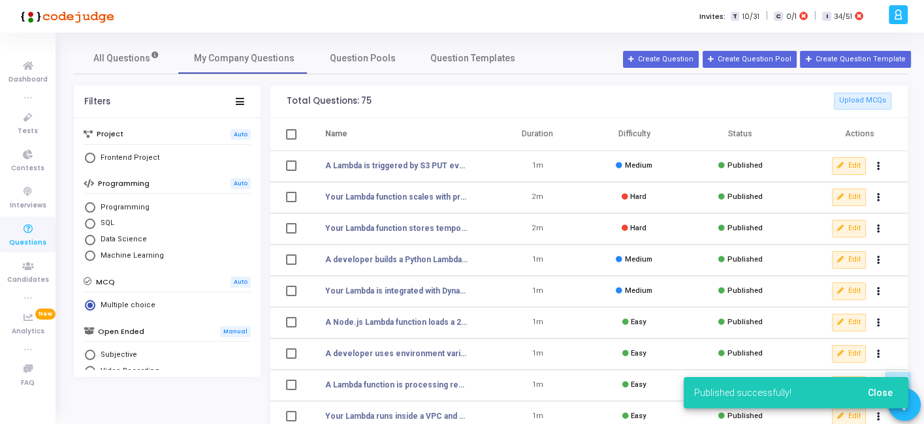
scroll to position [266, 0]
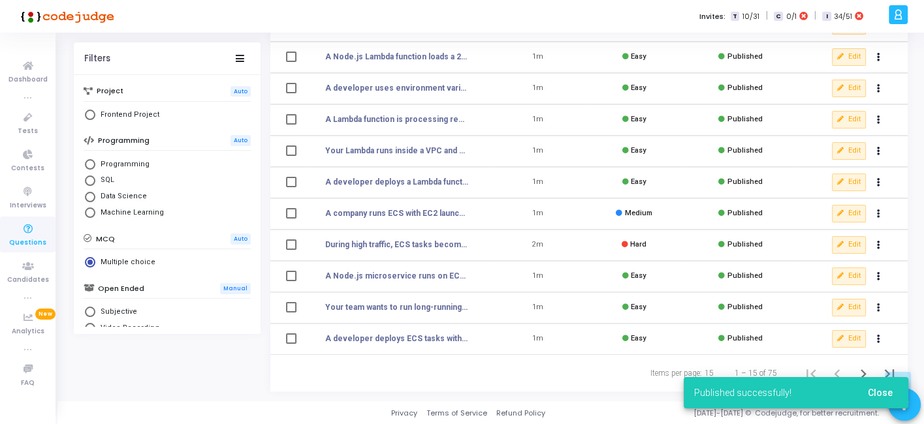
click at [864, 373] on div "Published successfully! Close" at bounding box center [796, 393] width 256 height 63
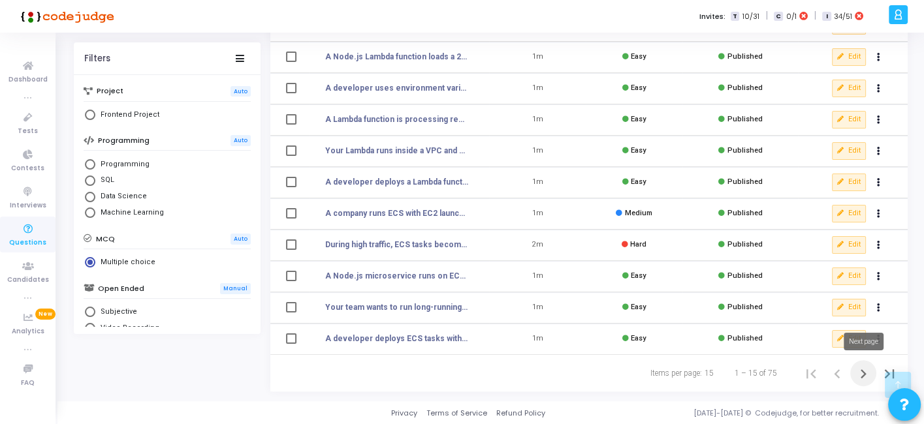
click at [864, 373] on icon "Next page" at bounding box center [863, 373] width 6 height 9
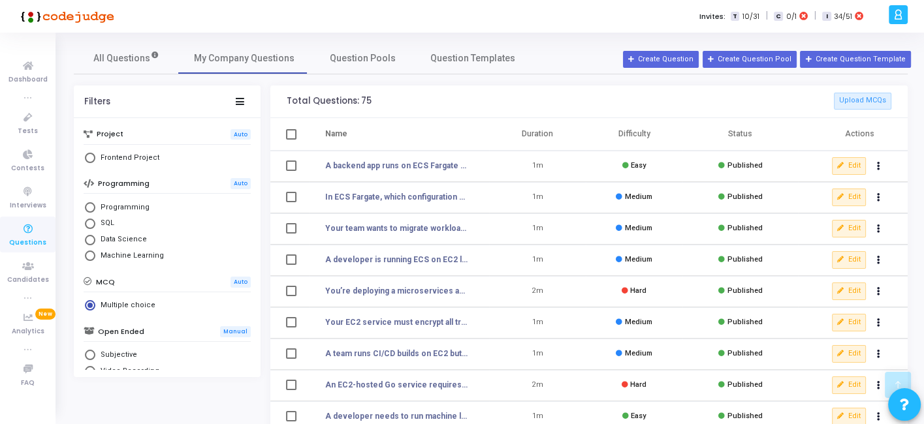
scroll to position [266, 0]
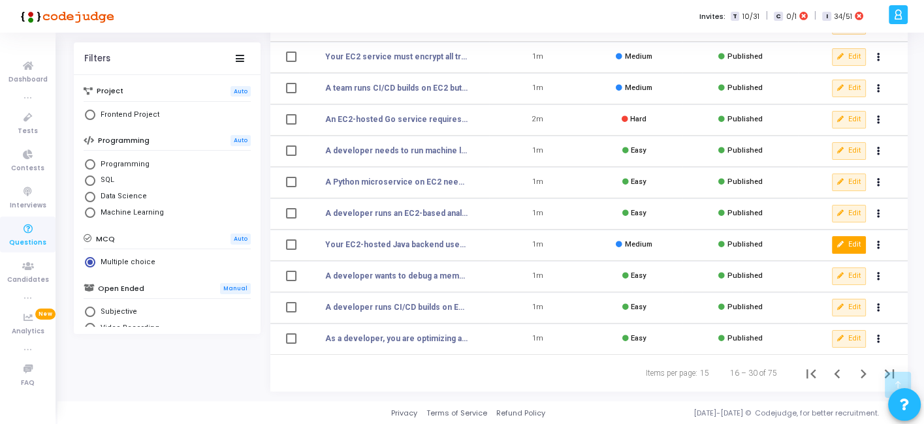
click at [840, 238] on button "Edit" at bounding box center [849, 244] width 34 height 17
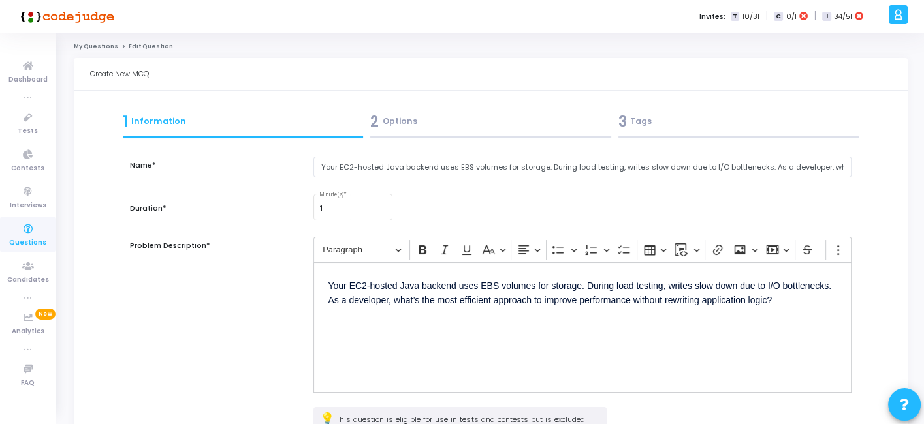
click at [740, 136] on div at bounding box center [738, 137] width 241 height 3
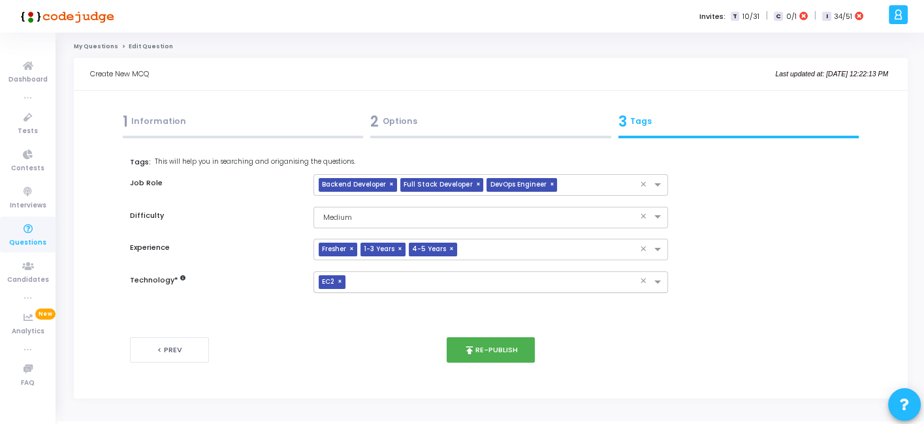
click at [339, 281] on span "×" at bounding box center [341, 282] width 8 height 14
type input "w"
click at [475, 345] on icon "publish" at bounding box center [469, 351] width 12 height 12
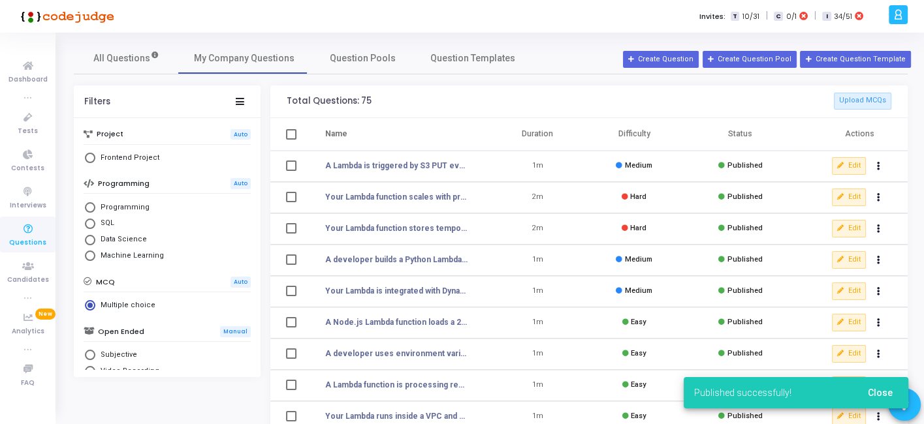
scroll to position [266, 0]
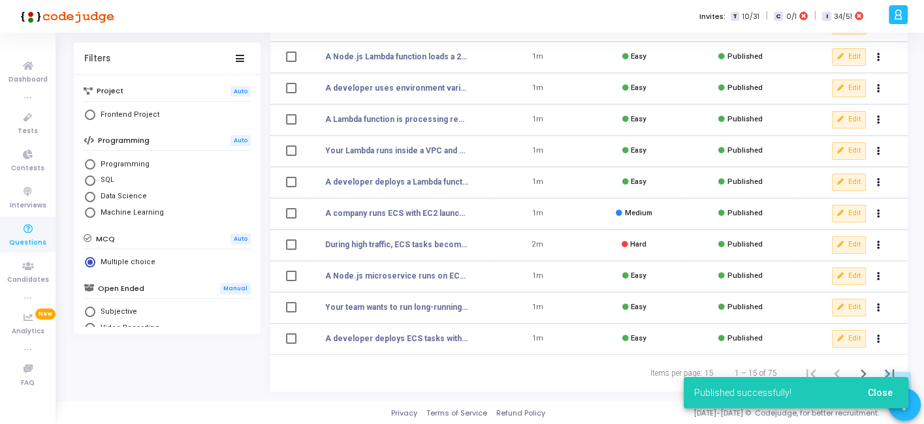
click at [857, 372] on div "Published successfully! Close" at bounding box center [796, 393] width 256 height 63
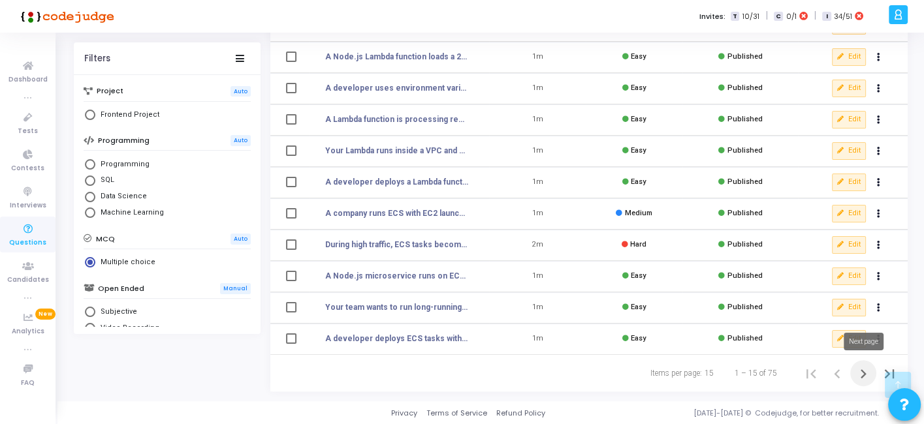
click at [857, 372] on icon "Next page" at bounding box center [863, 374] width 18 height 18
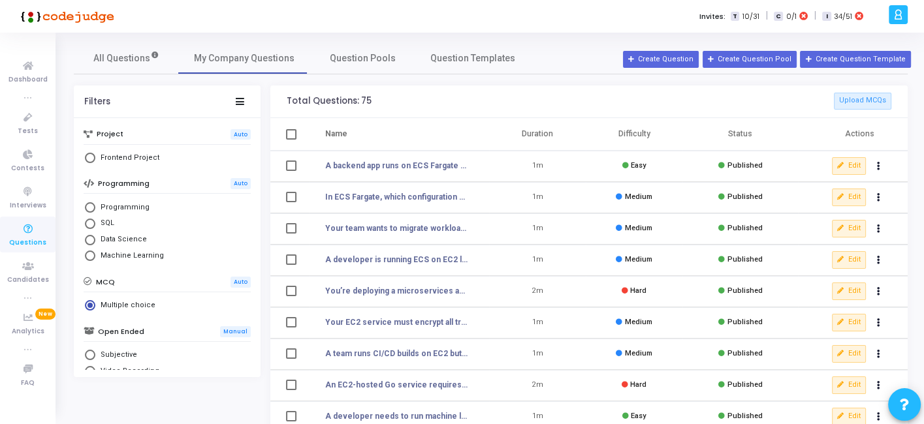
scroll to position [266, 0]
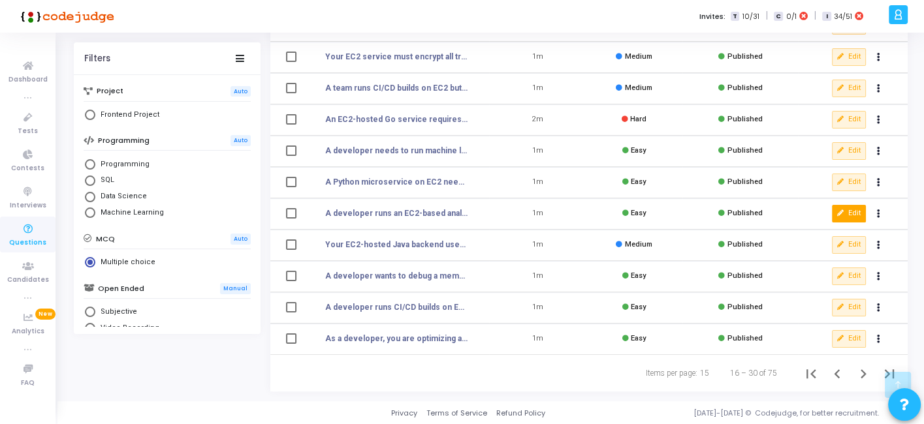
click at [841, 210] on icon at bounding box center [840, 213] width 7 height 7
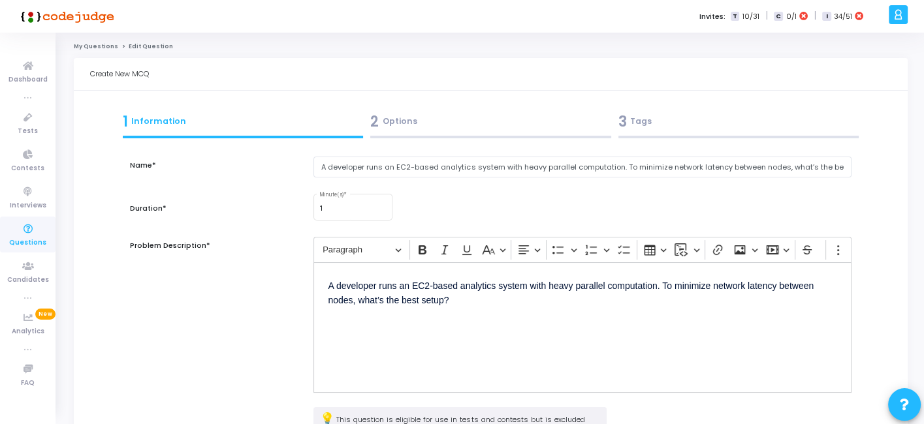
click at [690, 122] on div "3 Tags" at bounding box center [738, 122] width 241 height 22
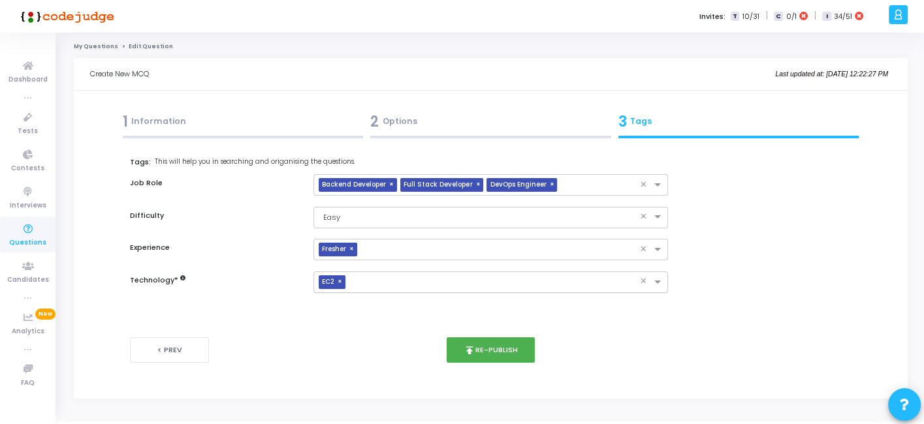
click at [339, 283] on span "×" at bounding box center [341, 282] width 8 height 14
type input "w"
click at [516, 361] on button "publish Re-publish" at bounding box center [490, 349] width 88 height 25
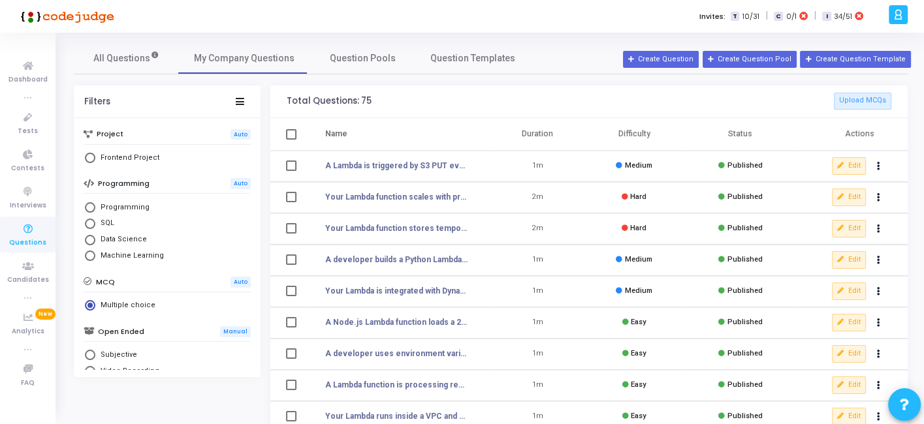
scroll to position [266, 0]
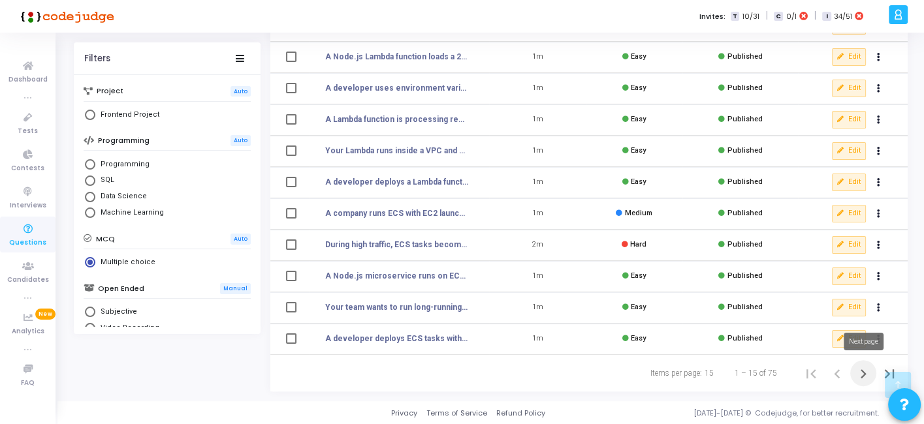
click at [861, 373] on icon "Next page" at bounding box center [863, 374] width 18 height 18
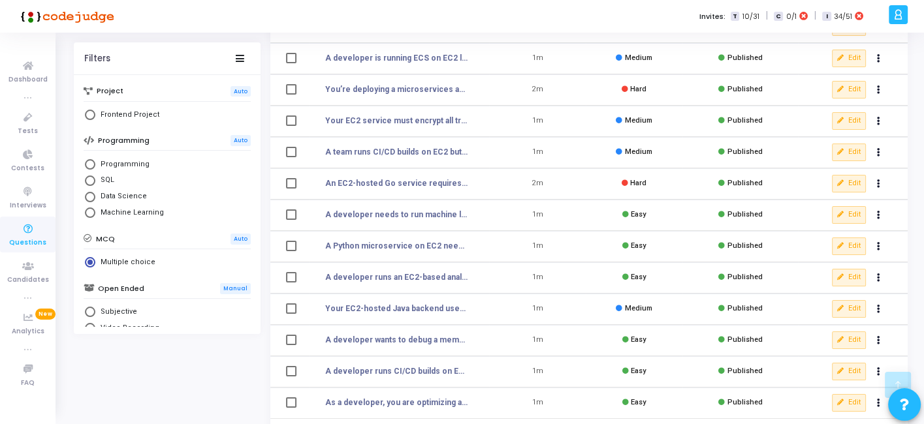
scroll to position [193, 0]
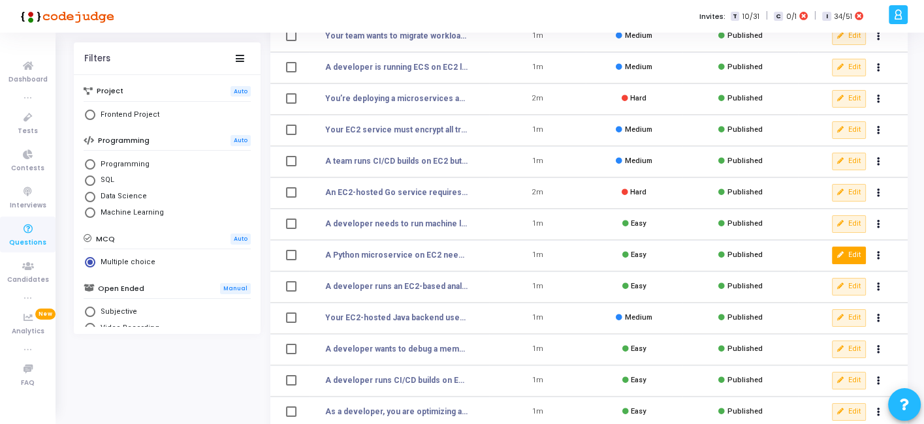
click at [841, 249] on button "Edit" at bounding box center [849, 255] width 34 height 17
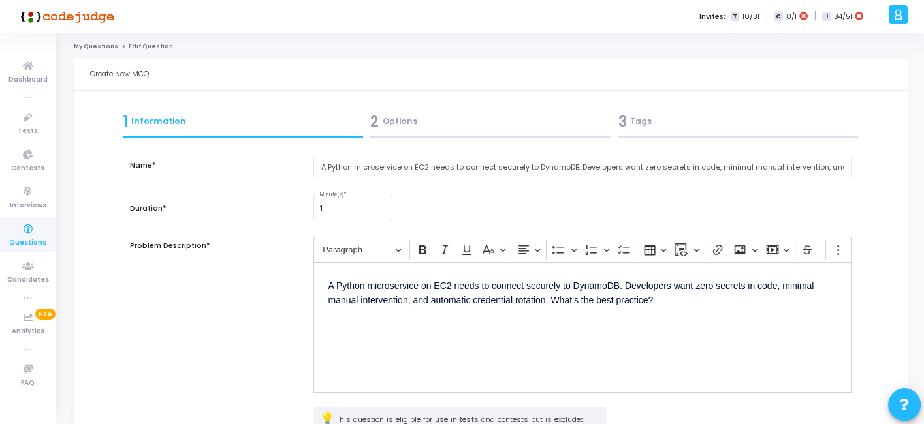
click at [690, 134] on div "3 Tags" at bounding box center [738, 124] width 248 height 35
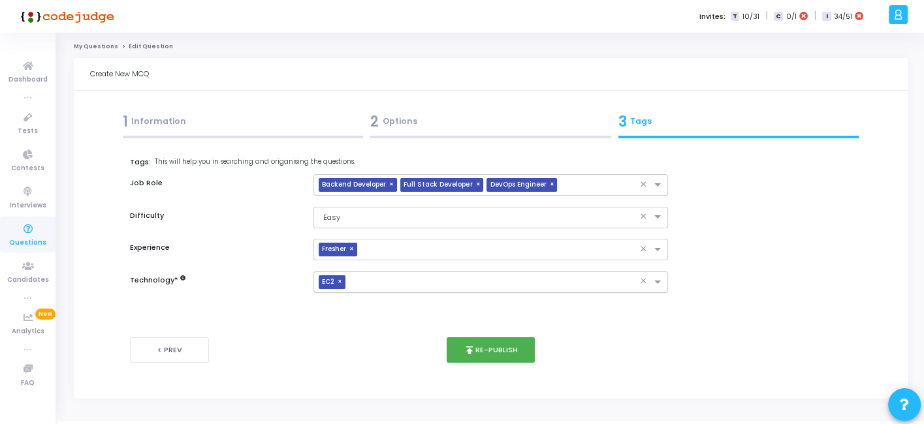
click at [337, 279] on span "×" at bounding box center [341, 282] width 8 height 14
type input "w"
click at [476, 337] on button "publish Re-publish" at bounding box center [490, 349] width 88 height 25
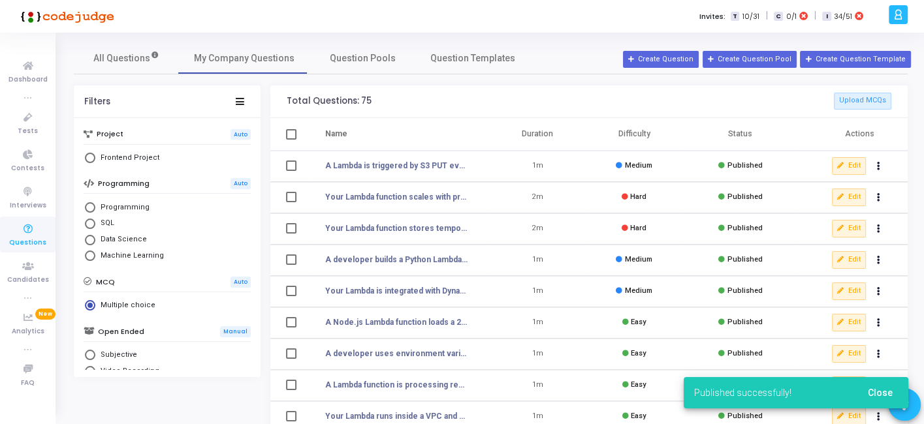
scroll to position [266, 0]
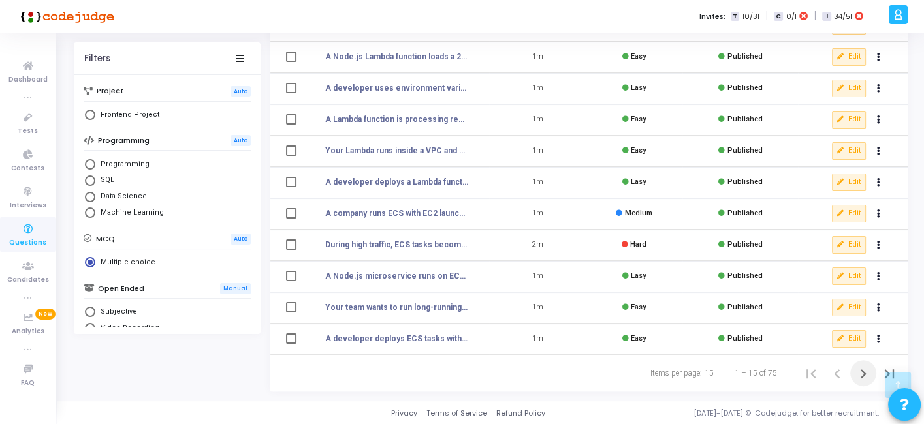
click at [860, 369] on icon "Next page" at bounding box center [863, 373] width 6 height 9
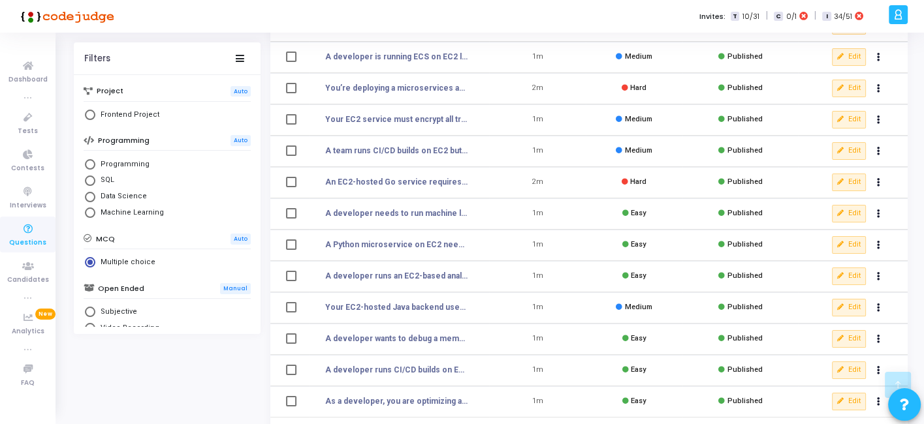
scroll to position [199, 0]
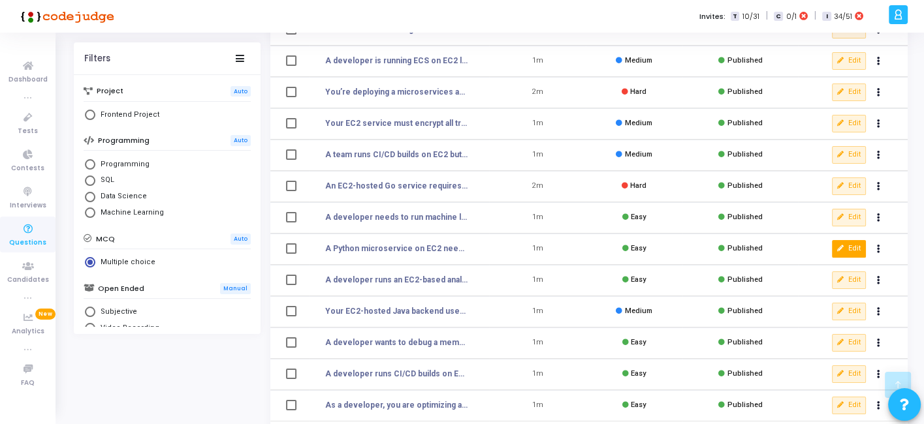
click at [841, 247] on icon at bounding box center [840, 248] width 7 height 7
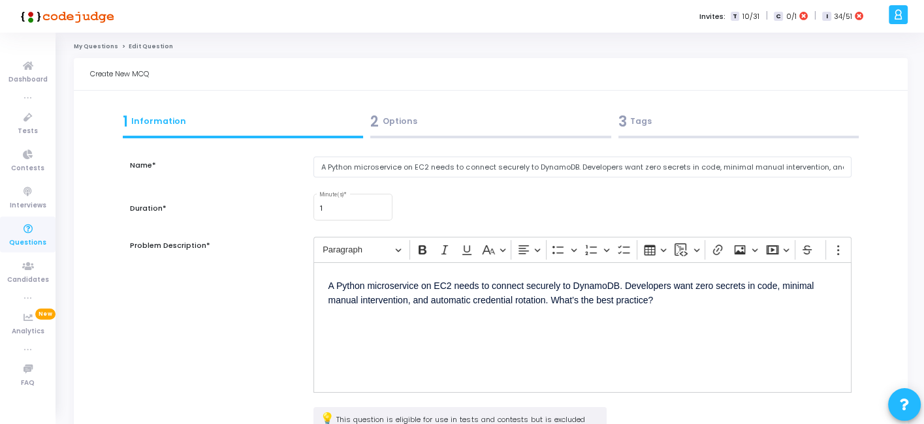
click at [666, 129] on div "3 Tags" at bounding box center [738, 122] width 241 height 22
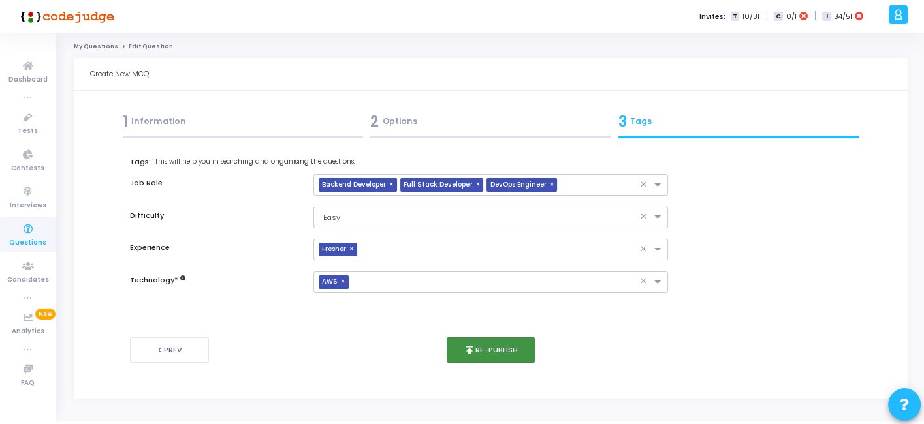
click at [497, 342] on button "publish Re-publish" at bounding box center [490, 349] width 88 height 25
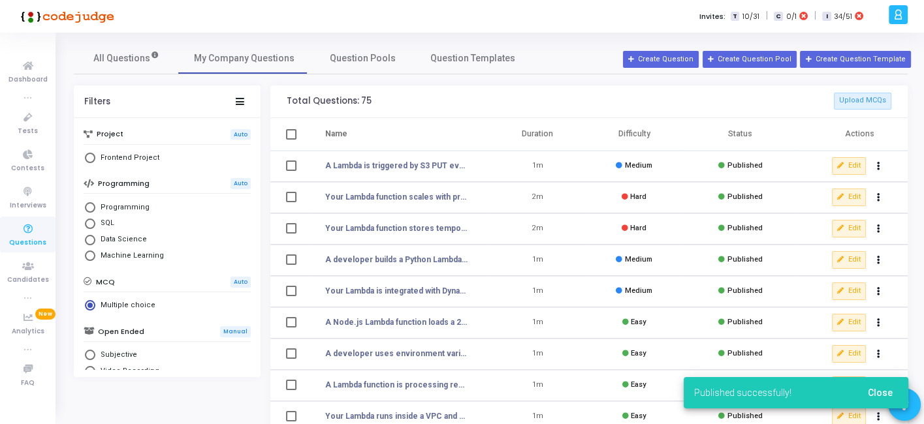
scroll to position [266, 0]
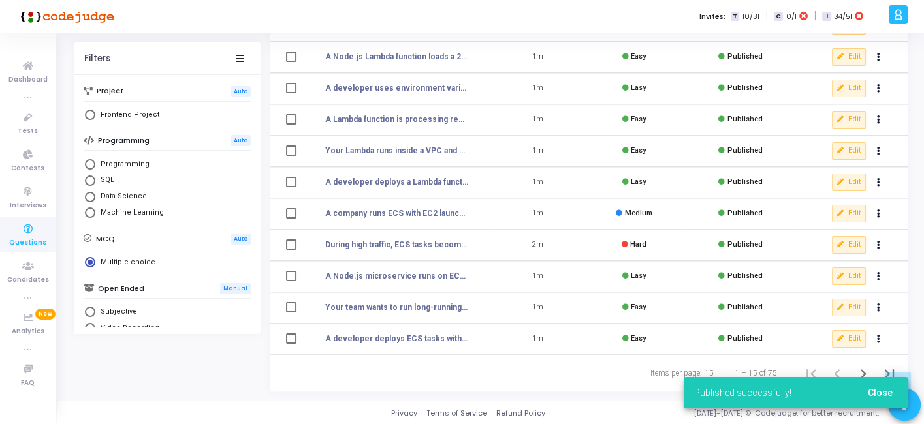
click at [858, 373] on div "Published successfully! Close" at bounding box center [796, 393] width 256 height 63
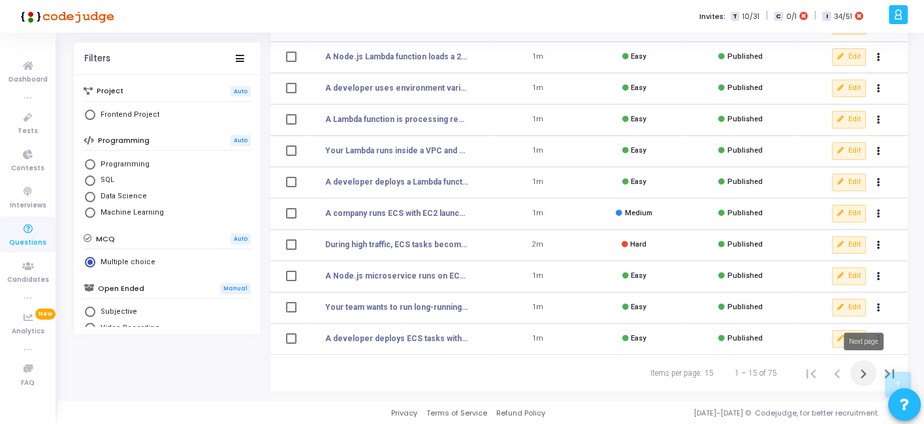
click at [860, 373] on icon "Next page" at bounding box center [863, 374] width 18 height 18
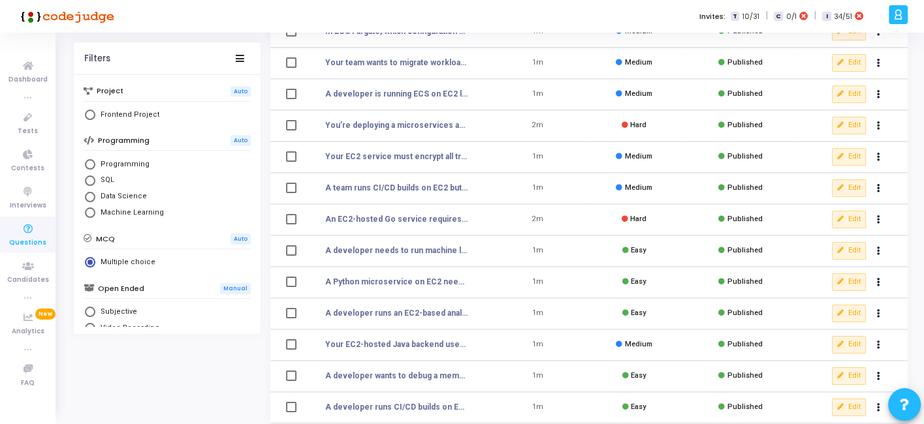
scroll to position [163, 0]
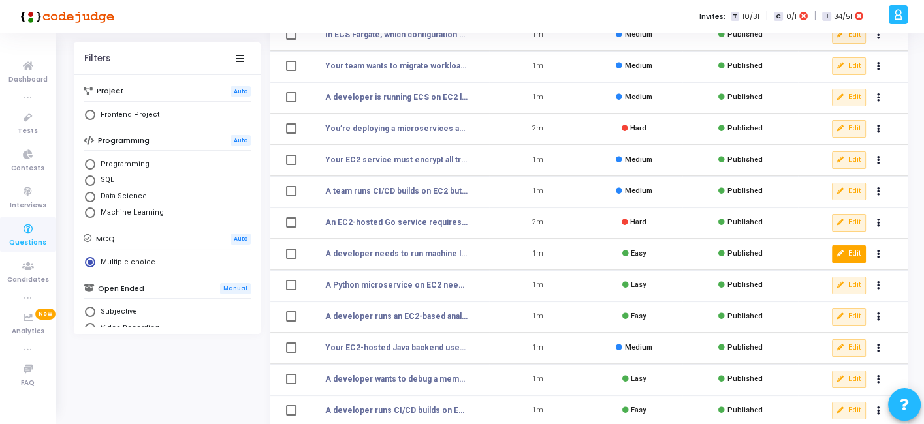
click at [845, 253] on button "Edit" at bounding box center [849, 253] width 34 height 17
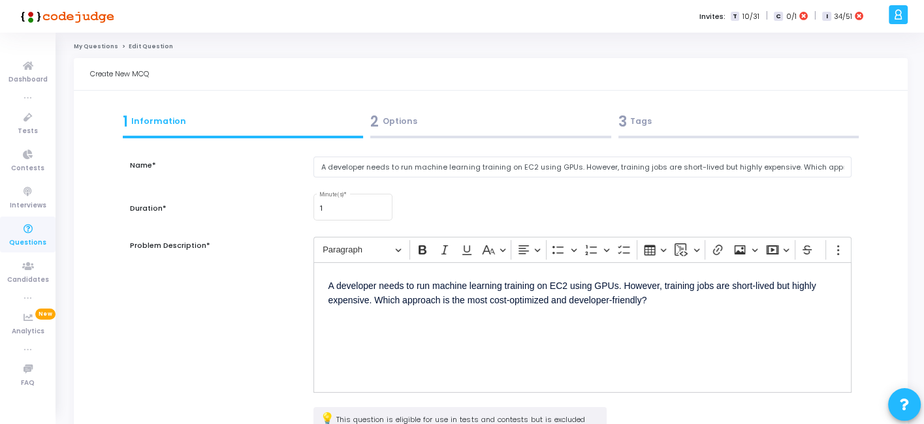
click at [689, 136] on div at bounding box center [738, 137] width 241 height 3
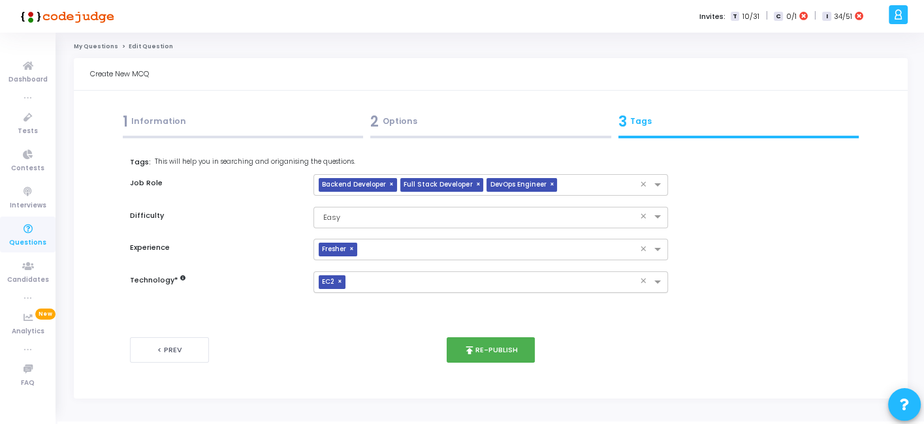
click at [341, 279] on span "×" at bounding box center [341, 282] width 8 height 14
type input "w"
click at [502, 361] on button "publish Re-publish" at bounding box center [490, 349] width 88 height 25
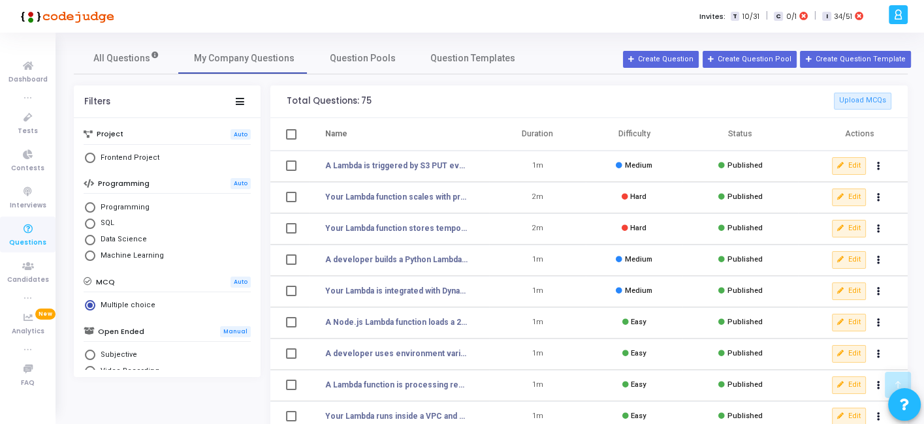
scroll to position [266, 0]
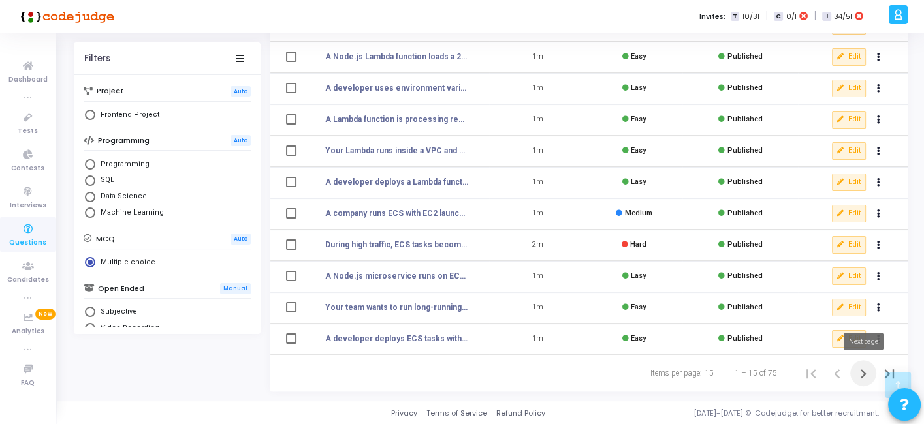
click at [860, 371] on icon "Next page" at bounding box center [863, 374] width 18 height 18
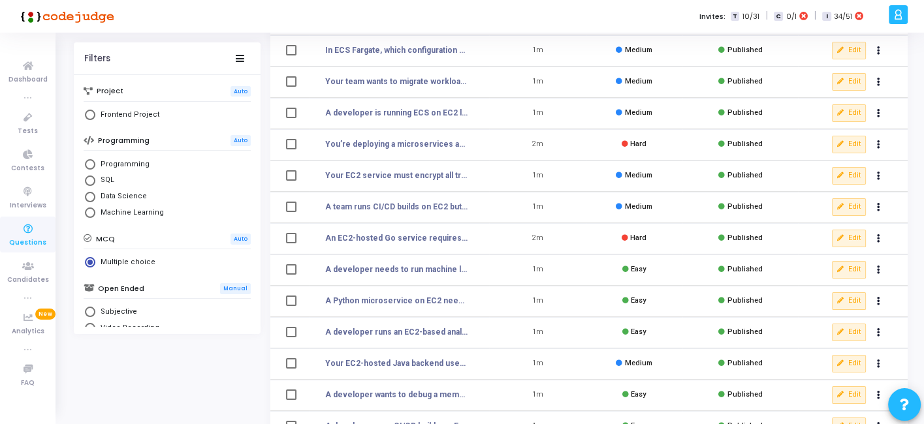
scroll to position [106, 0]
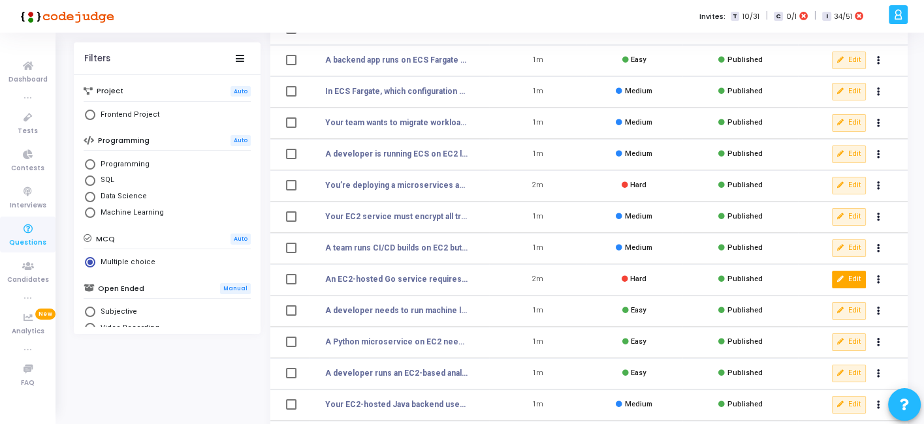
click at [843, 277] on icon at bounding box center [840, 279] width 7 height 7
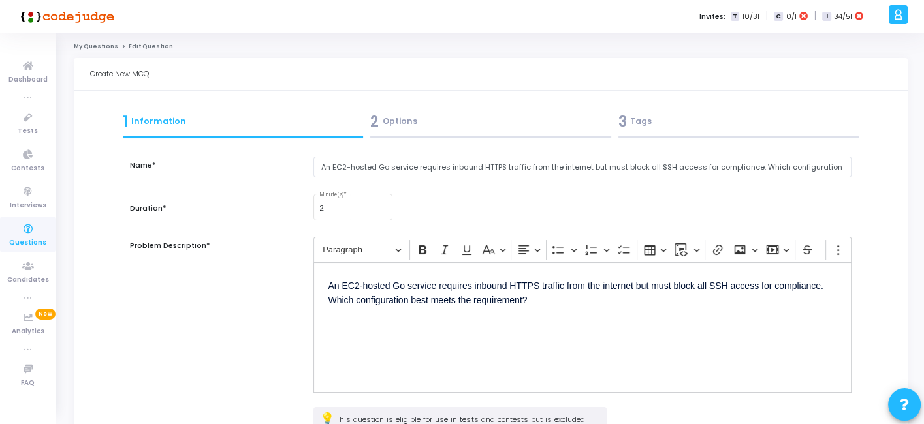
click at [651, 124] on div "3 Tags" at bounding box center [738, 122] width 241 height 22
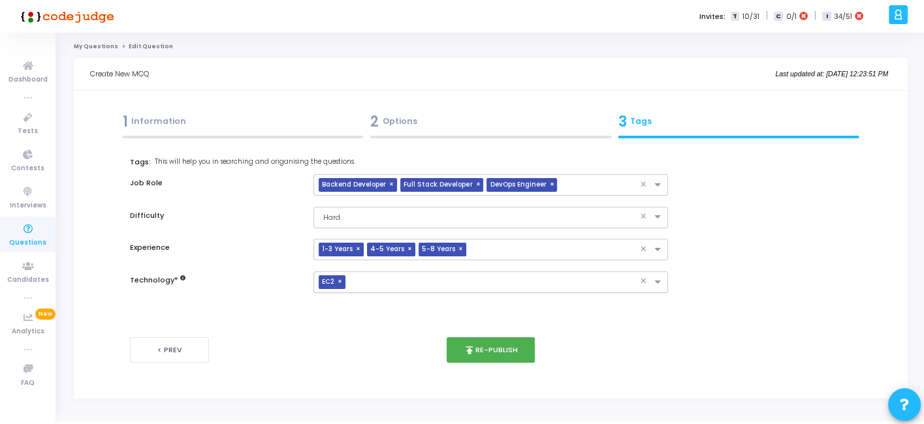
click at [341, 281] on span "×" at bounding box center [341, 282] width 8 height 14
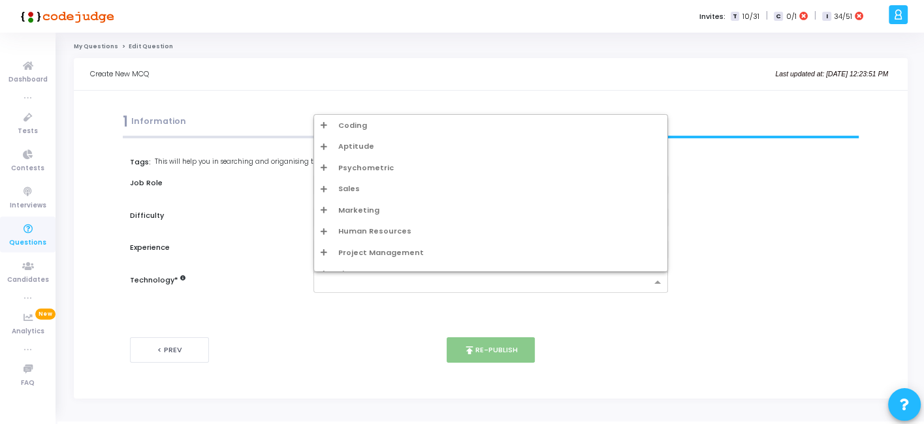
type input "w"
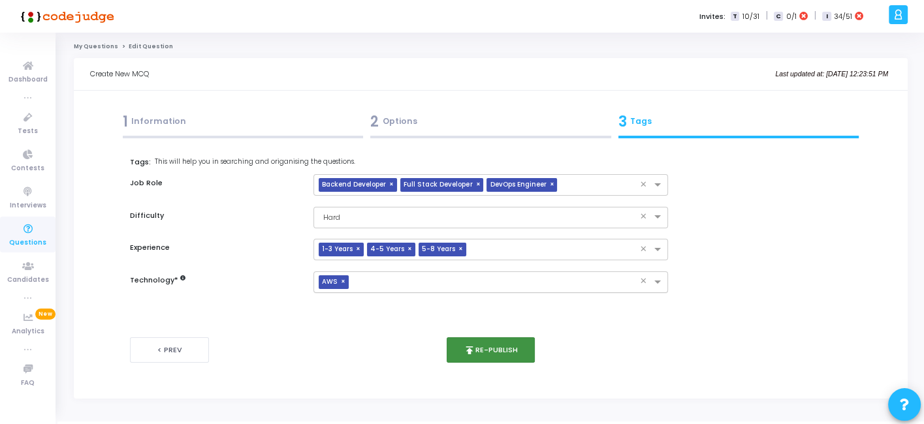
click at [501, 346] on button "publish Re-publish" at bounding box center [490, 349] width 88 height 25
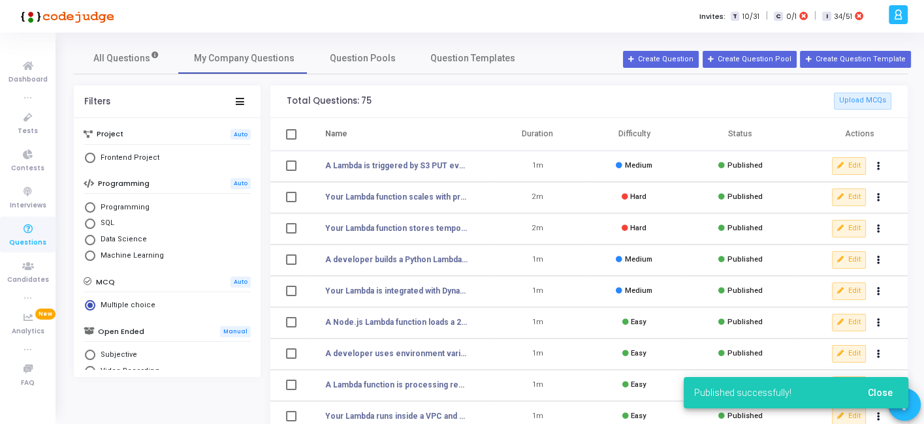
scroll to position [266, 0]
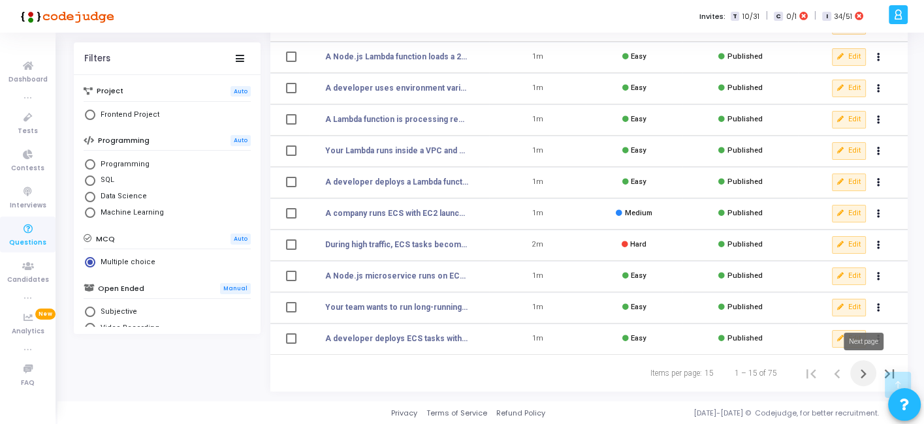
click at [859, 372] on icon "Next page" at bounding box center [863, 374] width 18 height 18
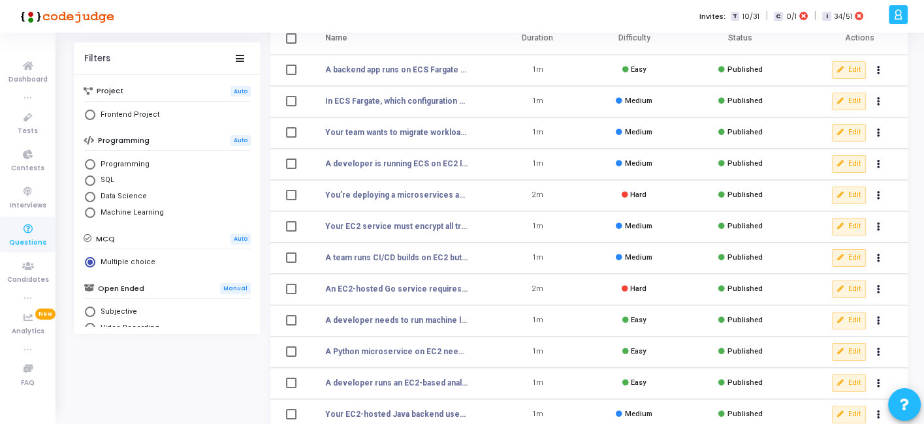
scroll to position [95, 0]
click at [841, 253] on button "Edit" at bounding box center [849, 258] width 34 height 17
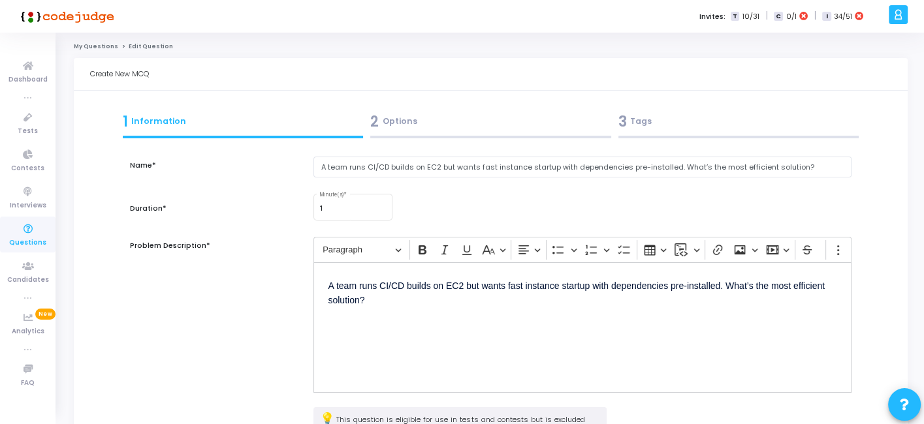
click at [651, 108] on div "3 Tags" at bounding box center [738, 124] width 248 height 35
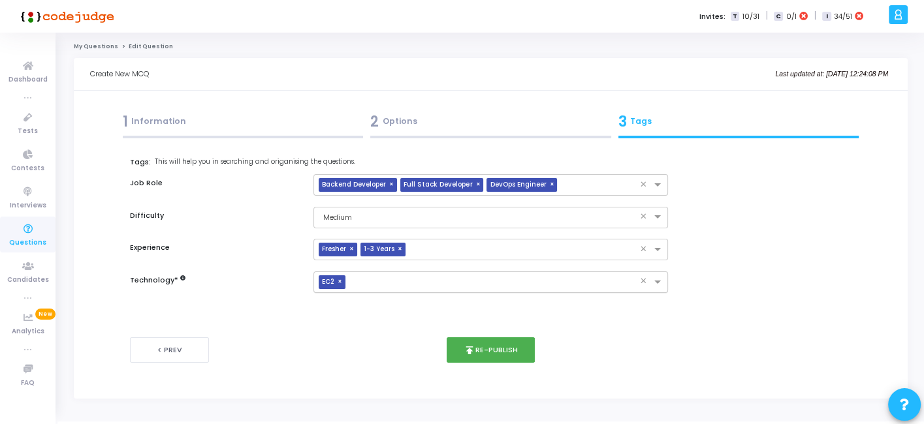
click at [337, 281] on span "×" at bounding box center [341, 282] width 8 height 14
type input "w"
click at [464, 343] on button "publish Re-publish" at bounding box center [490, 349] width 88 height 25
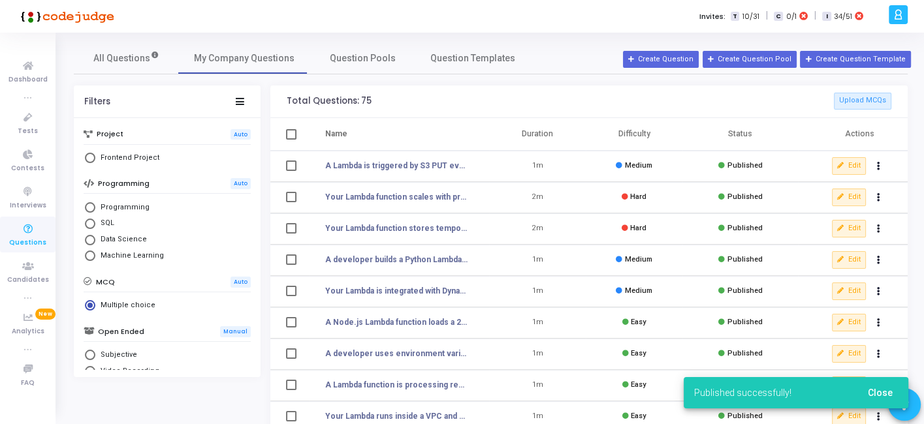
scroll to position [266, 0]
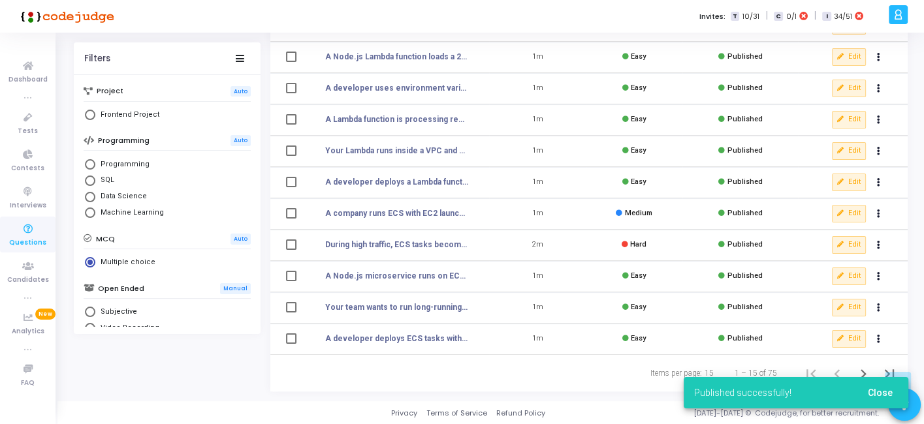
click at [860, 371] on div "Published successfully! Close" at bounding box center [796, 393] width 256 height 63
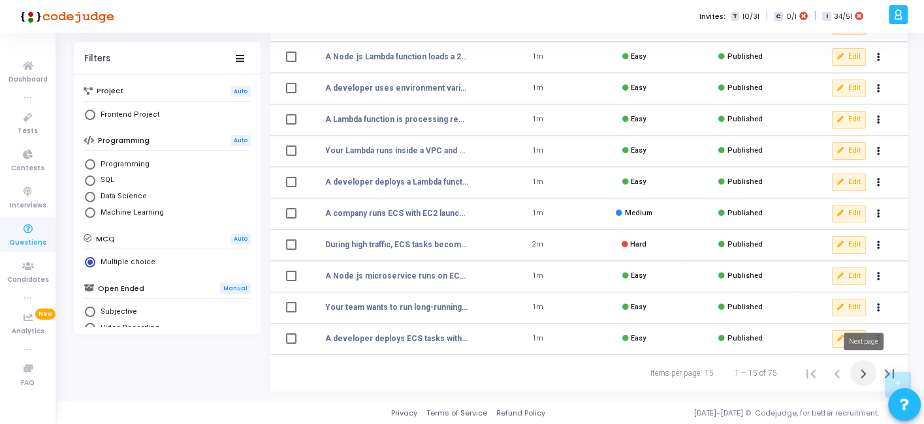
click at [860, 371] on icon "Next page" at bounding box center [863, 374] width 18 height 18
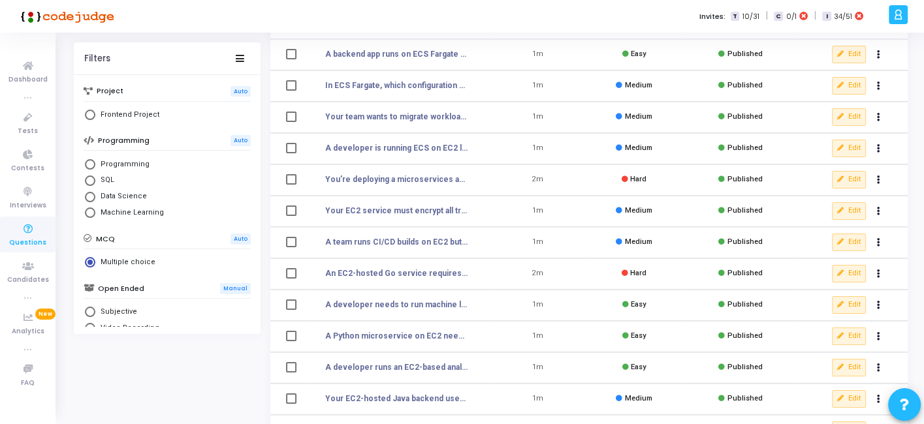
scroll to position [110, 0]
click at [844, 210] on button "Edit" at bounding box center [849, 212] width 34 height 17
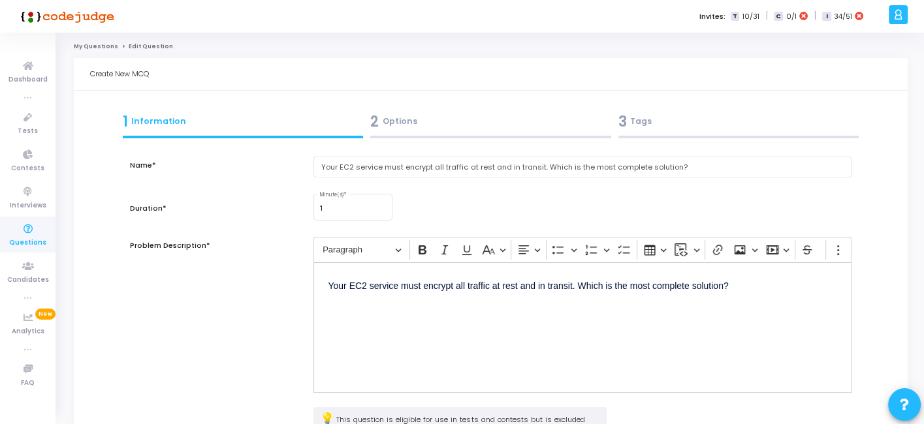
click at [688, 129] on div "3 Tags" at bounding box center [738, 122] width 241 height 22
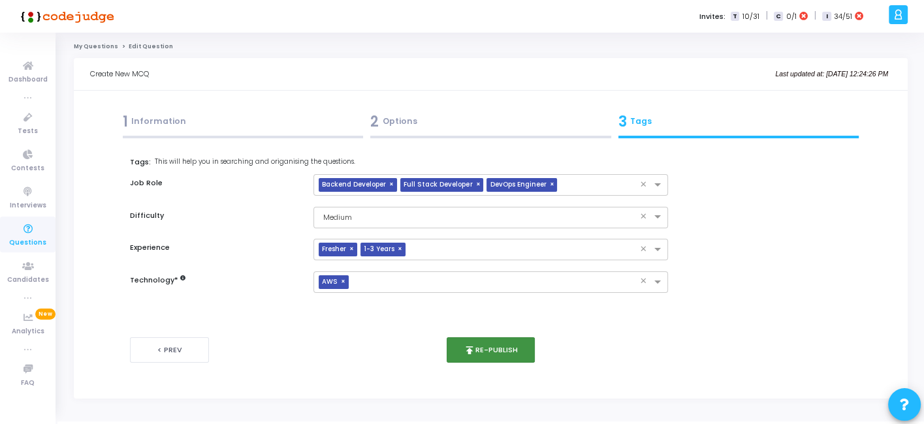
click at [460, 346] on button "publish Re-publish" at bounding box center [490, 349] width 88 height 25
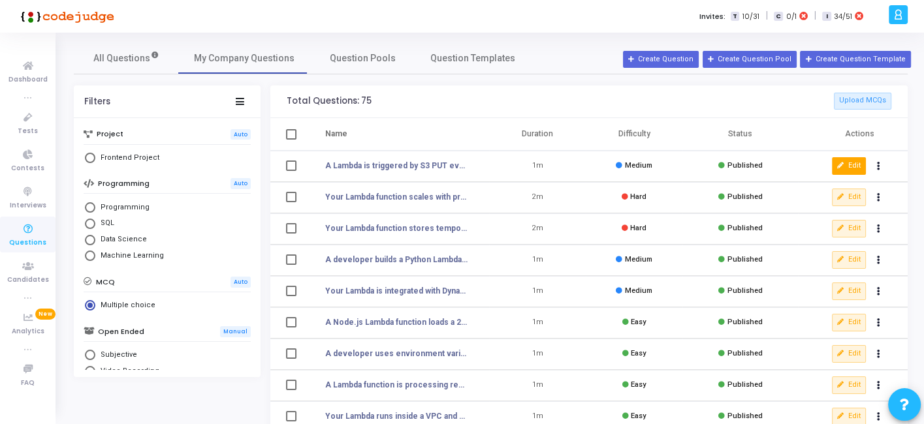
click at [847, 161] on button "Edit" at bounding box center [849, 165] width 34 height 17
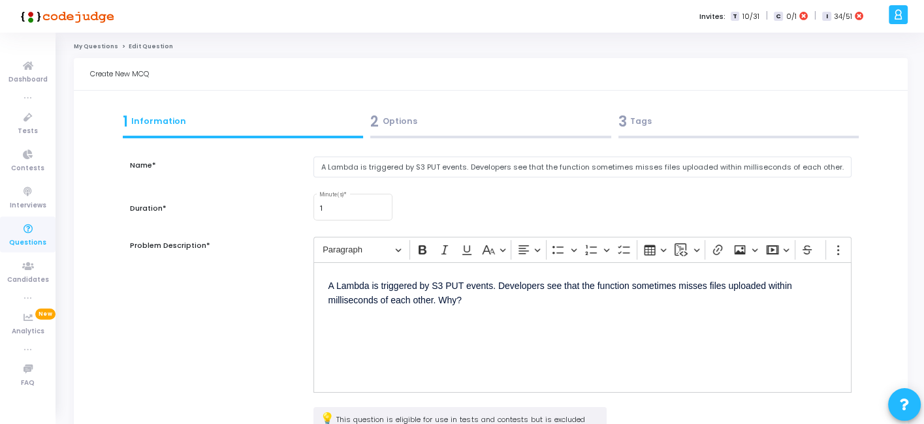
click at [712, 127] on div "3 Tags" at bounding box center [738, 122] width 241 height 22
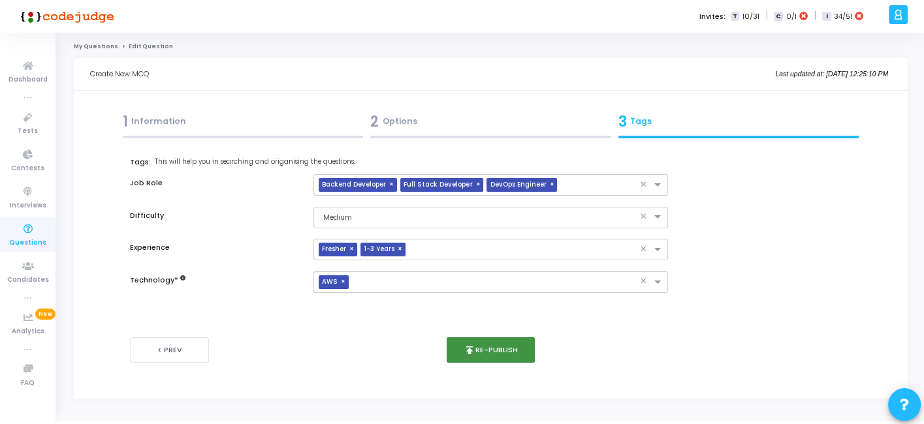
click at [459, 352] on button "publish Re-publish" at bounding box center [490, 349] width 88 height 25
